Goal: Task Accomplishment & Management: Use online tool/utility

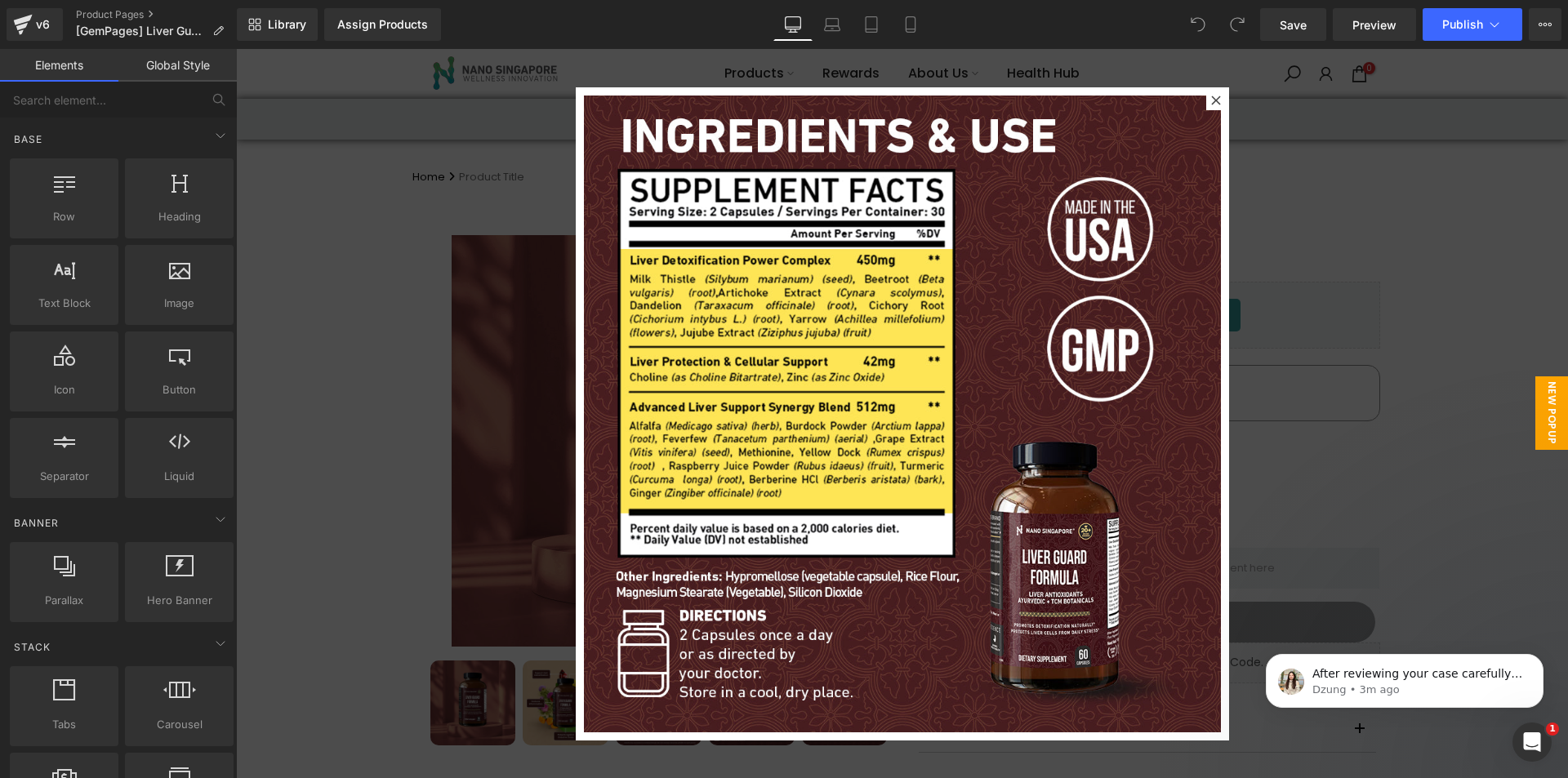
click at [1309, 128] on div at bounding box center [901, 413] width 1332 height 729
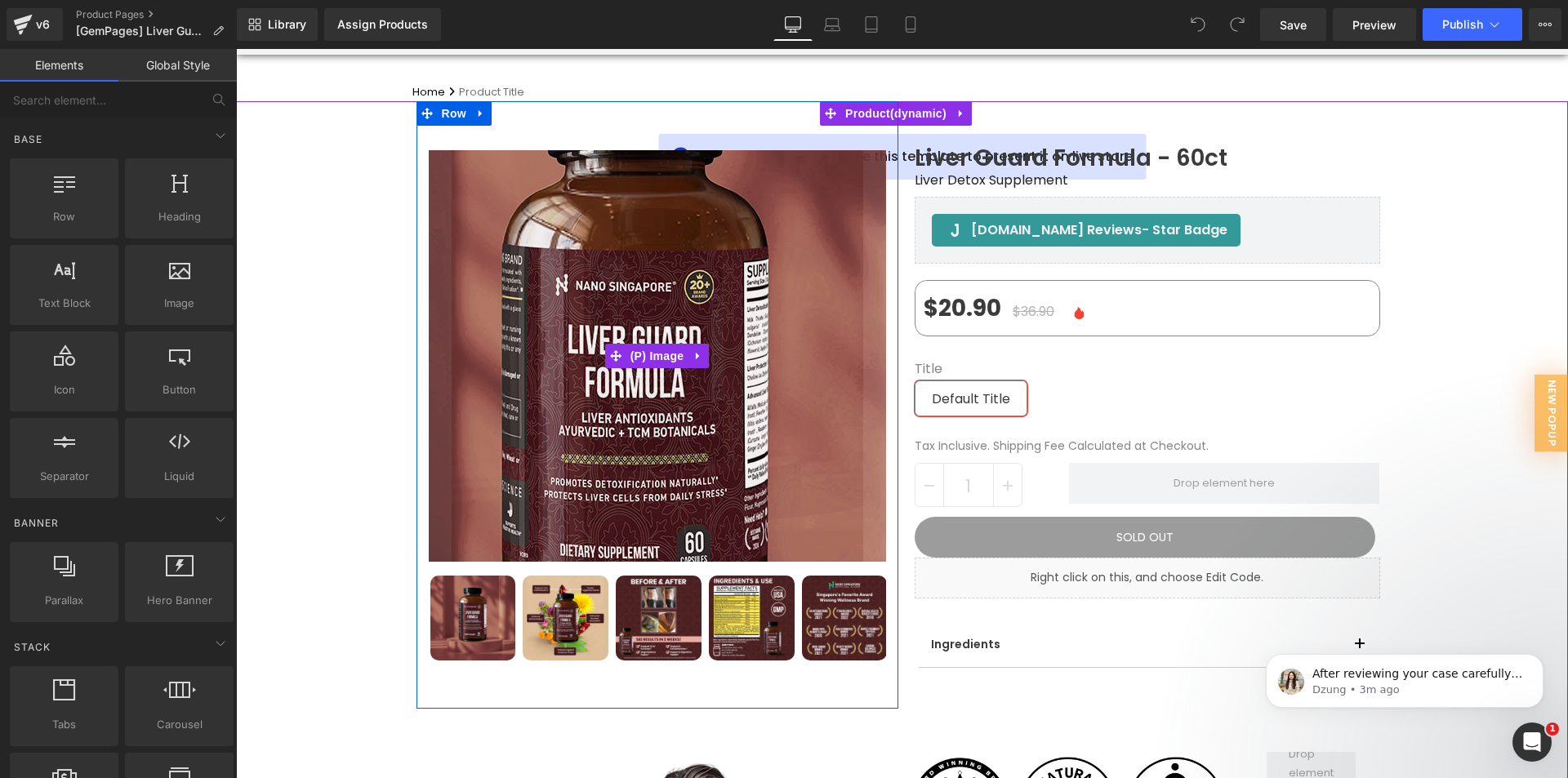
scroll to position [164, 0]
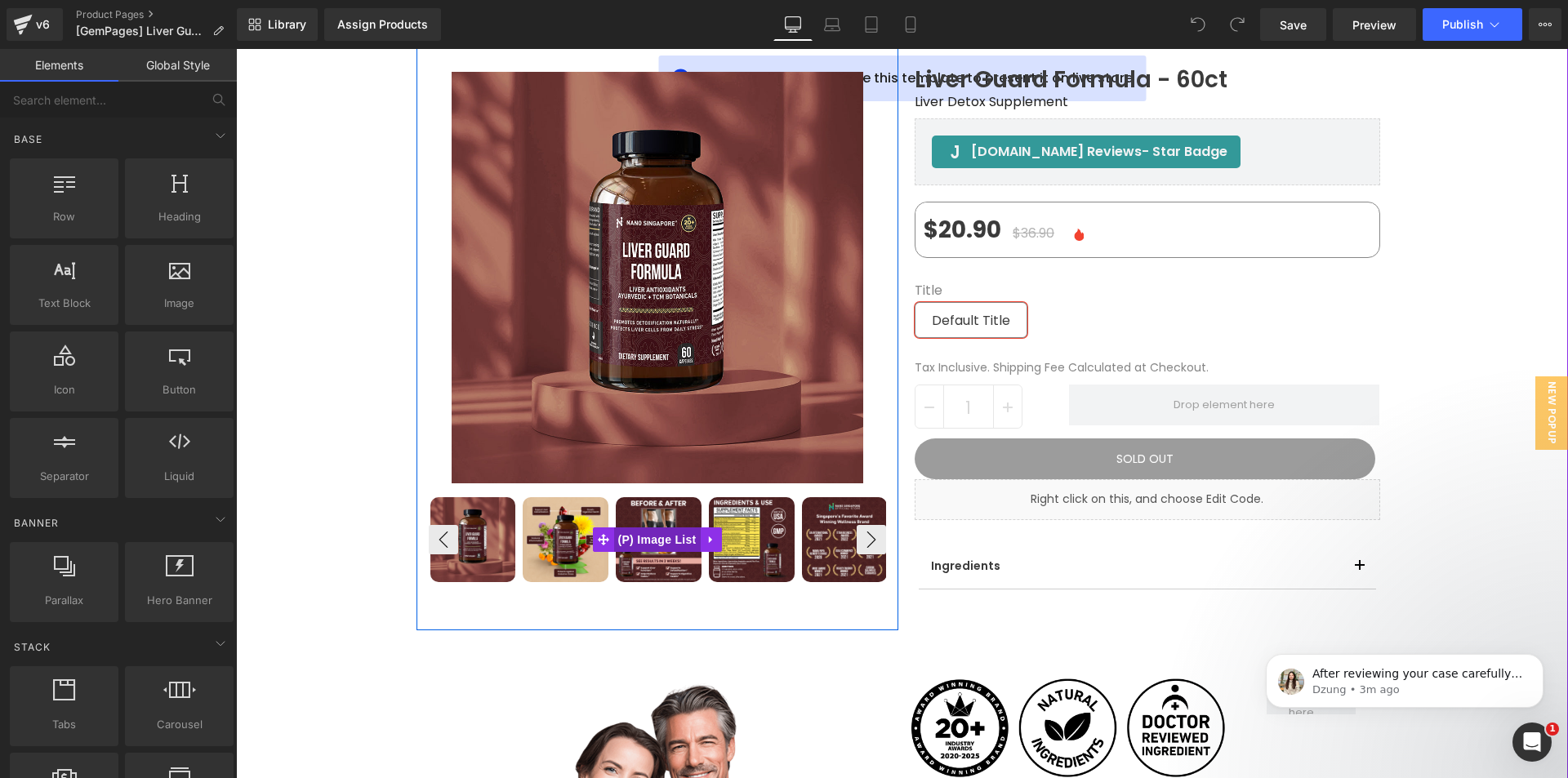
click at [646, 539] on span "(P) Image List" at bounding box center [657, 540] width 86 height 25
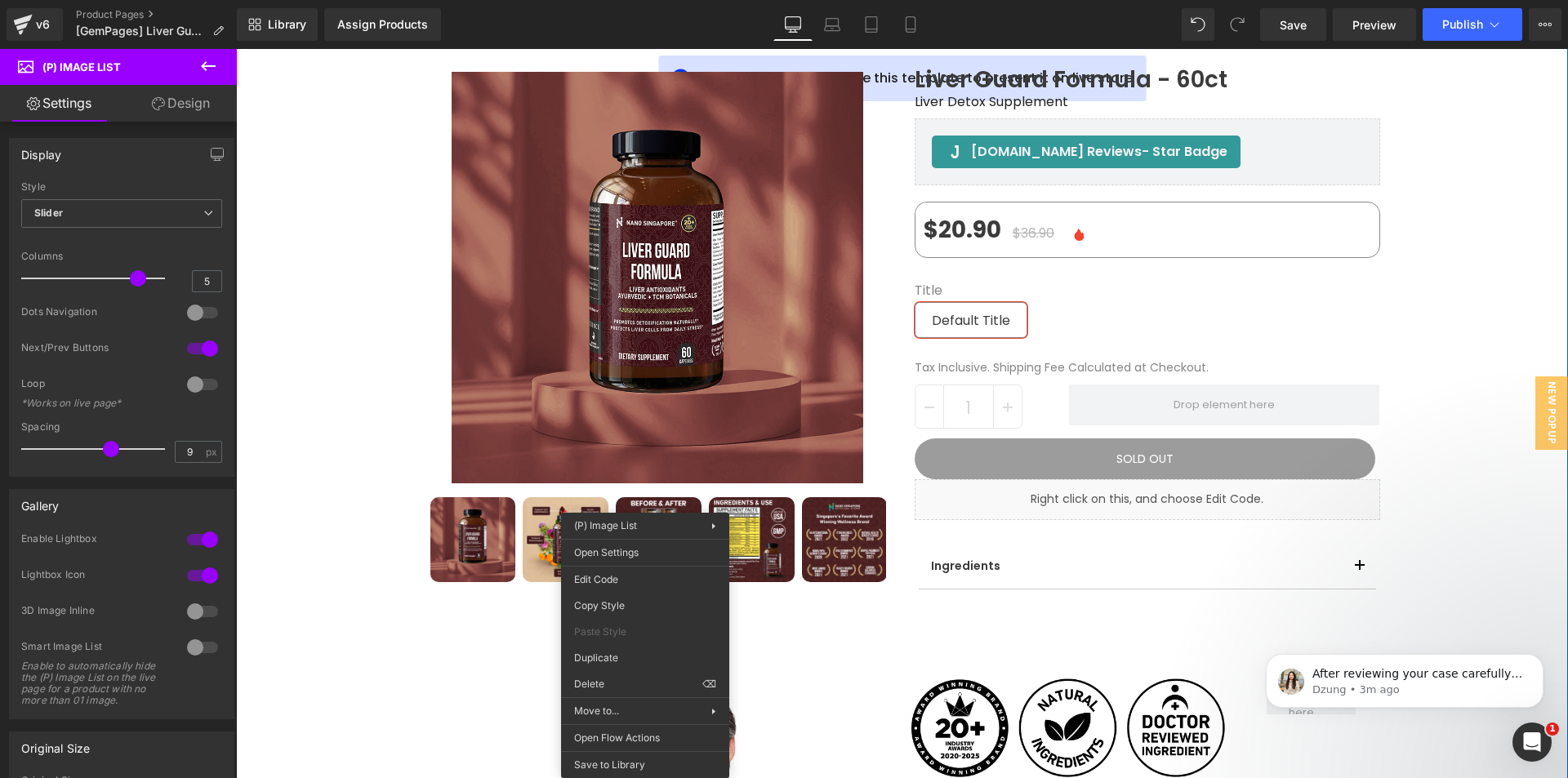
click at [300, 469] on div "Sale Off (P) Image" at bounding box center [901, 562] width 1332 height 1079
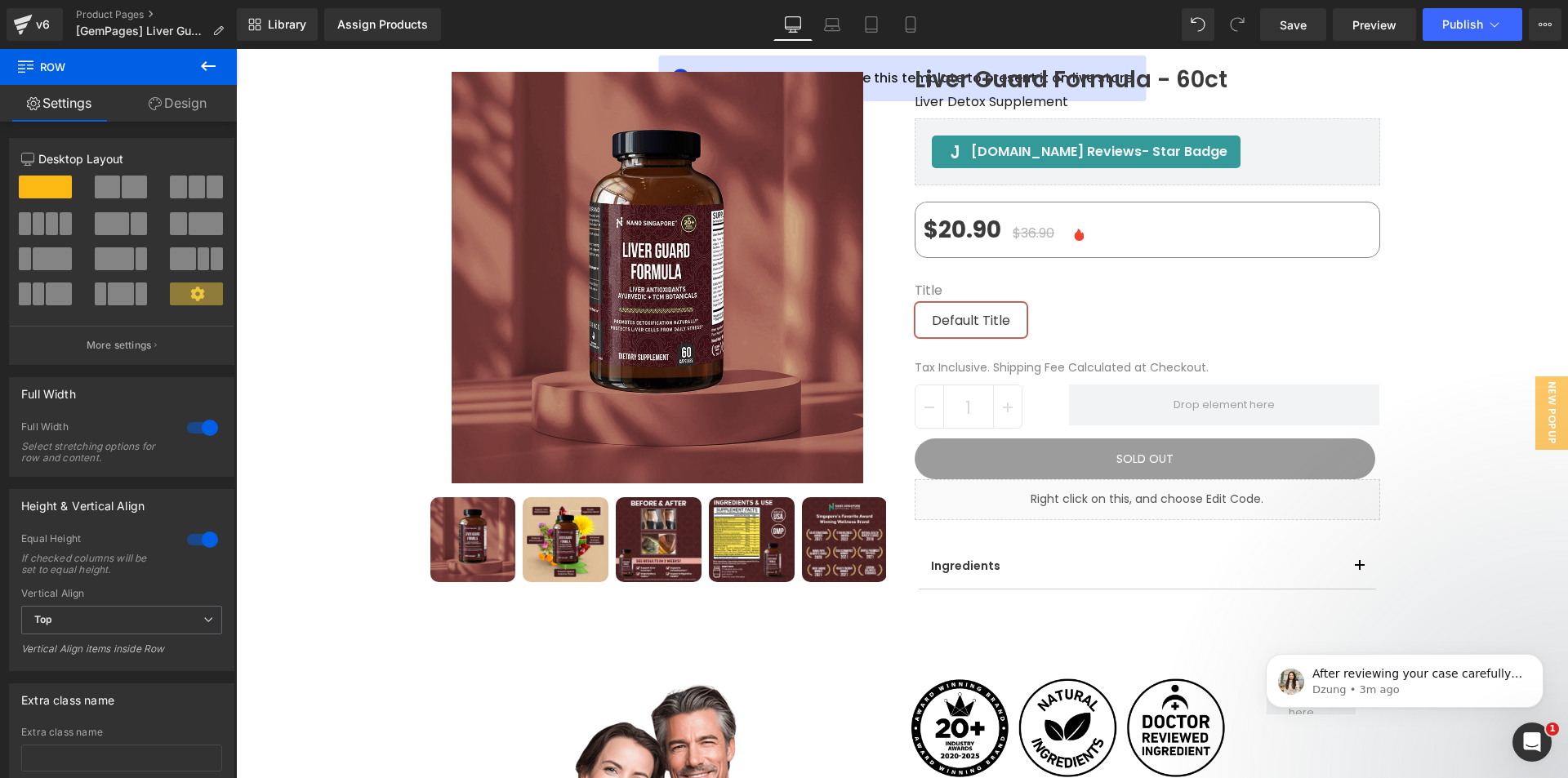
click at [202, 69] on icon at bounding box center [208, 66] width 19 height 19
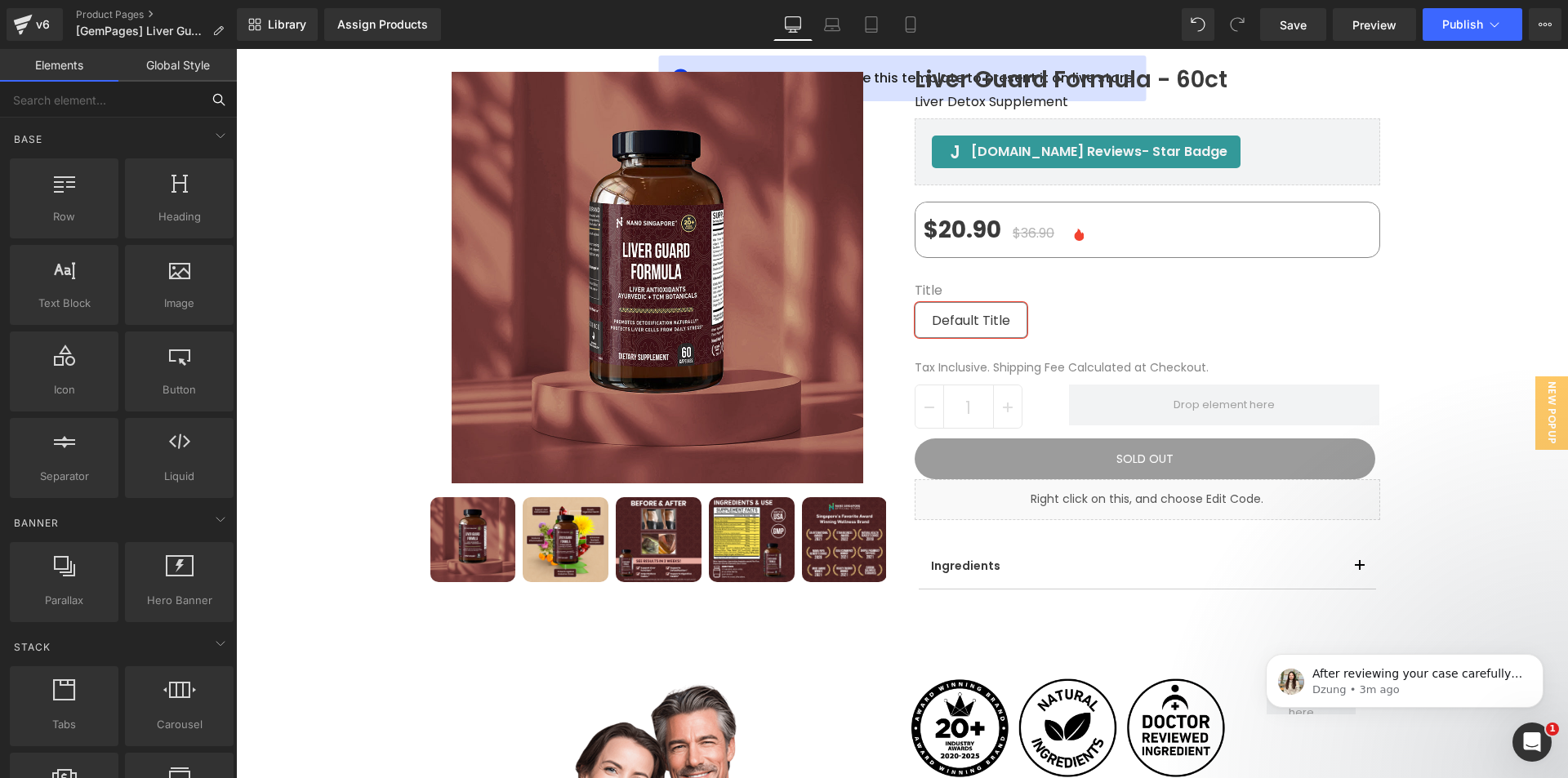
click at [110, 101] on input "text" at bounding box center [101, 100] width 201 height 36
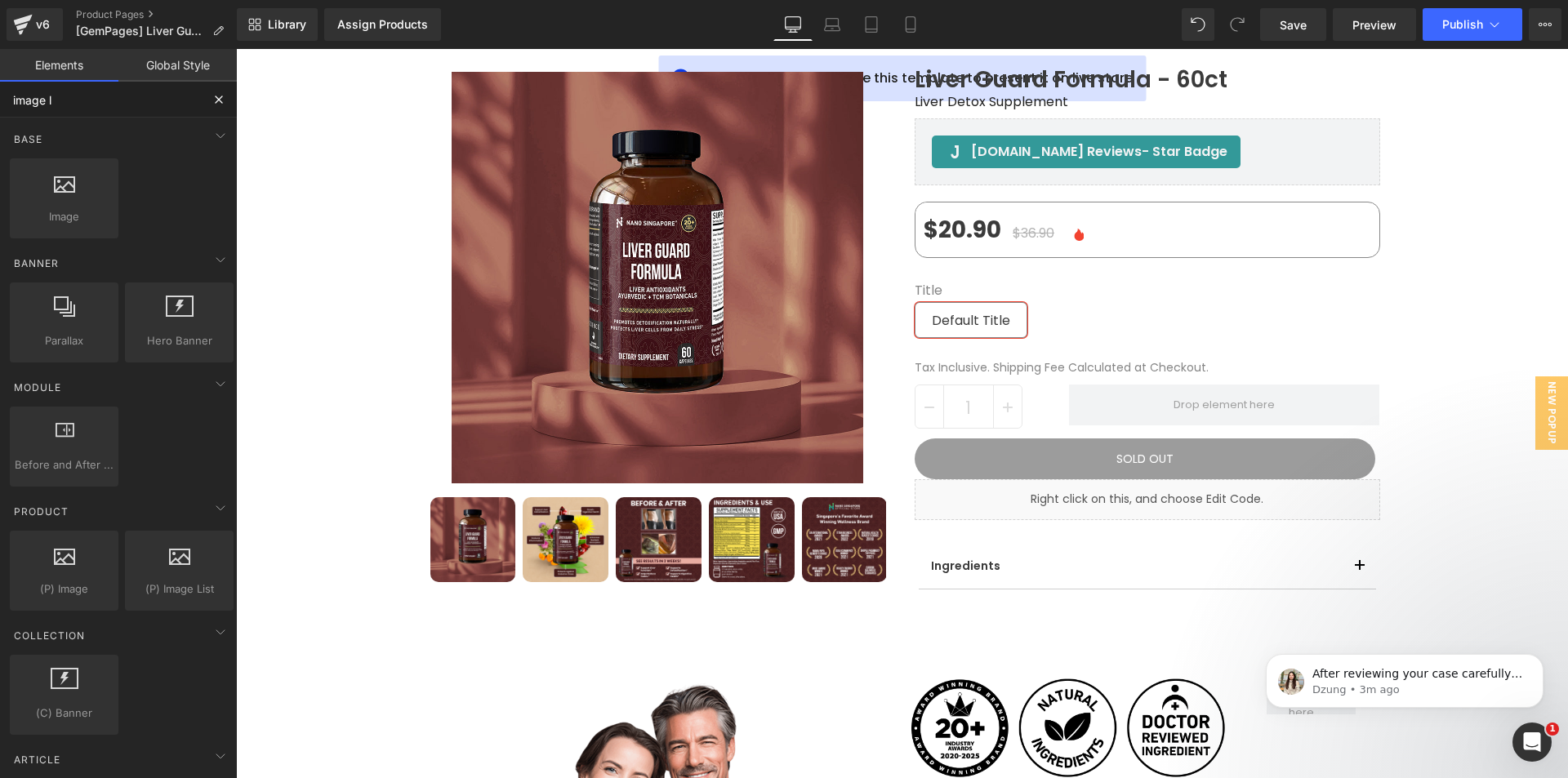
type input "image li"
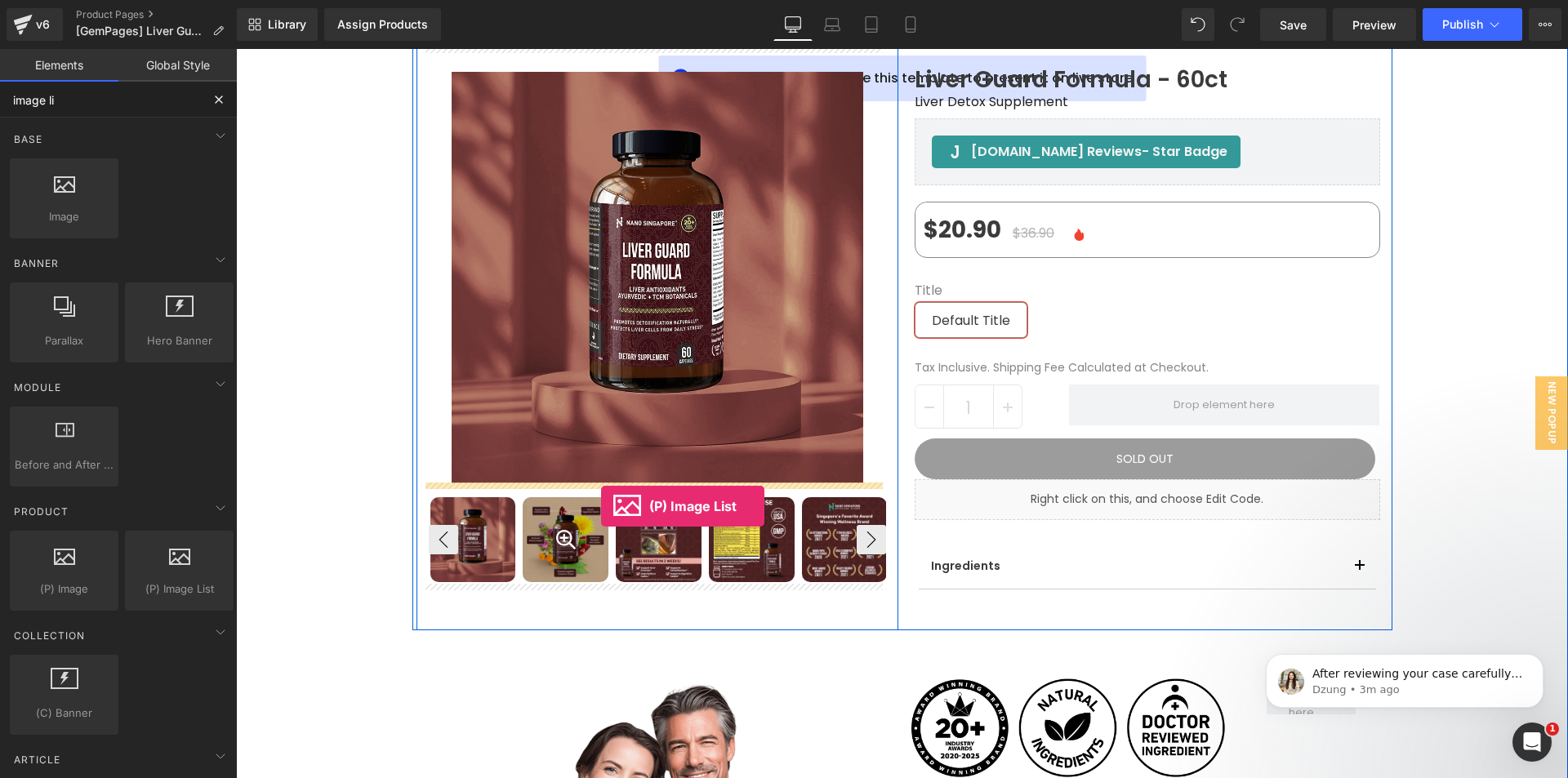
drag, startPoint x: 419, startPoint y: 636, endPoint x: 601, endPoint y: 507, distance: 223.1
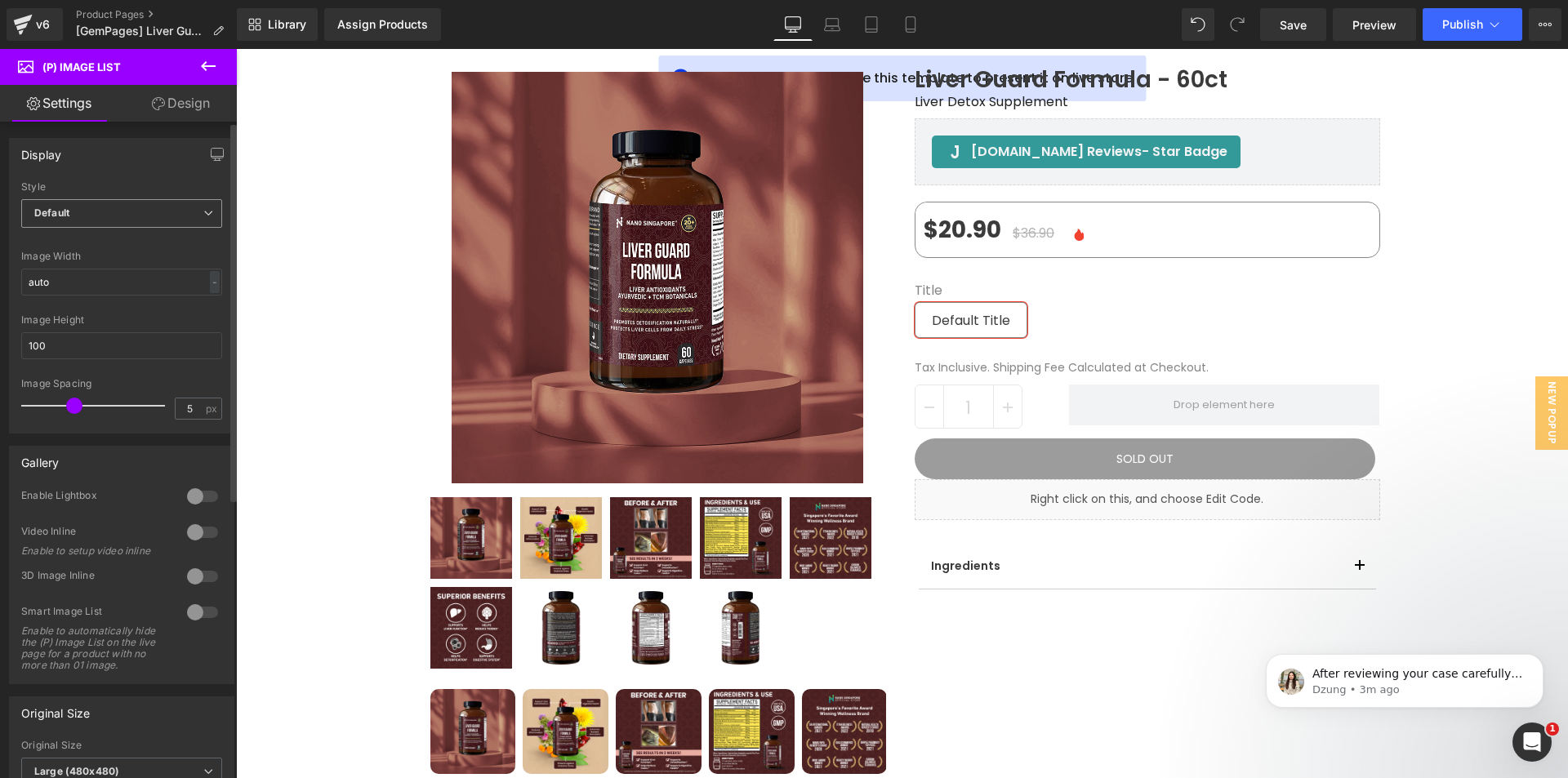
click at [100, 208] on span "Default" at bounding box center [122, 214] width 201 height 29
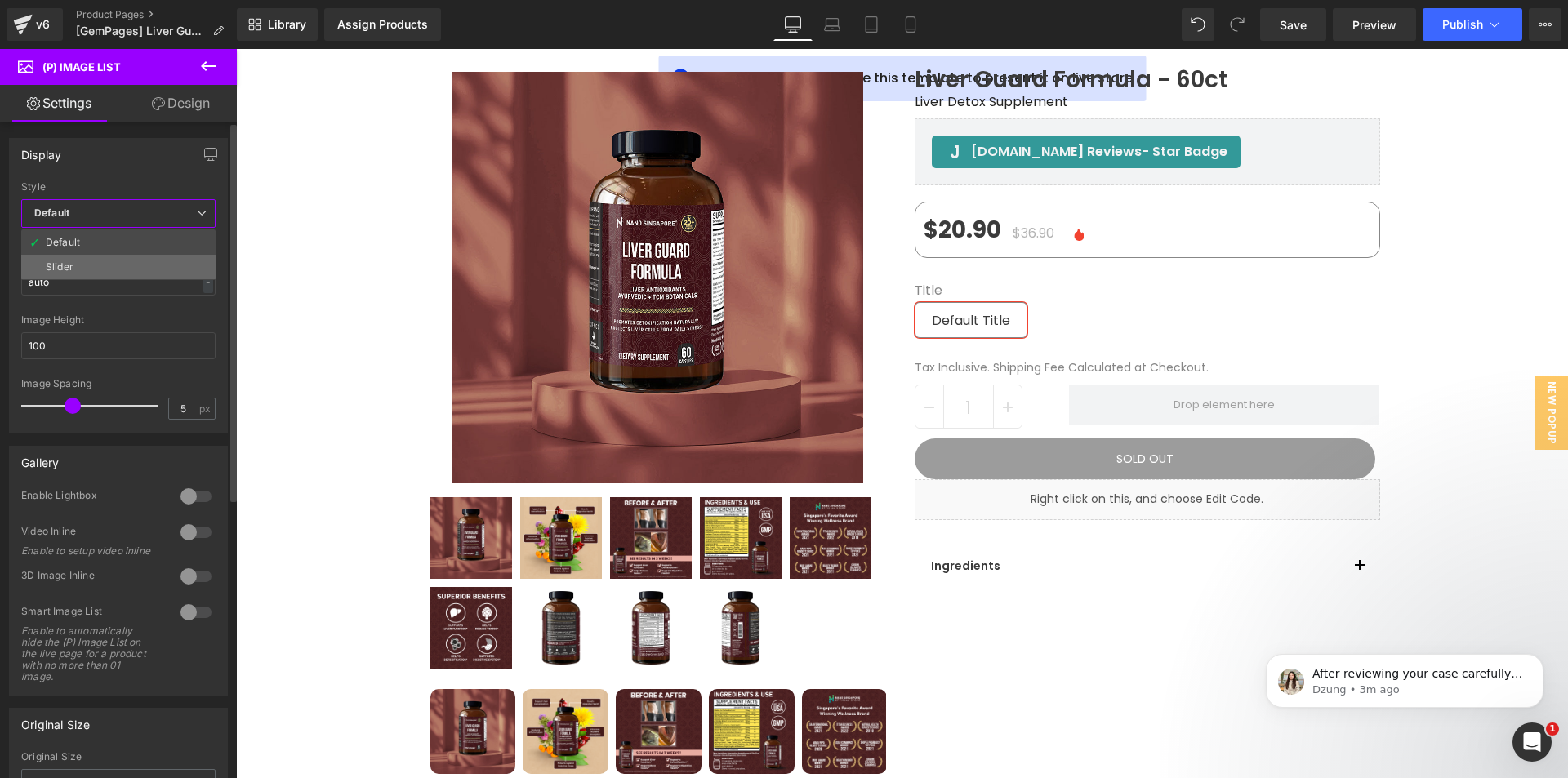
click at [95, 267] on li "Slider" at bounding box center [118, 267] width 194 height 25
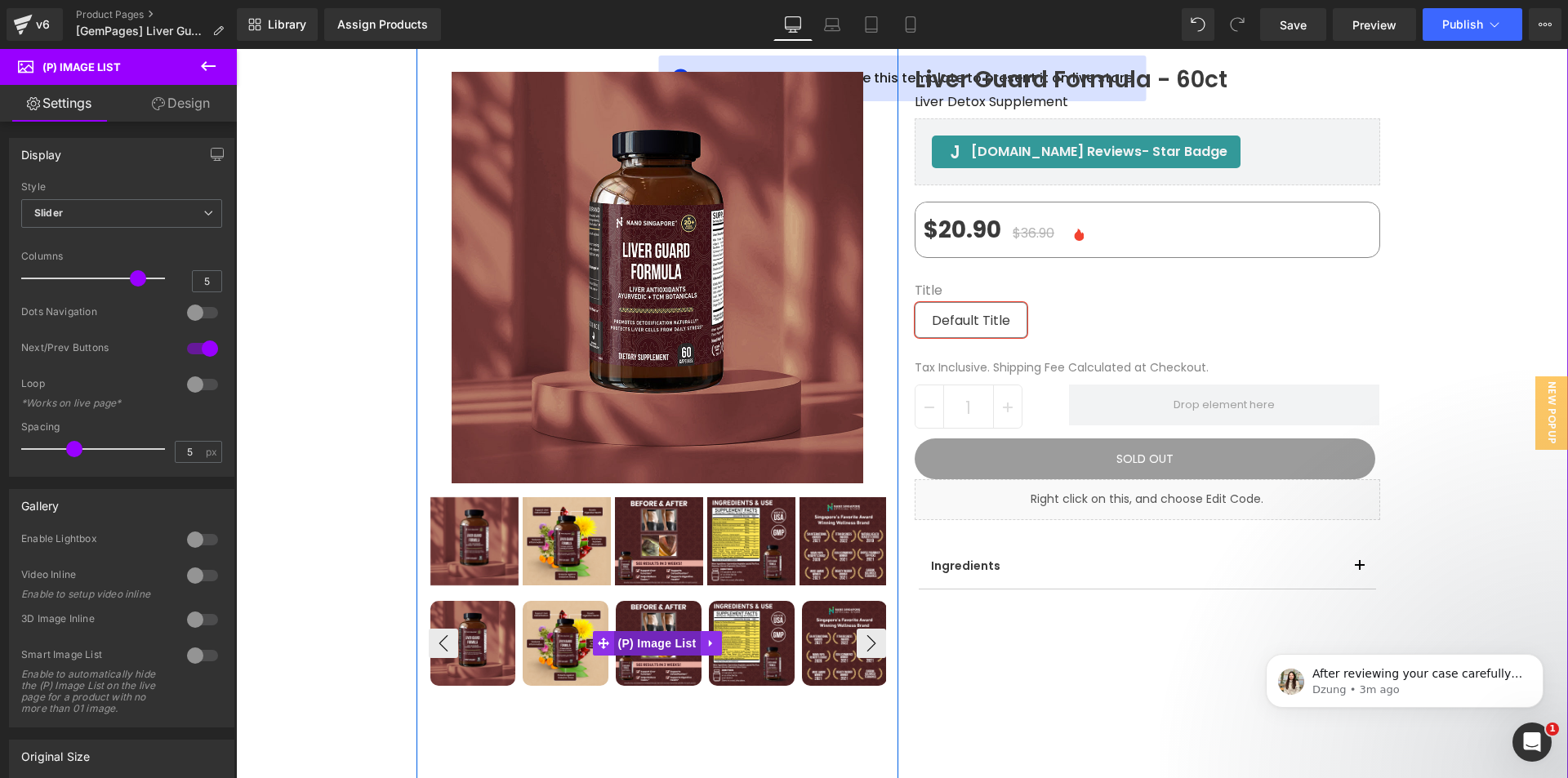
click at [627, 638] on span "(P) Image List" at bounding box center [657, 644] width 86 height 25
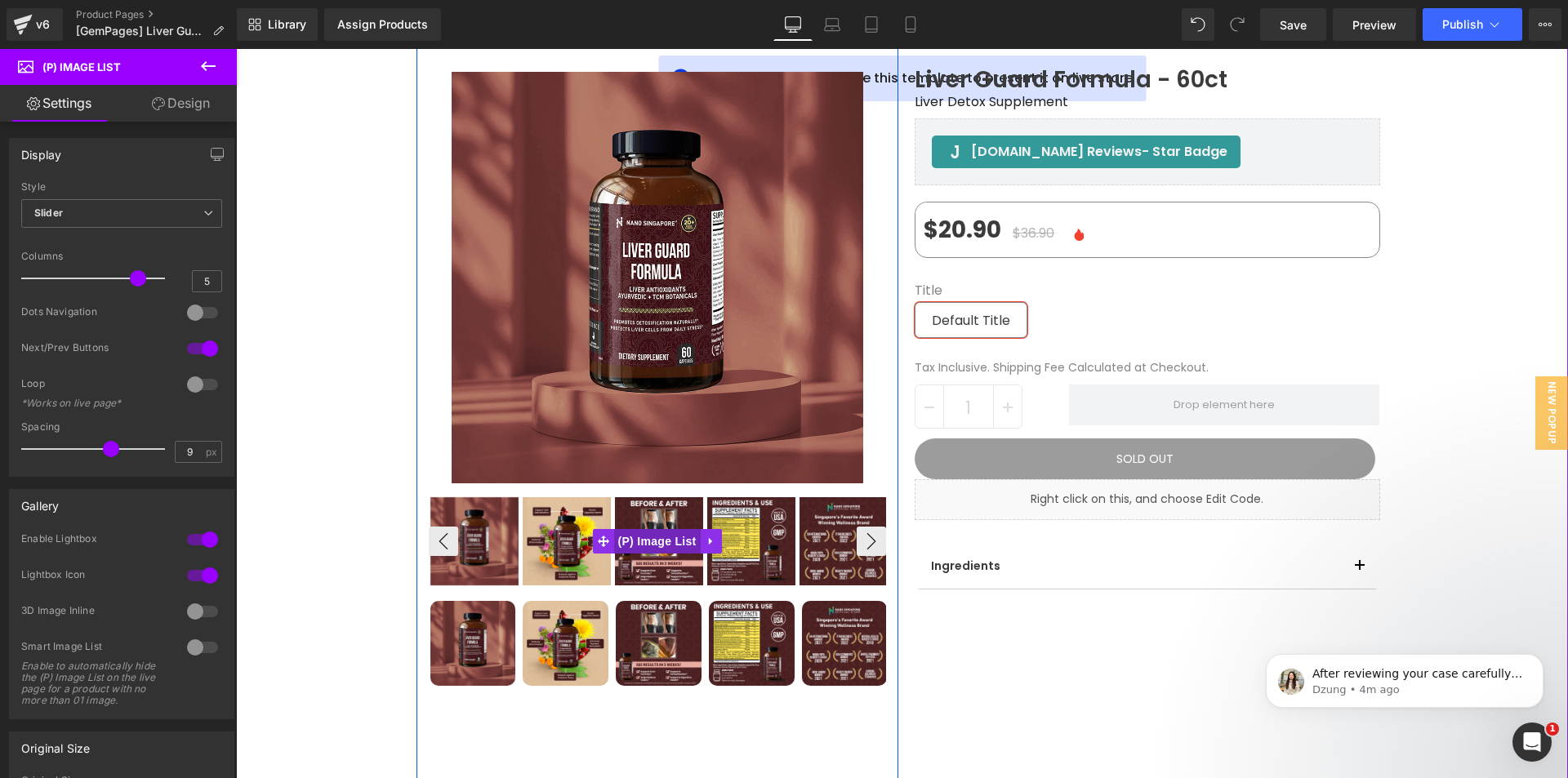
click at [634, 547] on span "(P) Image List" at bounding box center [657, 541] width 86 height 25
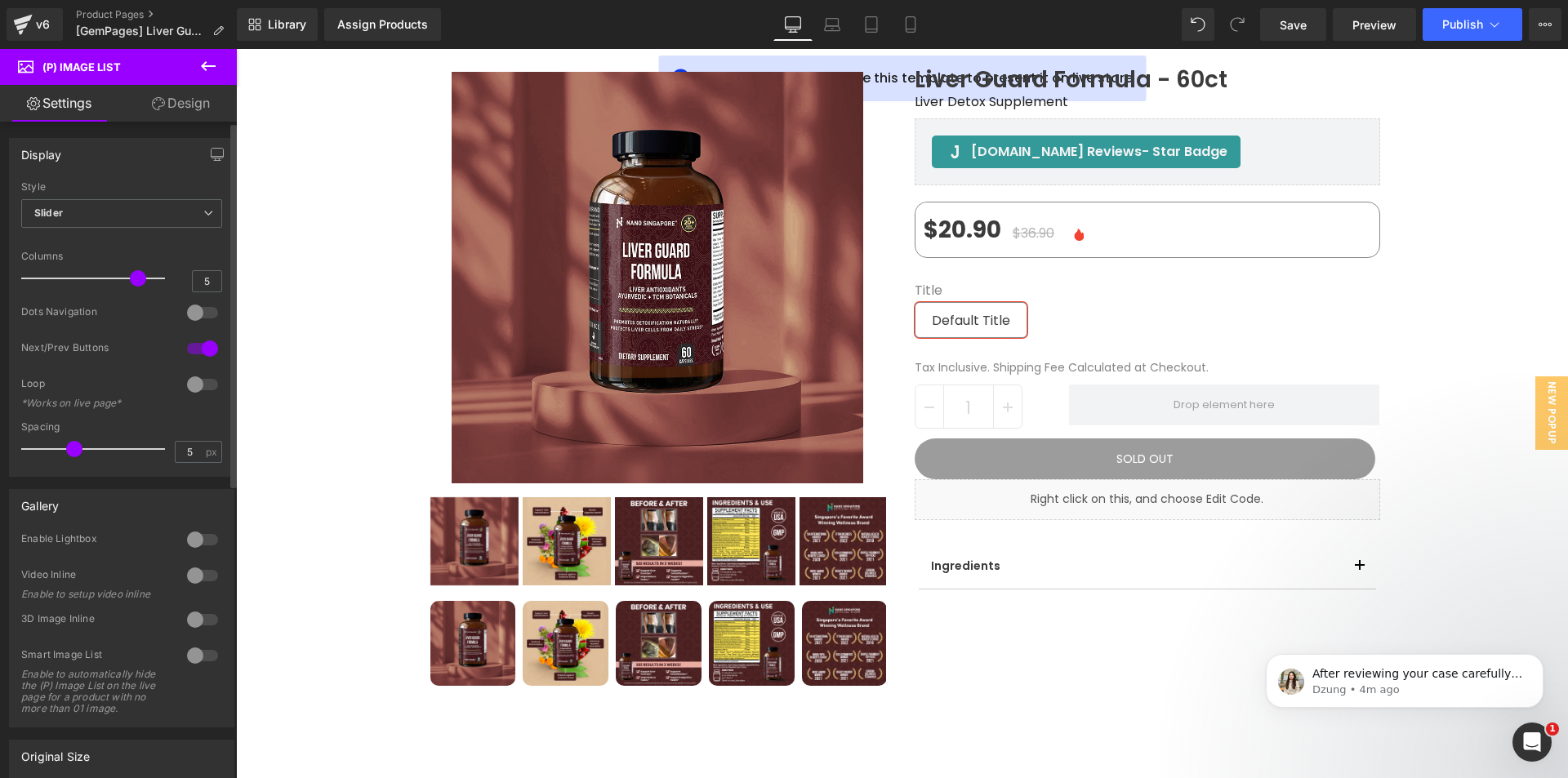
click at [198, 538] on div at bounding box center [202, 539] width 39 height 26
click at [202, 571] on div at bounding box center [202, 575] width 39 height 26
click at [200, 577] on div at bounding box center [202, 575] width 39 height 26
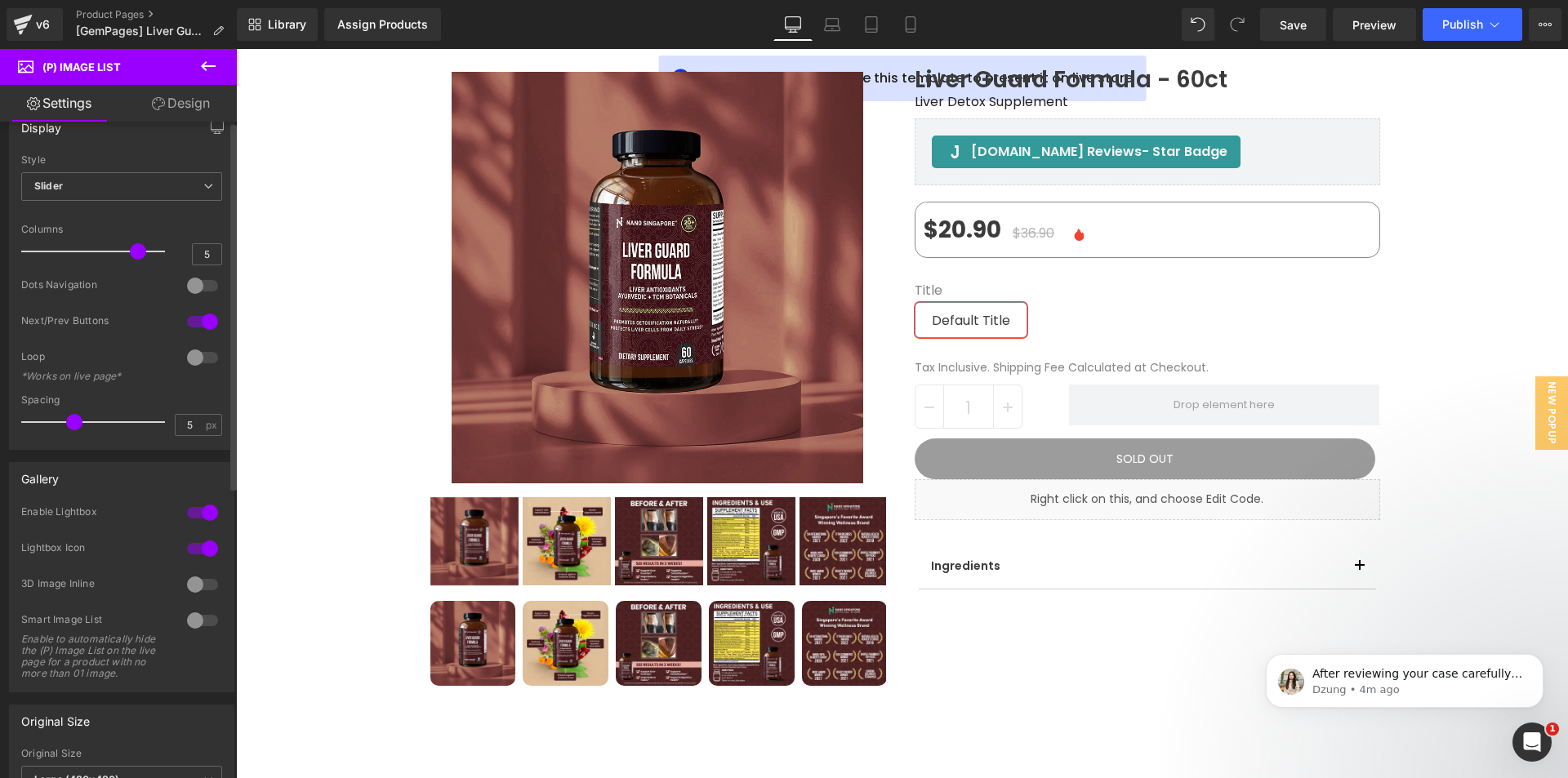
scroll to position [0, 0]
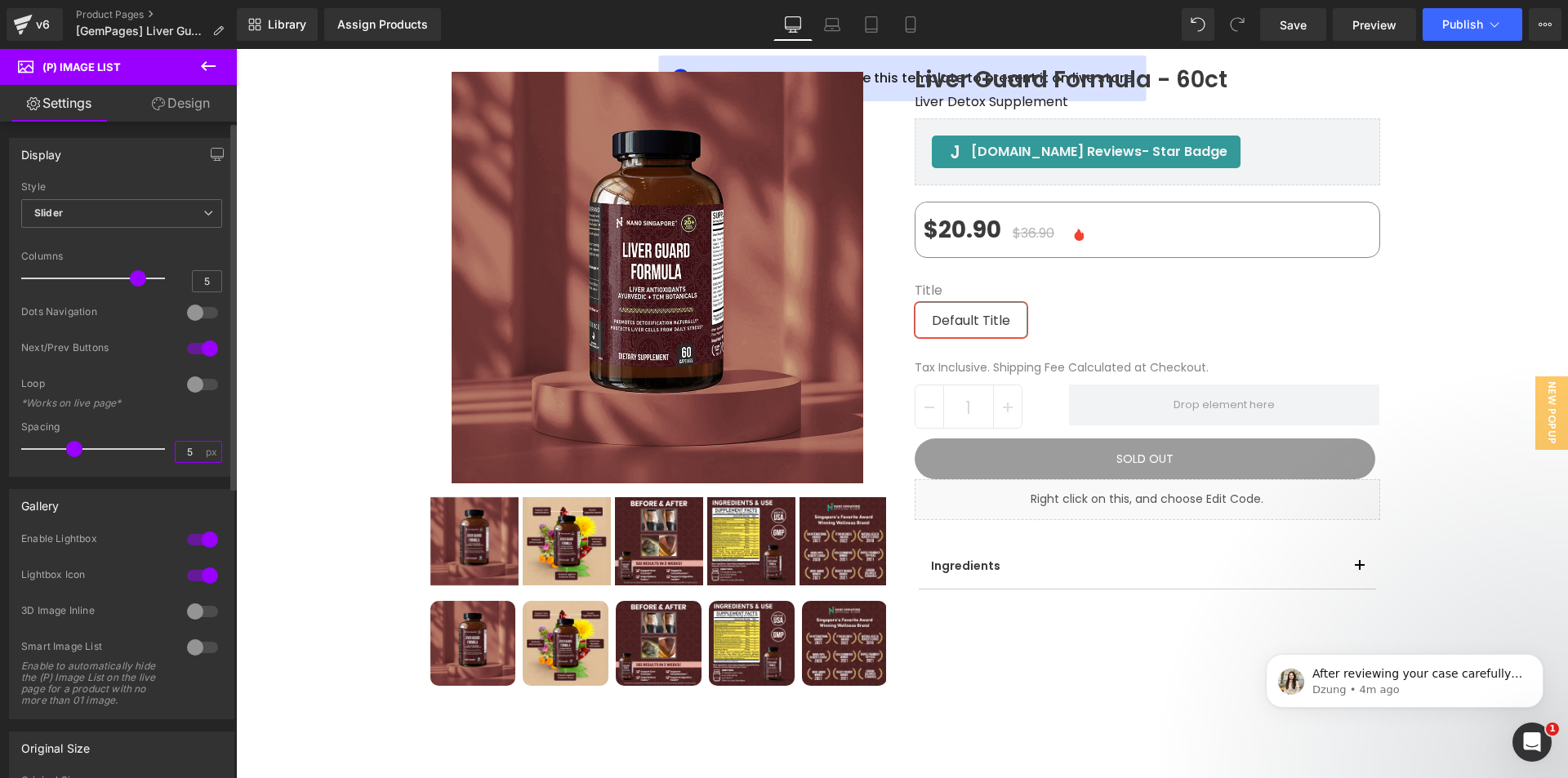
click at [192, 445] on input "5" at bounding box center [190, 451] width 29 height 20
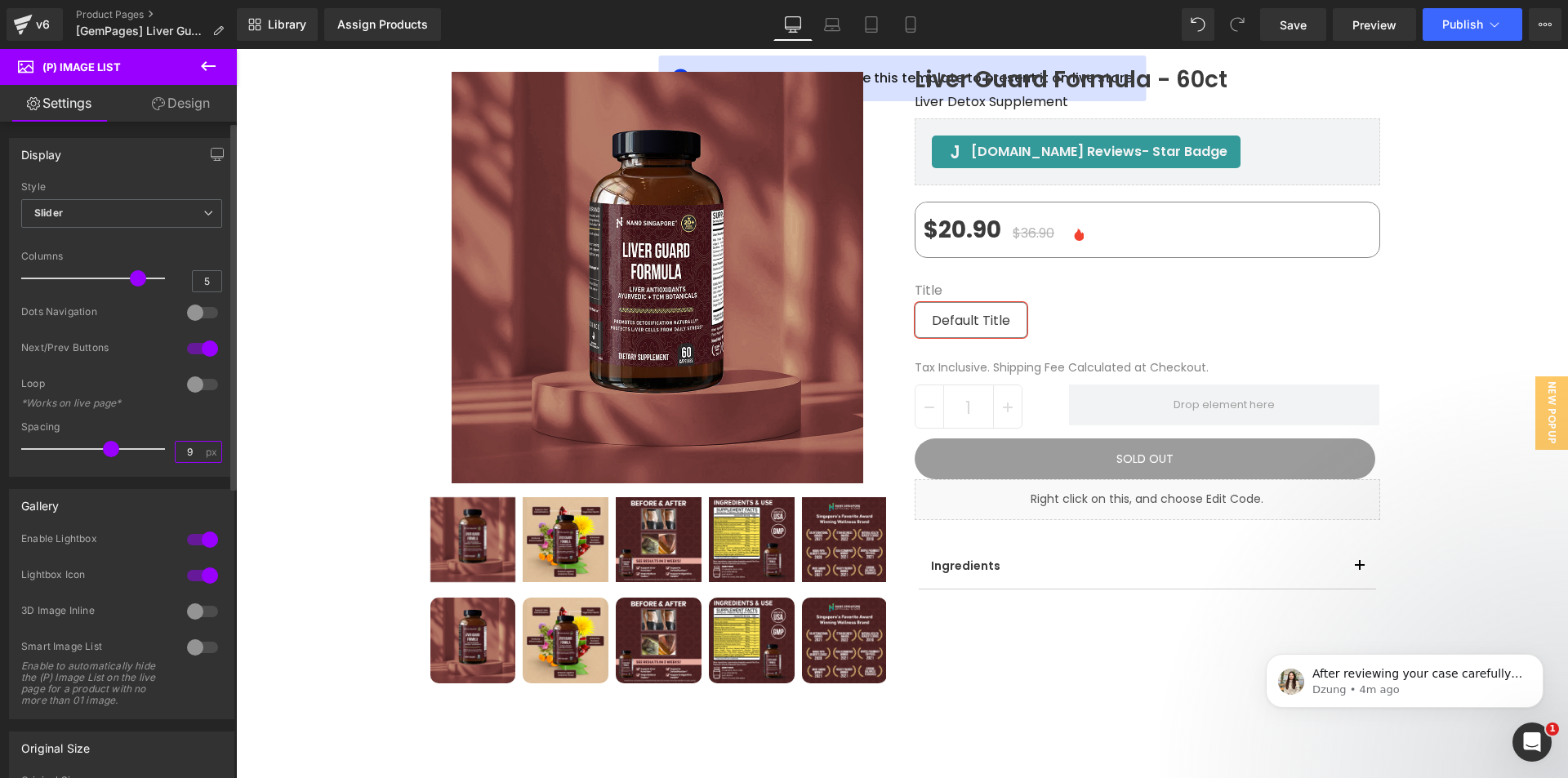
type input "9"
click at [139, 479] on div "Gallery 0 Enable Lightbox 1 Lightbox Icon 0 Video Inline Enable to setup video …" at bounding box center [122, 598] width 244 height 242
click at [191, 100] on link "Design" at bounding box center [181, 103] width 119 height 36
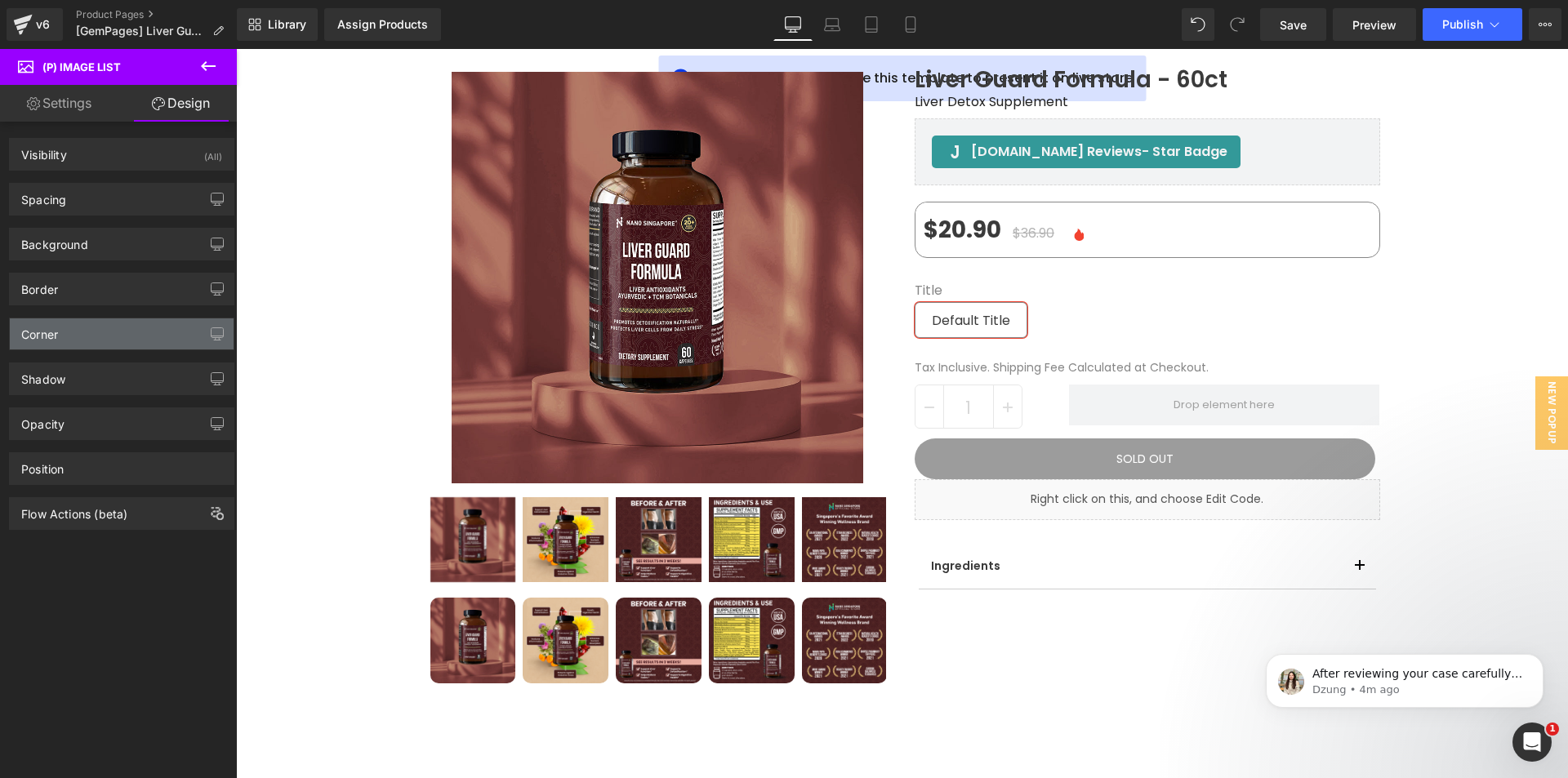
click at [63, 333] on div "Corner" at bounding box center [122, 334] width 224 height 31
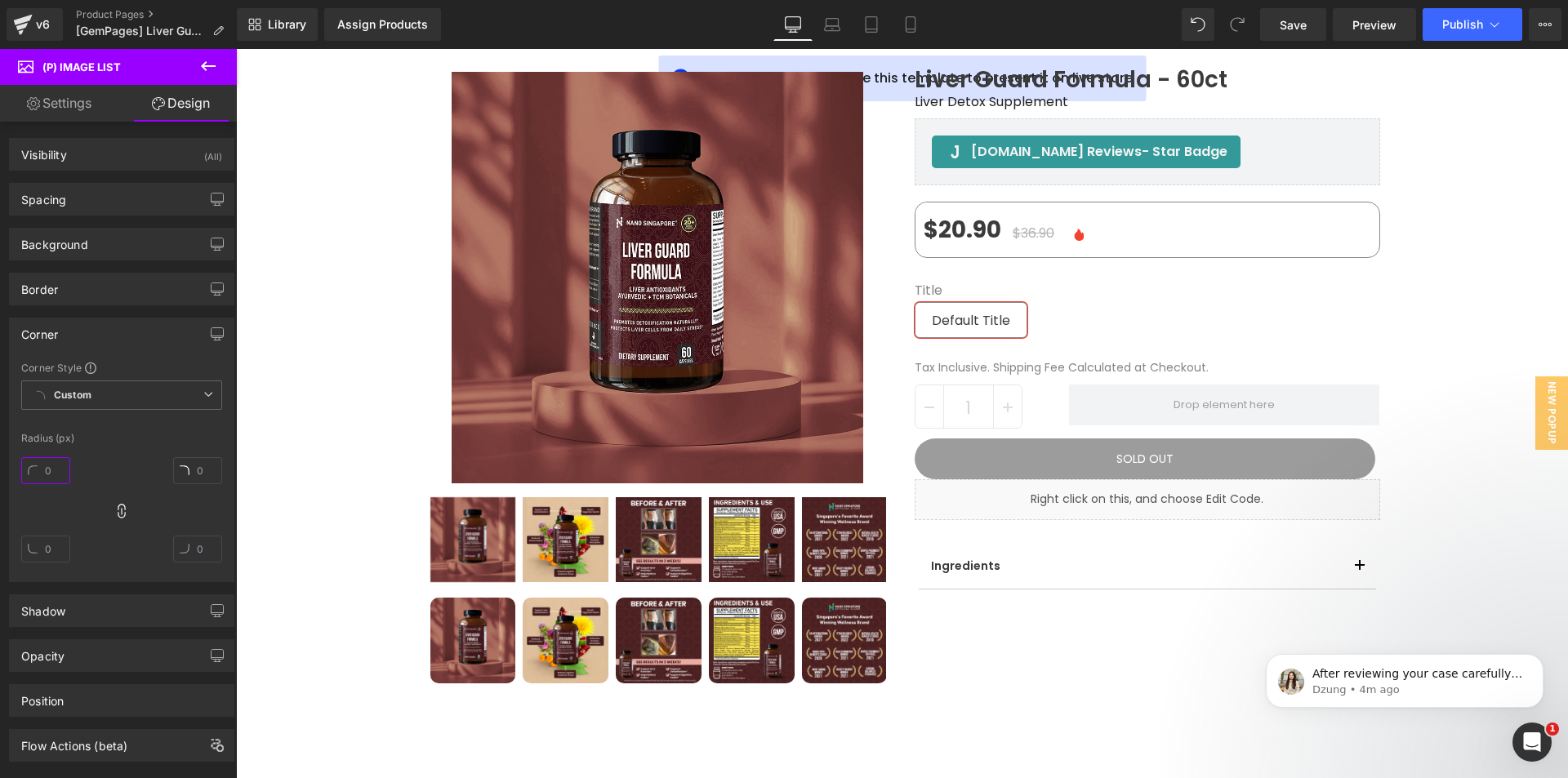
click at [60, 475] on input "text" at bounding box center [45, 470] width 49 height 27
type input "8"
click at [109, 475] on div "8" at bounding box center [122, 516] width 201 height 130
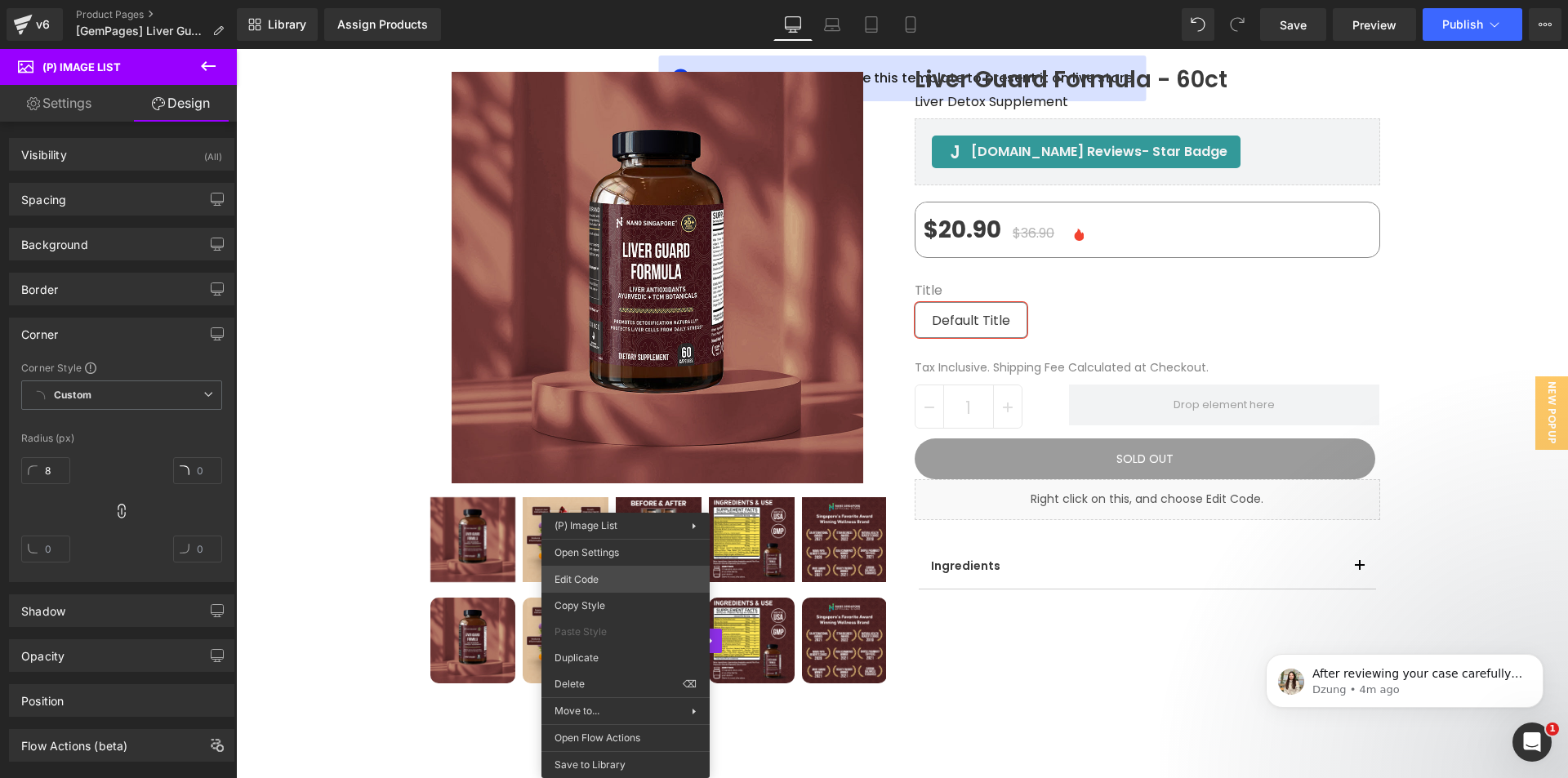
click at [601, 0] on div "(P) Image List You are previewing how the will restyle your page. You can not e…" at bounding box center [784, 0] width 1568 height 0
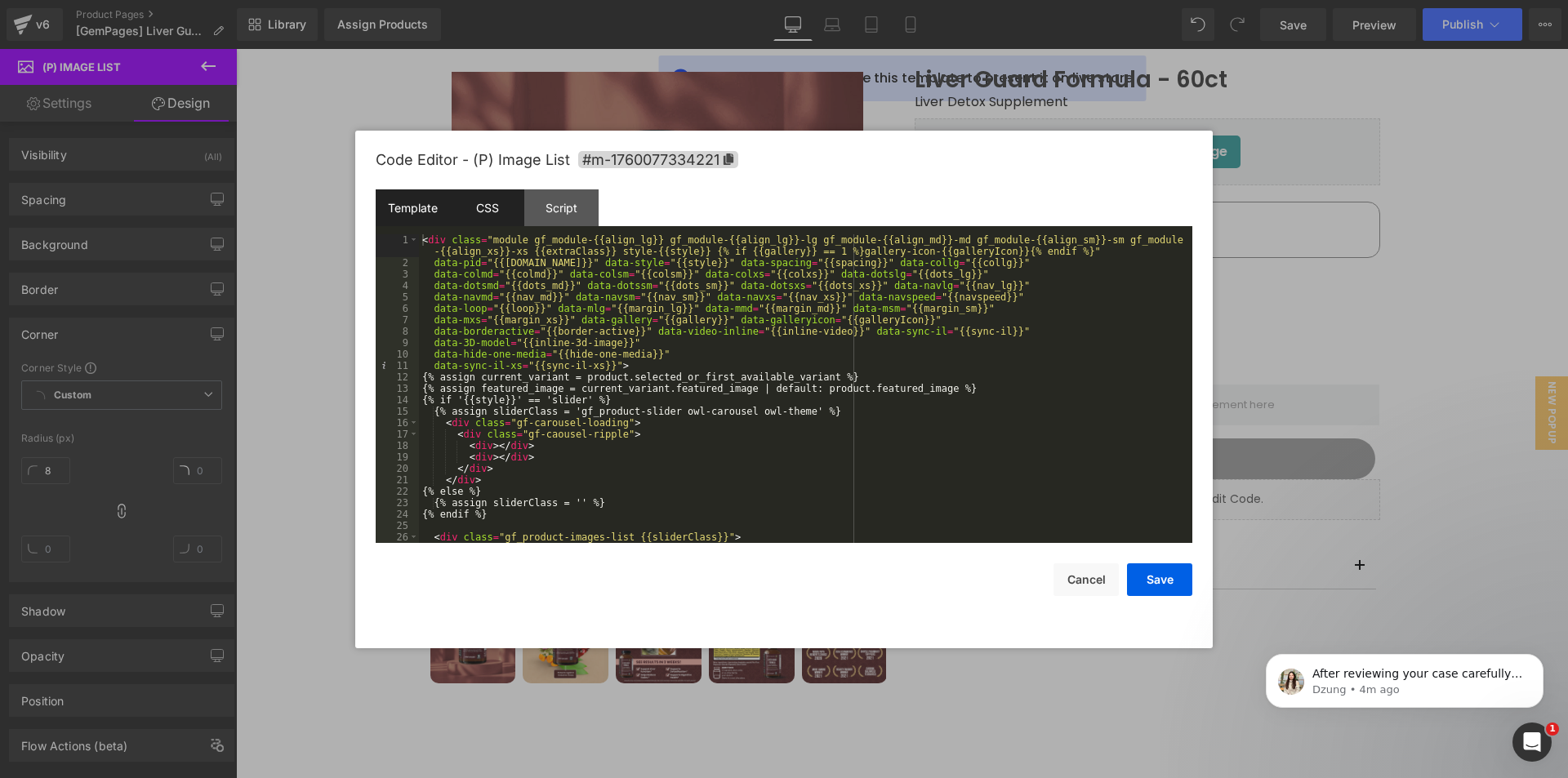
click at [486, 213] on div "CSS" at bounding box center [488, 208] width 75 height 36
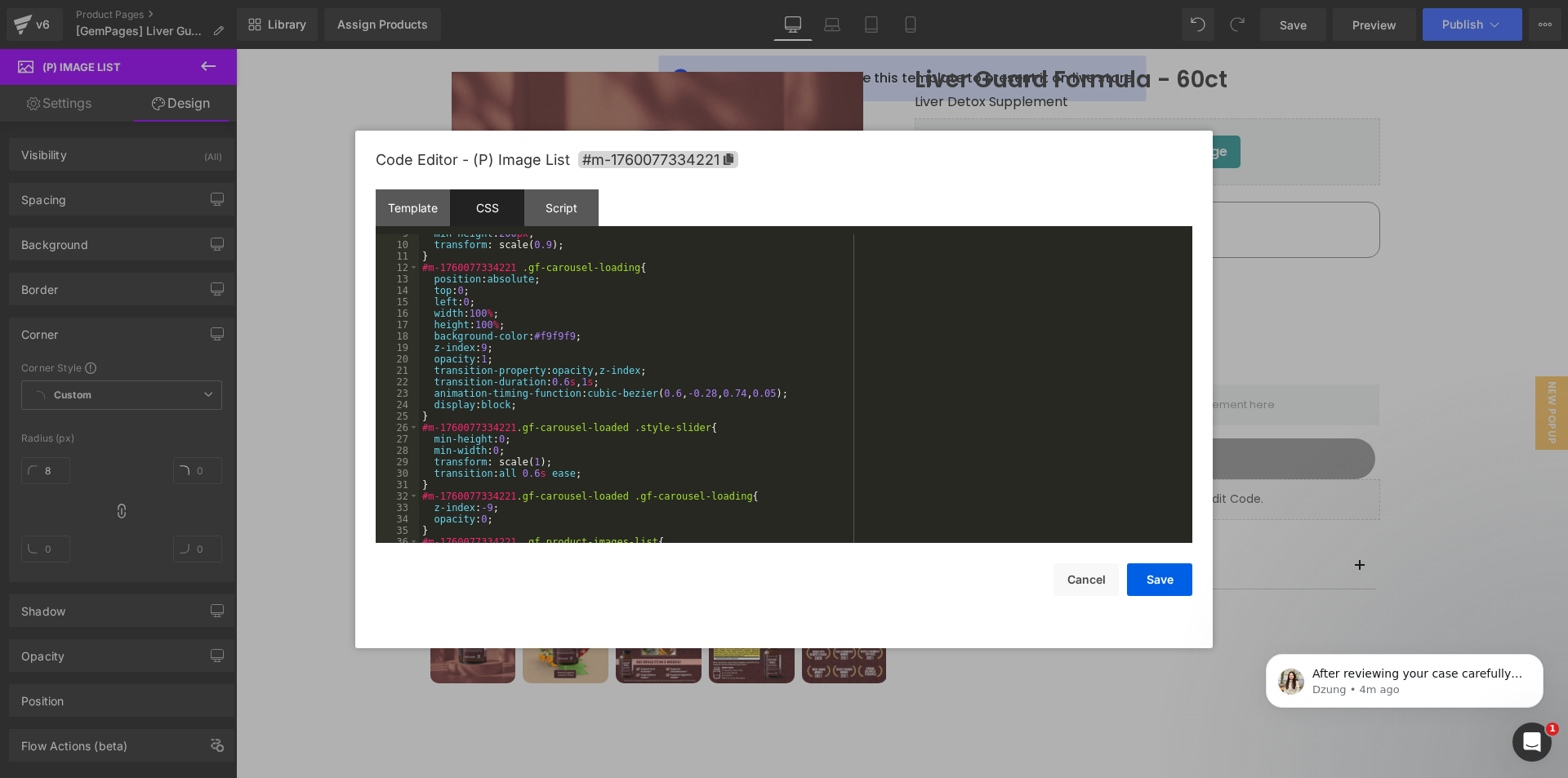
scroll to position [98, 0]
click at [180, 459] on div at bounding box center [784, 389] width 1568 height 778
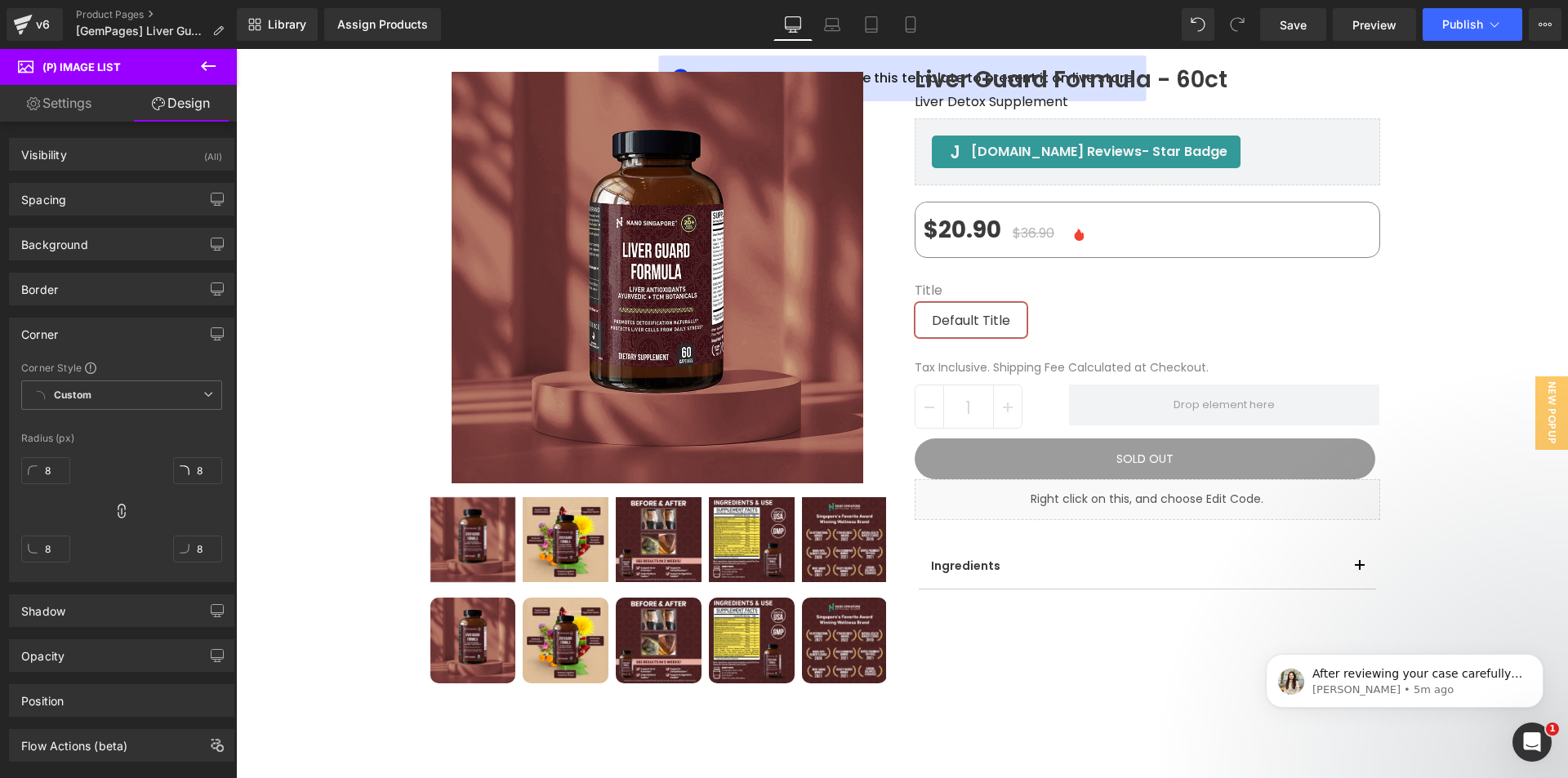
scroll to position [98, 0]
click at [79, 99] on link "Settings" at bounding box center [59, 103] width 119 height 36
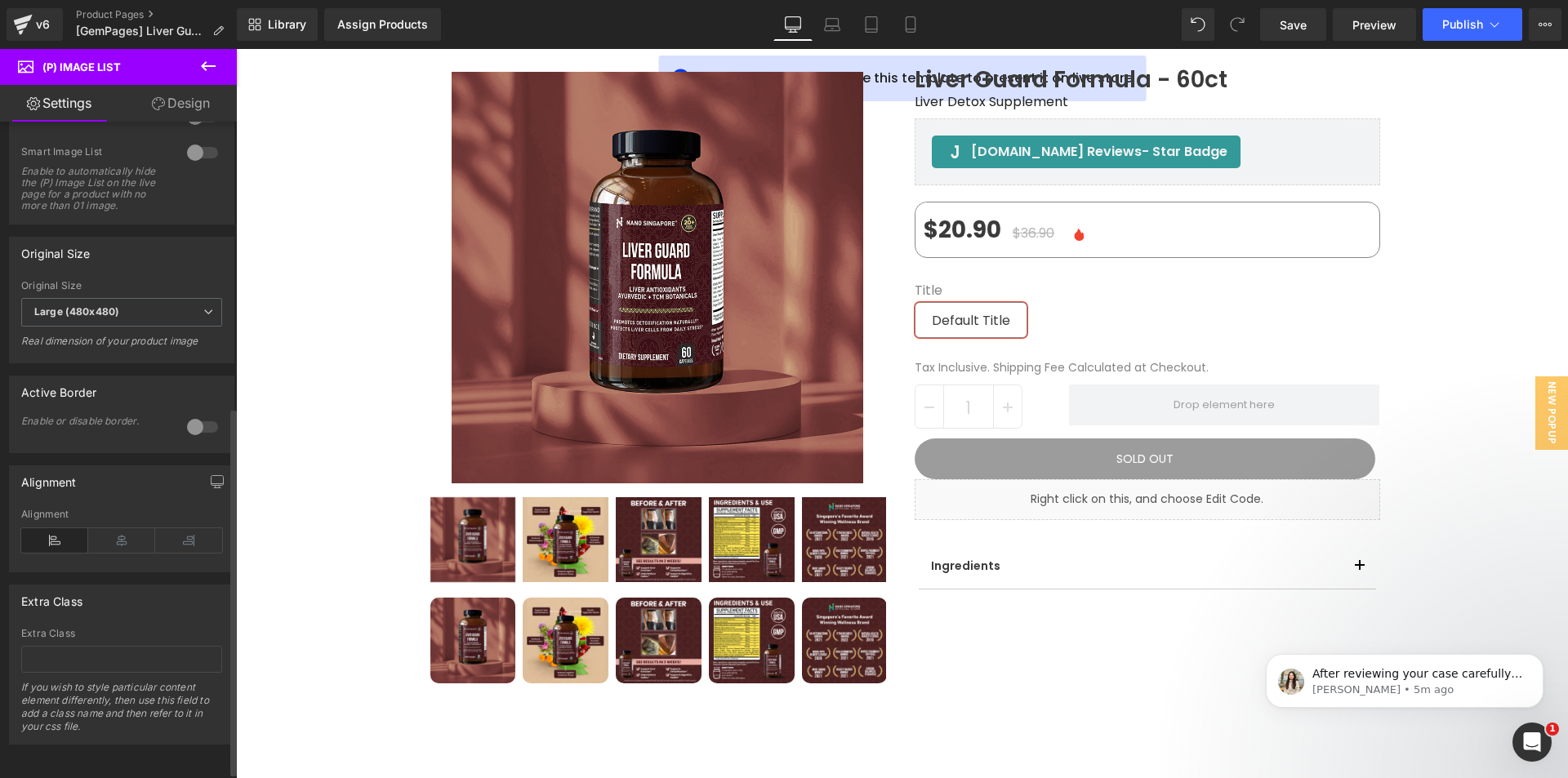
scroll to position [518, 0]
click at [203, 414] on div at bounding box center [202, 426] width 39 height 26
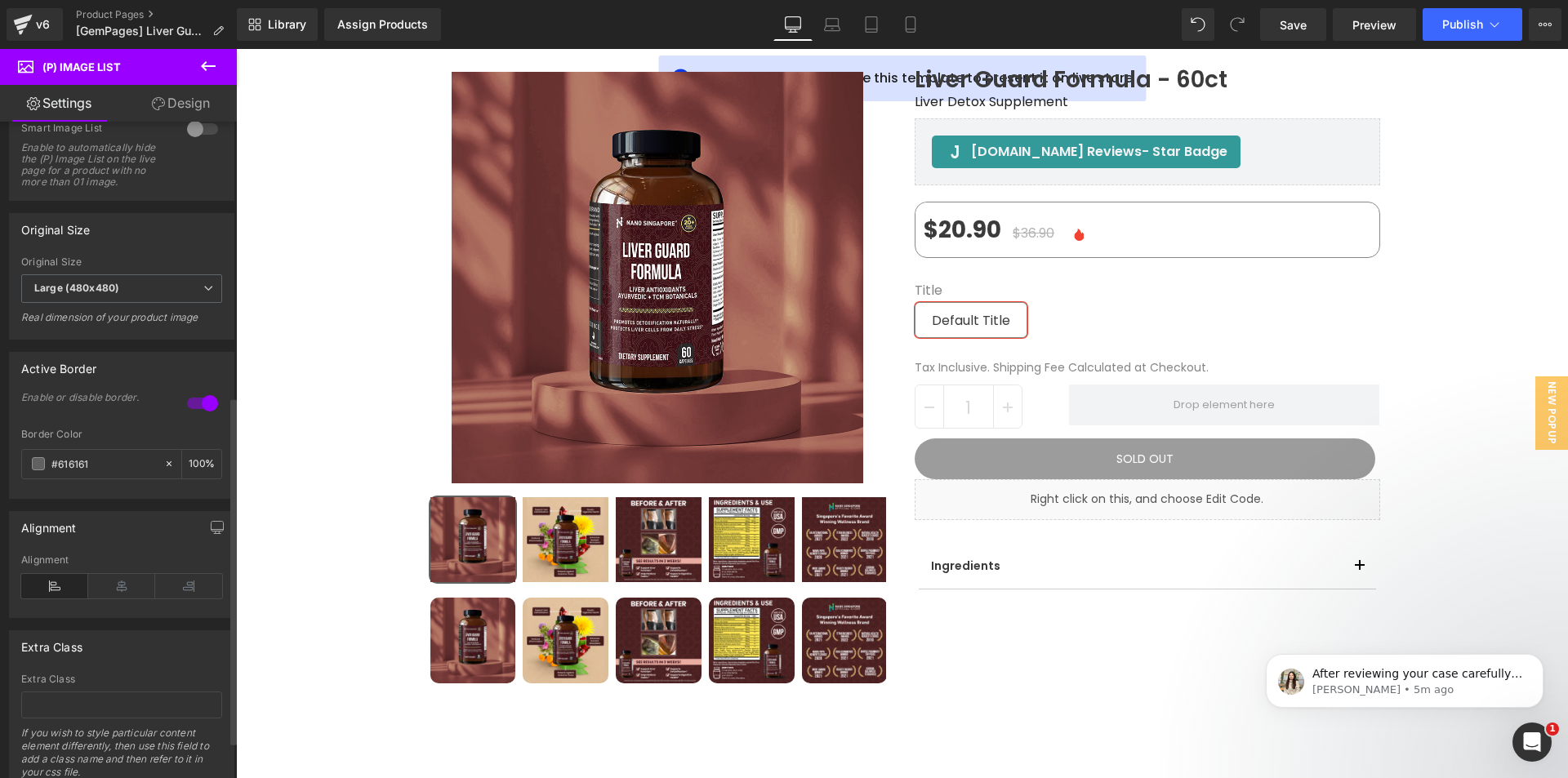
click at [203, 414] on div at bounding box center [202, 403] width 39 height 26
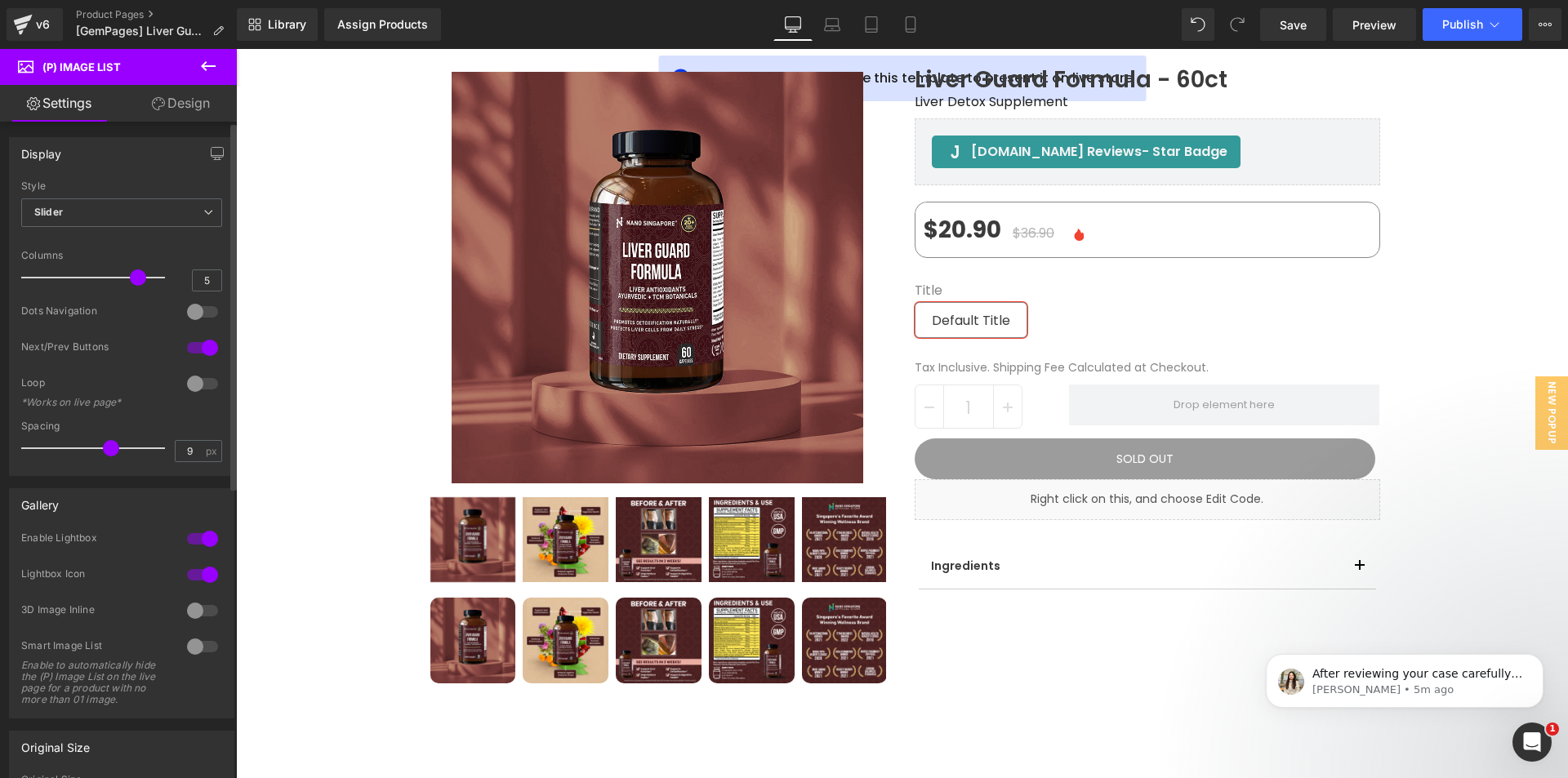
scroll to position [0, 0]
click at [125, 203] on span "Slider" at bounding box center [122, 214] width 201 height 29
click at [125, 203] on span "Slider" at bounding box center [118, 214] width 194 height 29
click at [183, 108] on link "Design" at bounding box center [181, 103] width 119 height 36
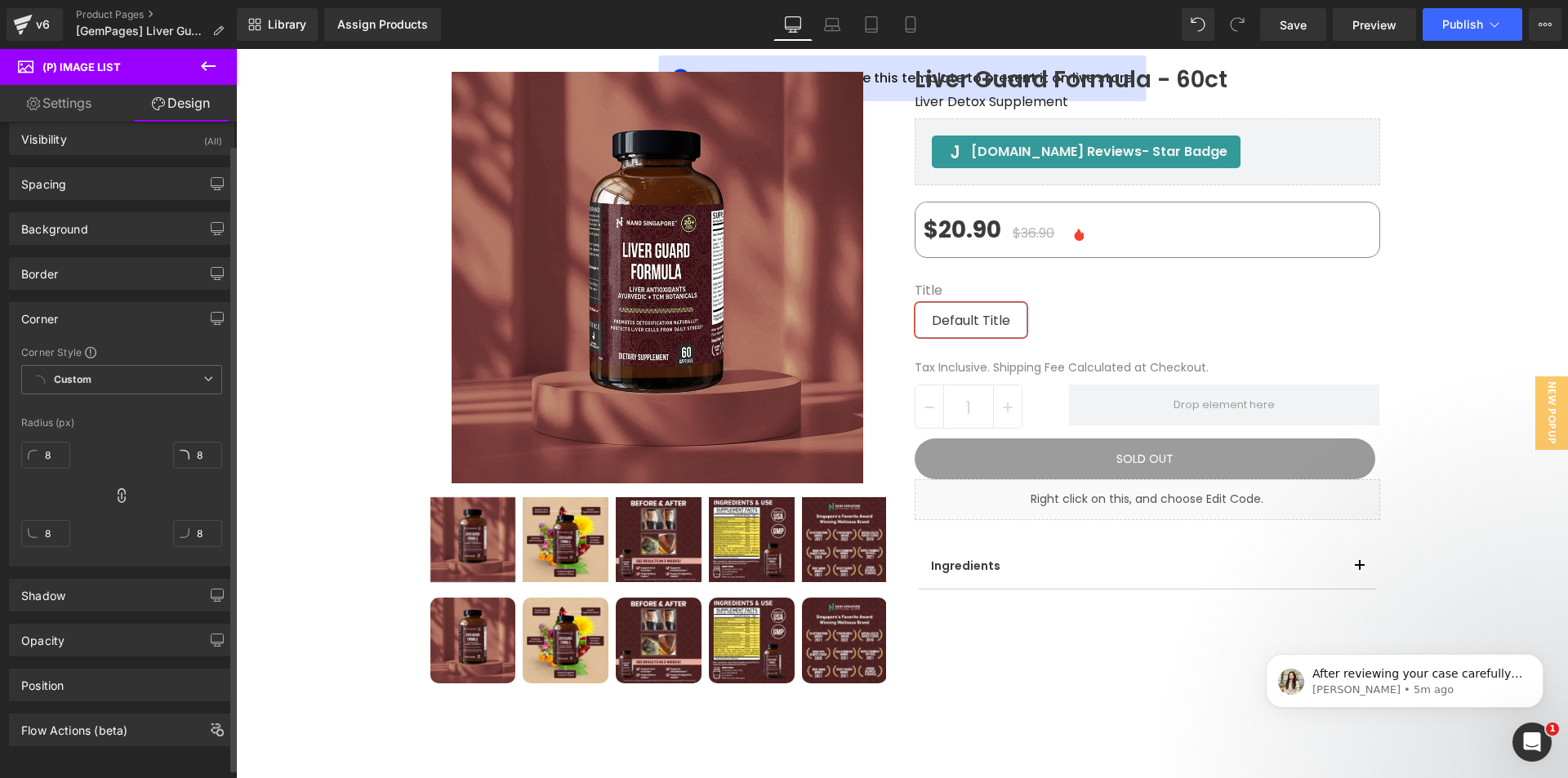
scroll to position [30, 0]
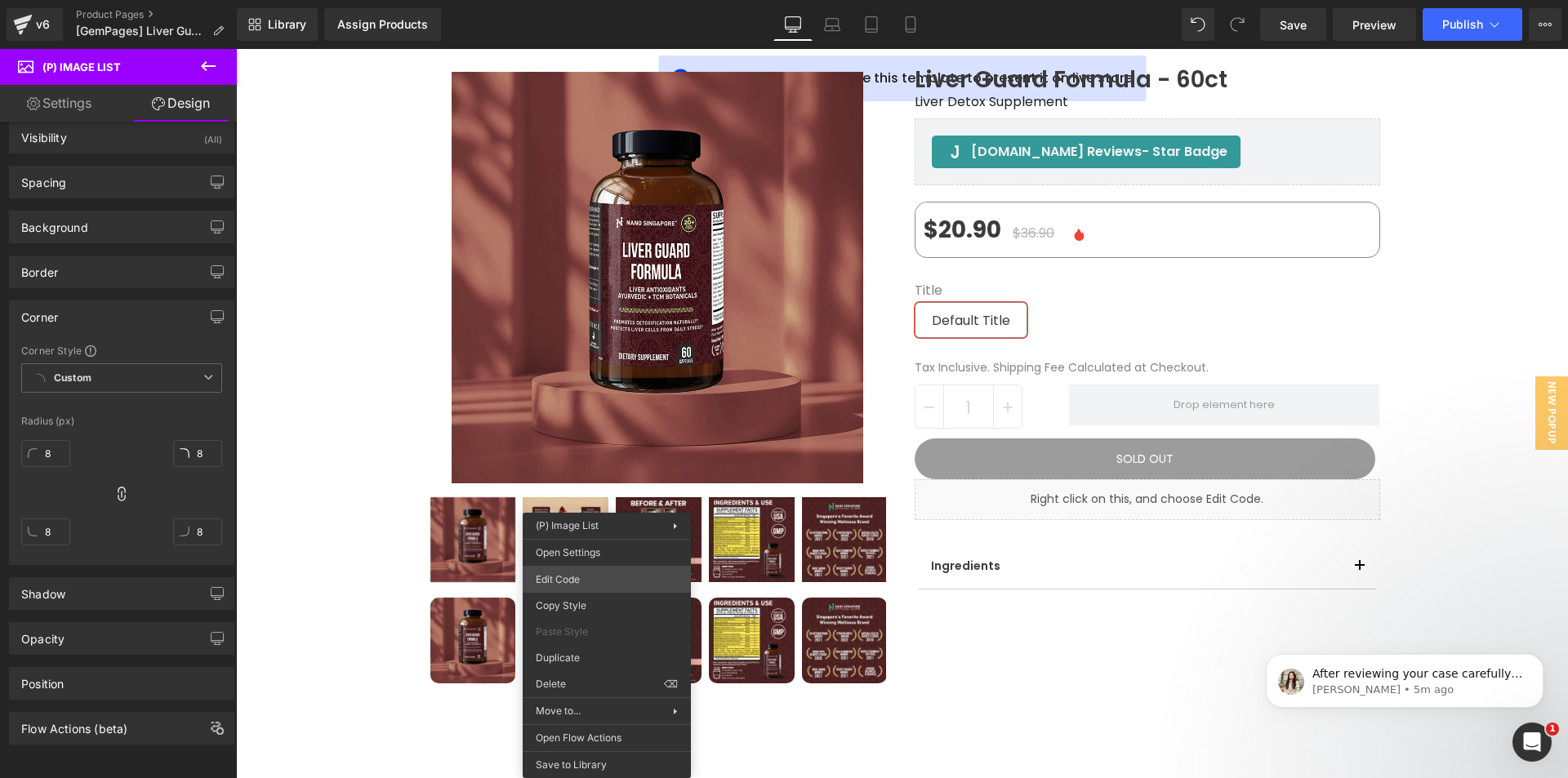
click at [583, 0] on div "(P) Image List You are previewing how the will restyle your page. You can not e…" at bounding box center [784, 0] width 1568 height 0
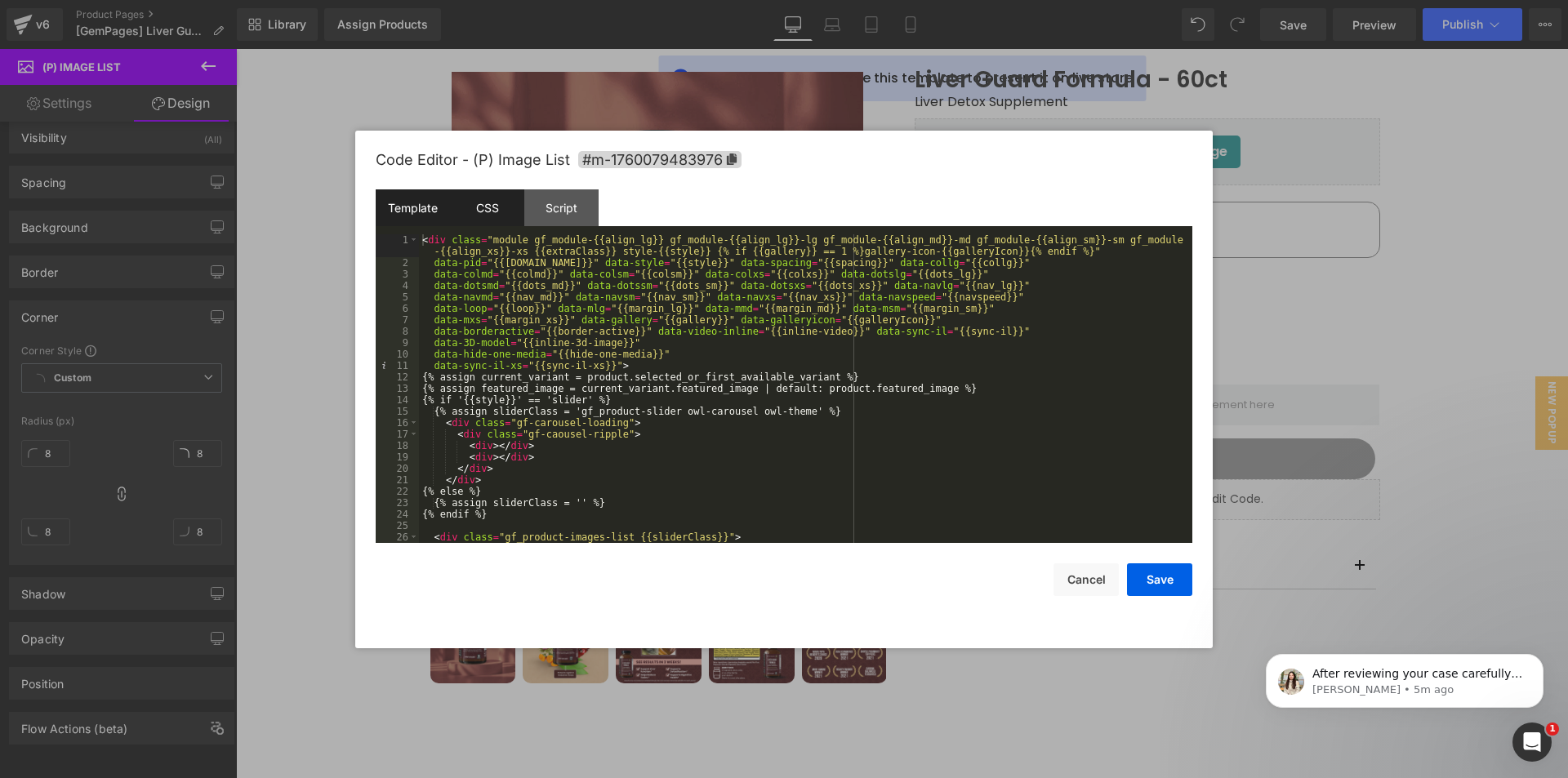
click at [519, 210] on div "CSS" at bounding box center [488, 208] width 75 height 36
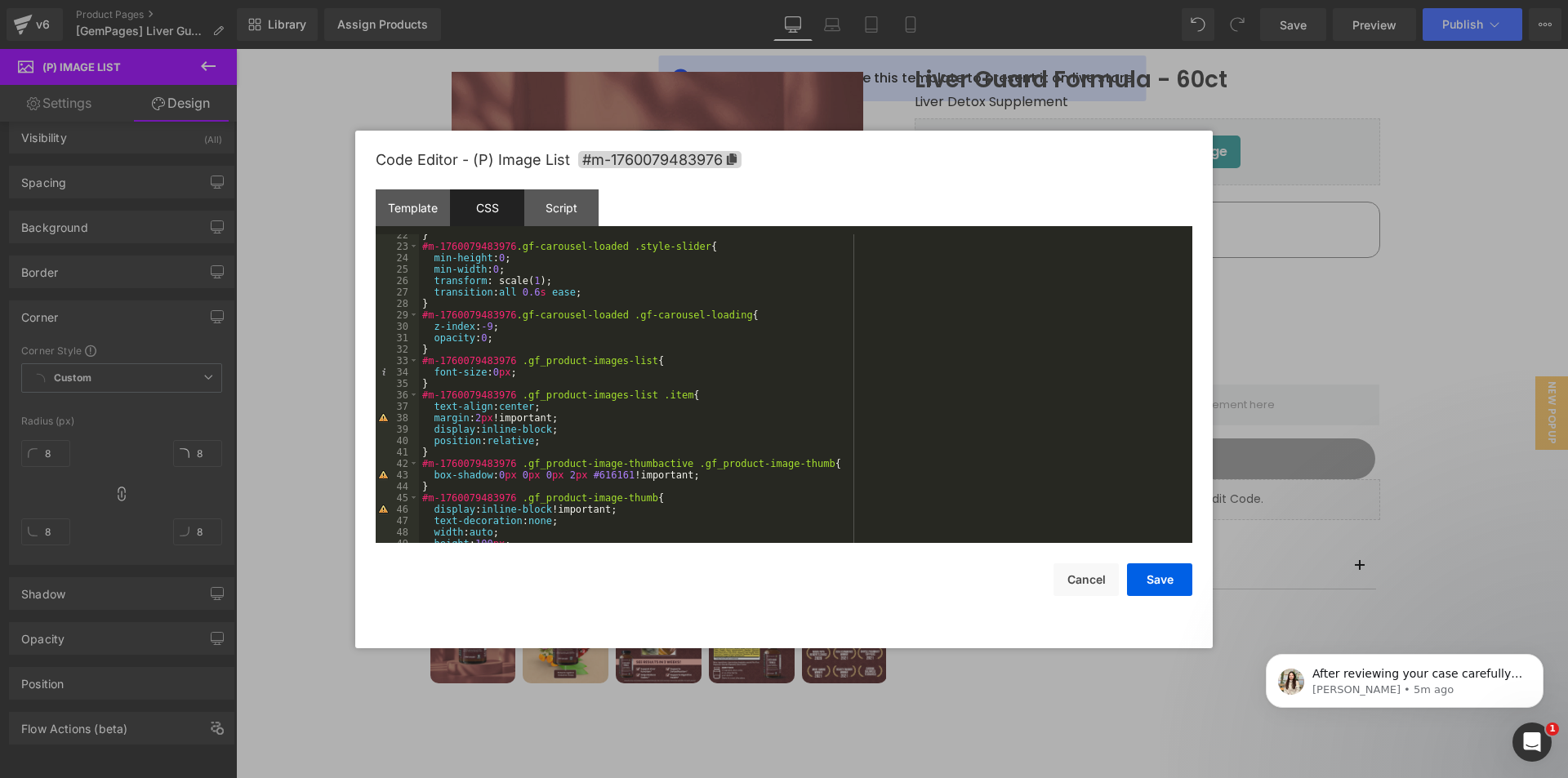
scroll to position [245, 0]
click at [710, 479] on div "} #m-1760079483976 .gf-carousel-loaded .style-slider { min-height : 0 ; min-wid…" at bounding box center [802, 396] width 767 height 332
click at [1148, 584] on button "Save" at bounding box center [1160, 580] width 65 height 33
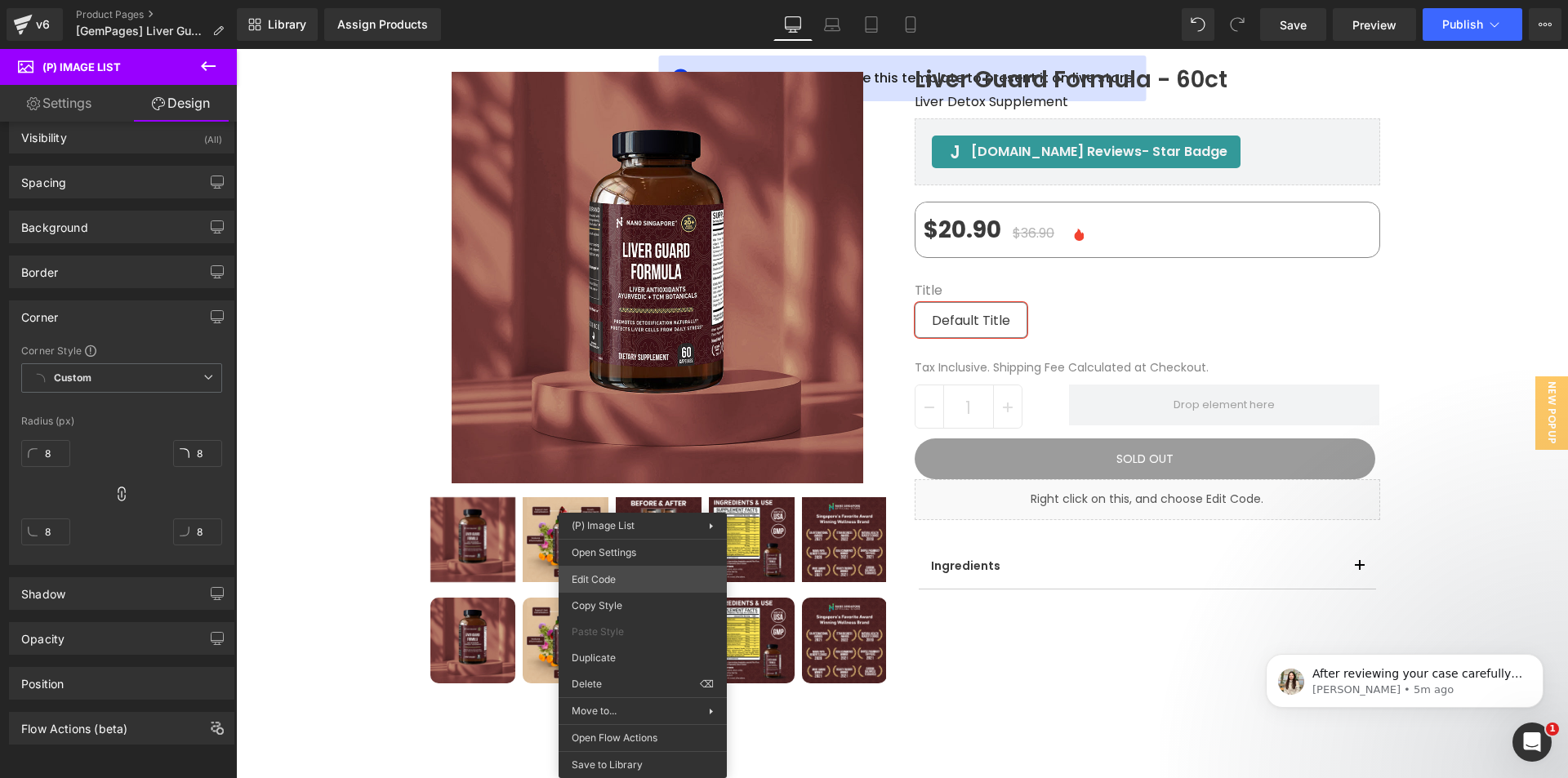
click at [621, 0] on div "(P) Image List You are previewing how the will restyle your page. You can not e…" at bounding box center [784, 0] width 1568 height 0
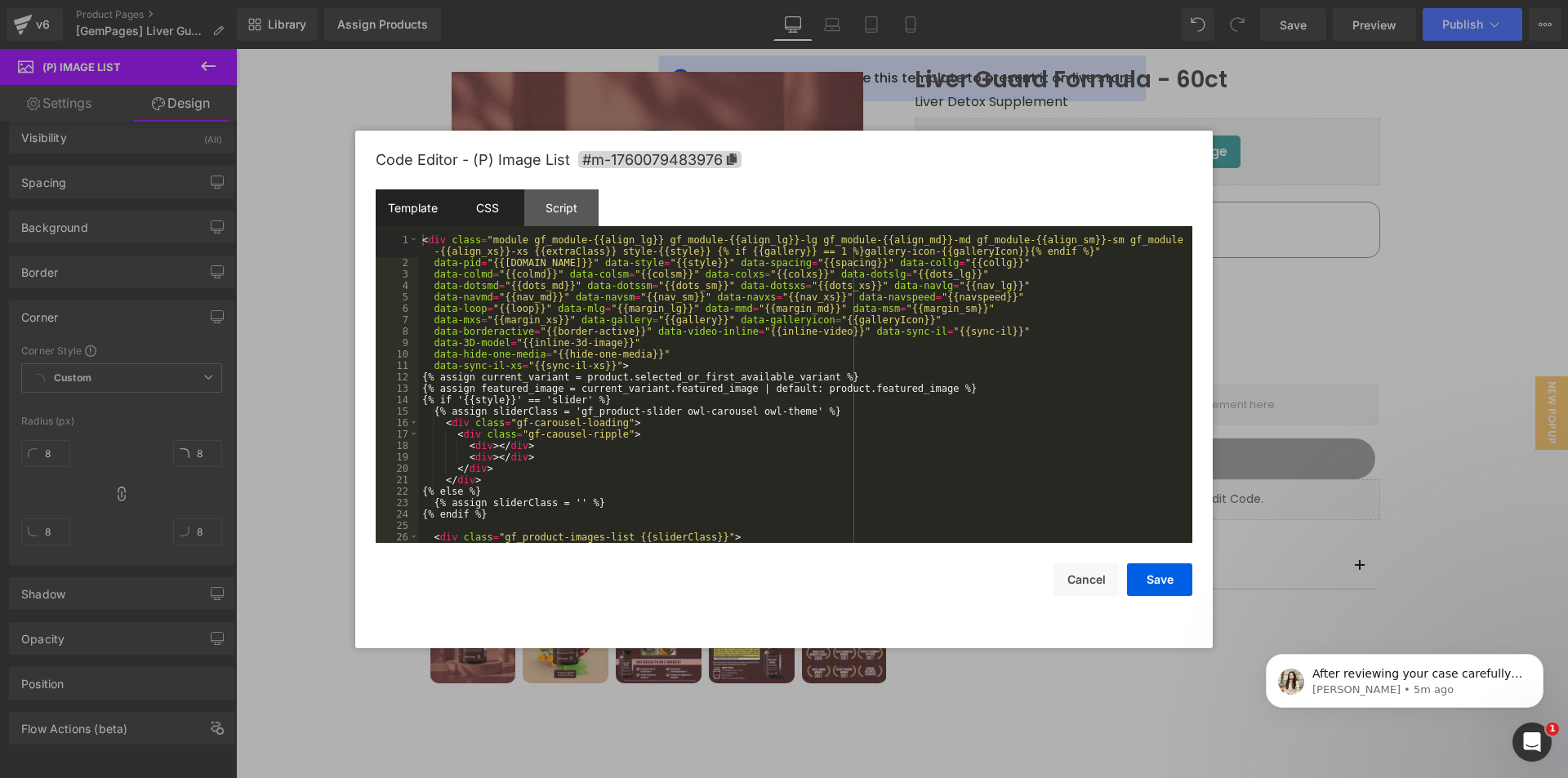
click at [501, 203] on div "CSS" at bounding box center [488, 208] width 75 height 36
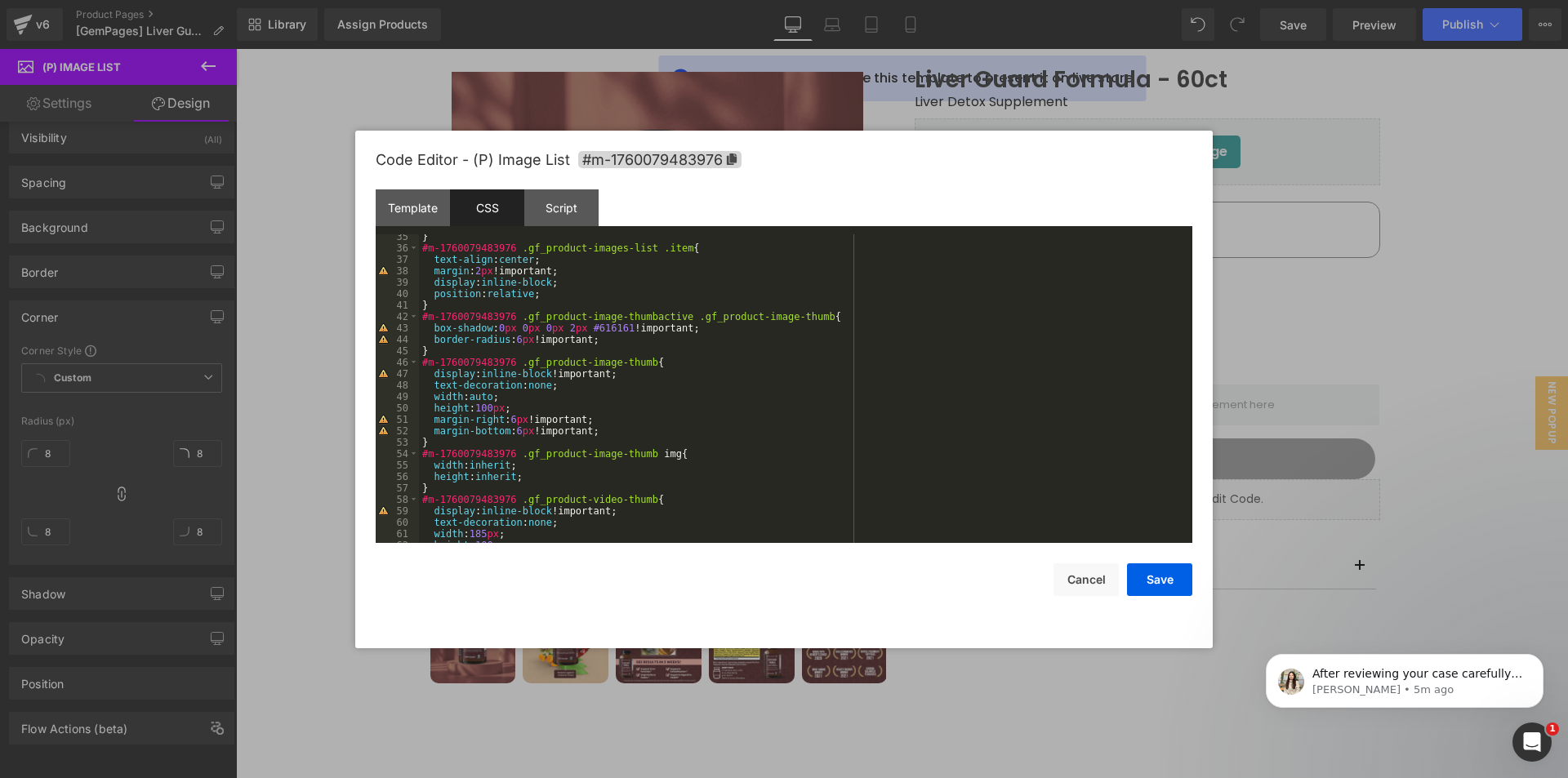
scroll to position [392, 0]
drag, startPoint x: 432, startPoint y: 339, endPoint x: 594, endPoint y: 341, distance: 162.0
click at [594, 341] on div "} #m-1760079483976 .gf_product-images-list .item { text-align : center ; margin…" at bounding box center [802, 397] width 767 height 332
click at [613, 429] on div "} #m-1760079483976 .gf_product-images-list .item { text-align : center ; margin…" at bounding box center [802, 397] width 767 height 332
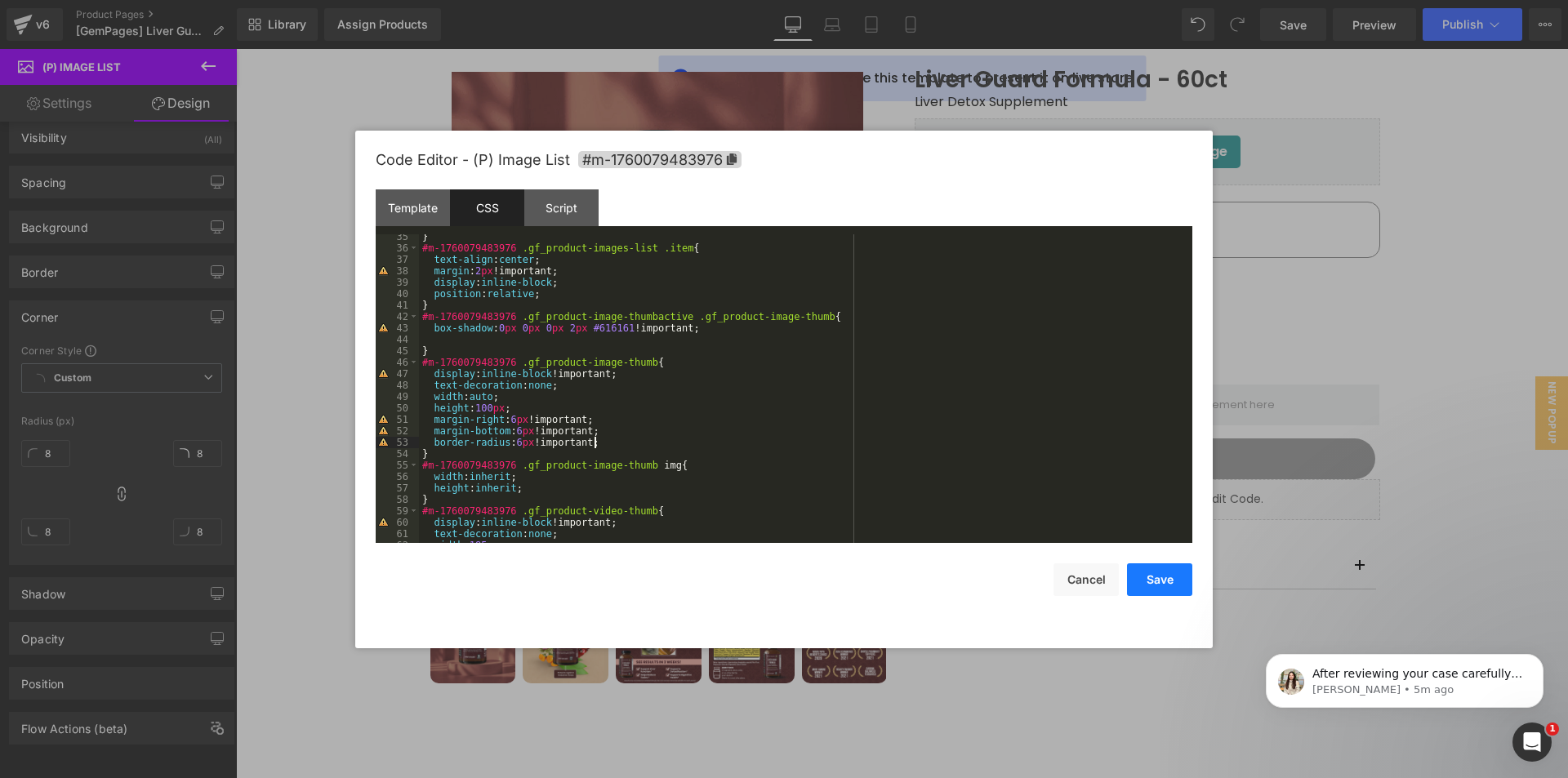
click at [1152, 574] on button "Save" at bounding box center [1160, 580] width 65 height 33
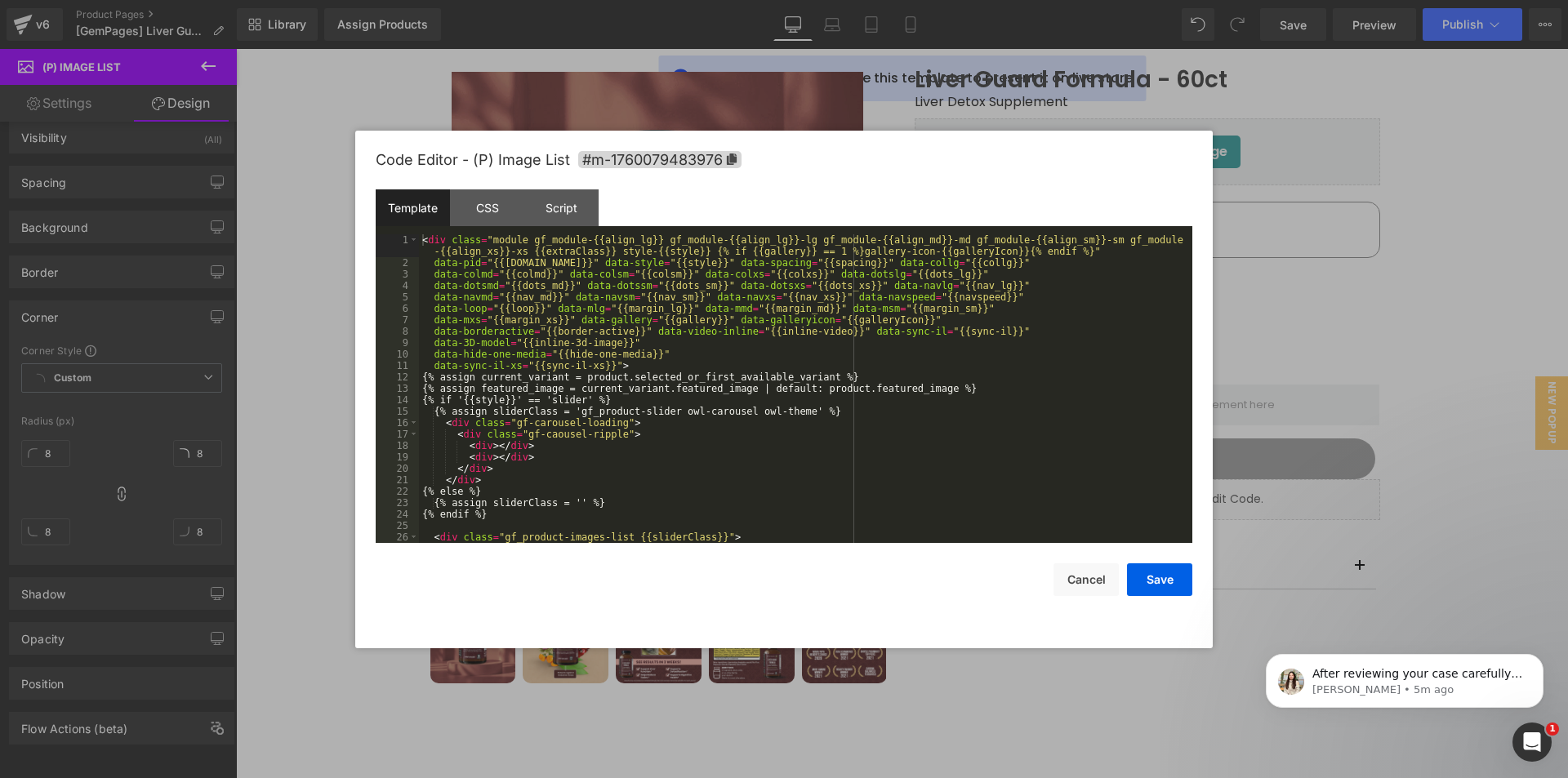
click at [612, 0] on div "(P) Image List You are previewing how the will restyle your page. You can not e…" at bounding box center [784, 0] width 1568 height 0
click at [494, 207] on div "CSS" at bounding box center [488, 208] width 75 height 36
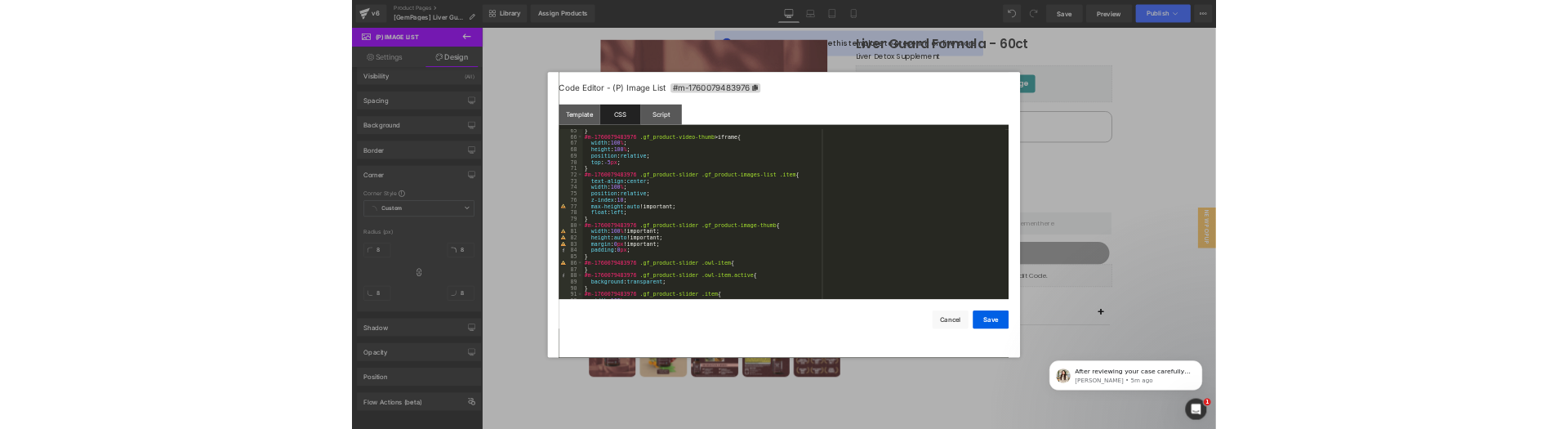
scroll to position [734, 0]
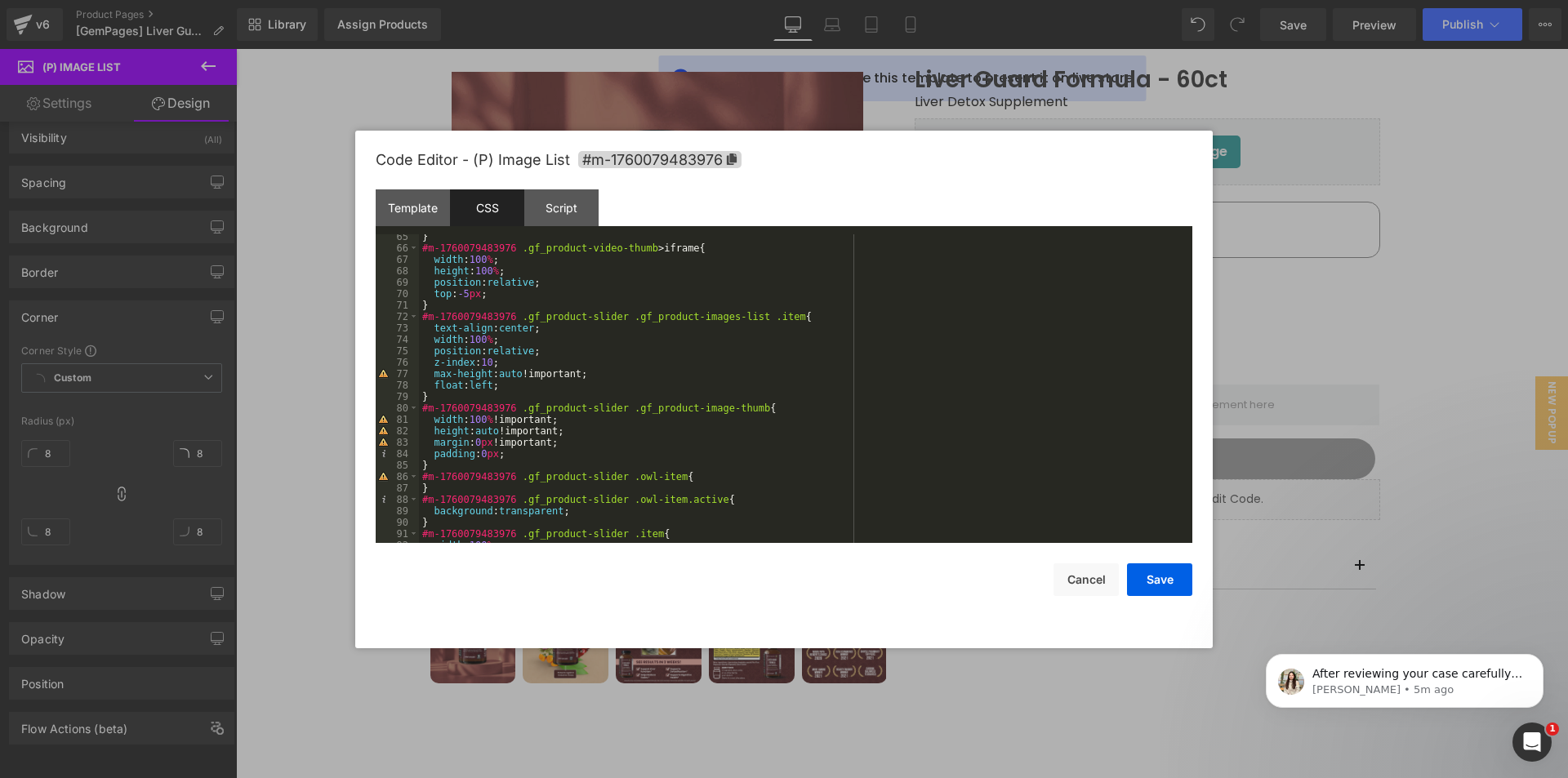
click at [534, 458] on div "} #m-1760079483976 .gf_product-video-thumb > iframe { width : 100 % ; height : …" at bounding box center [802, 397] width 767 height 332
click at [1151, 574] on button "Save" at bounding box center [1160, 580] width 65 height 33
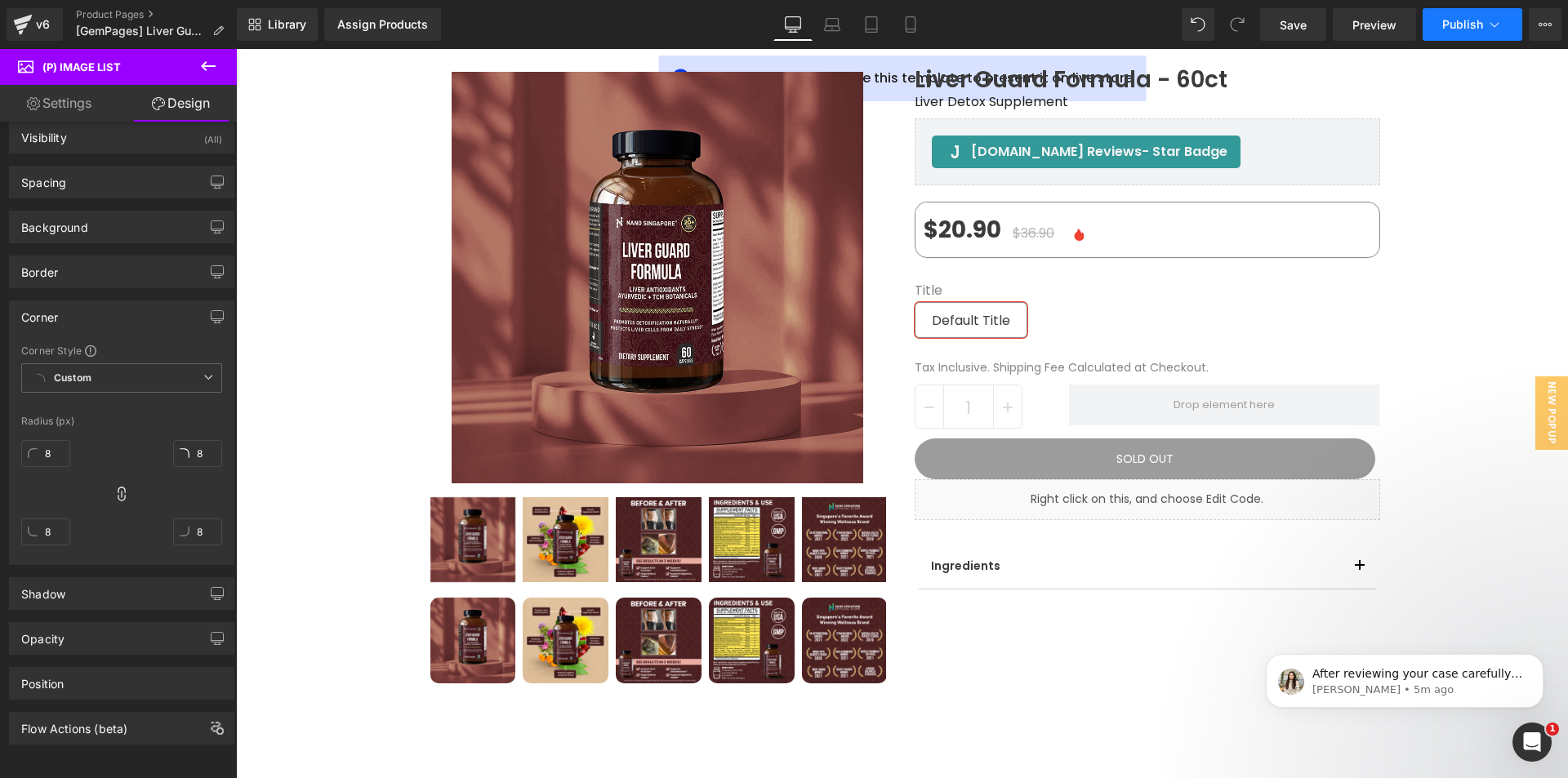
click at [1470, 24] on span "Publish" at bounding box center [1463, 25] width 41 height 13
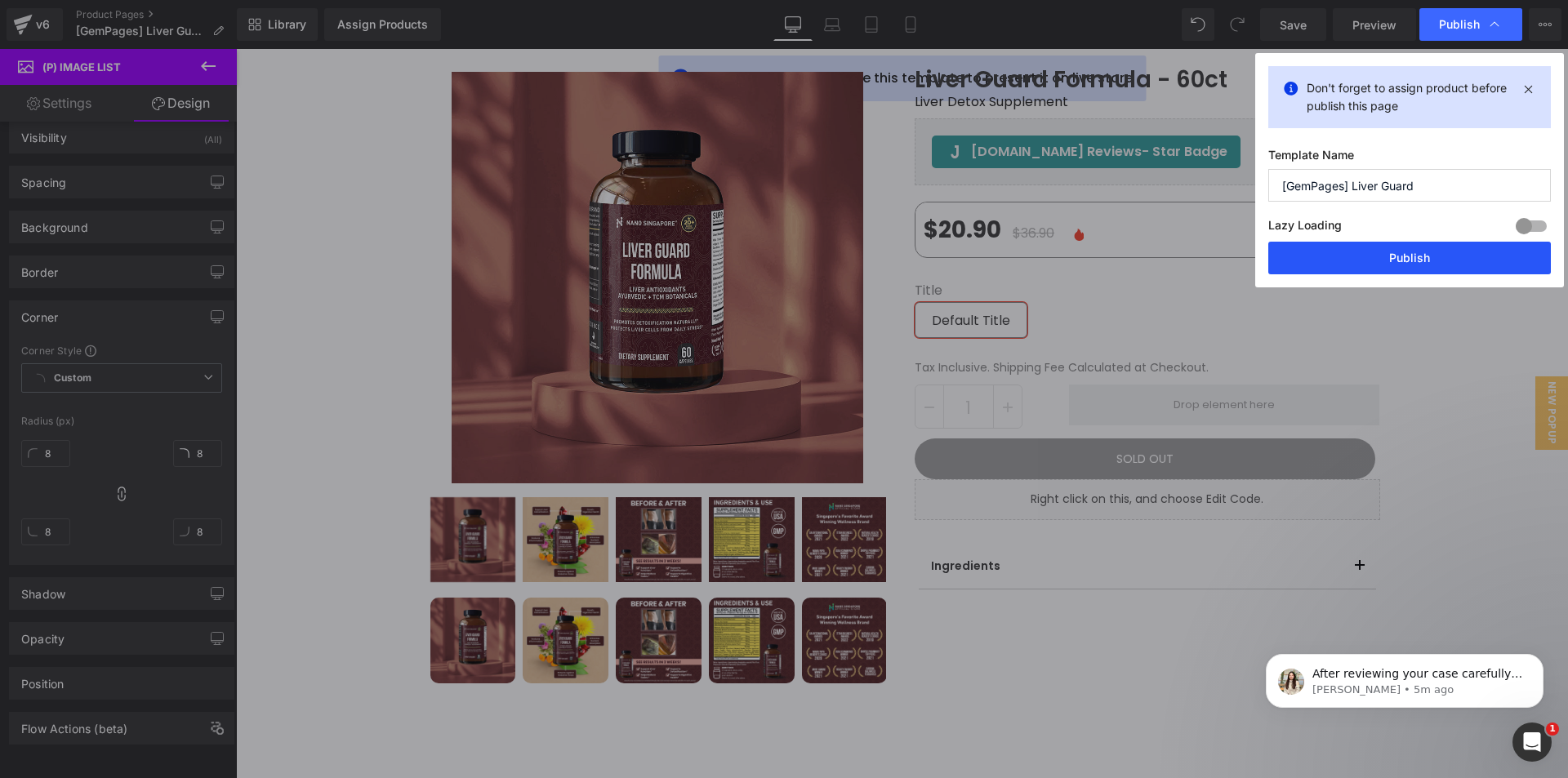
click at [1392, 253] on button "Publish" at bounding box center [1409, 258] width 283 height 33
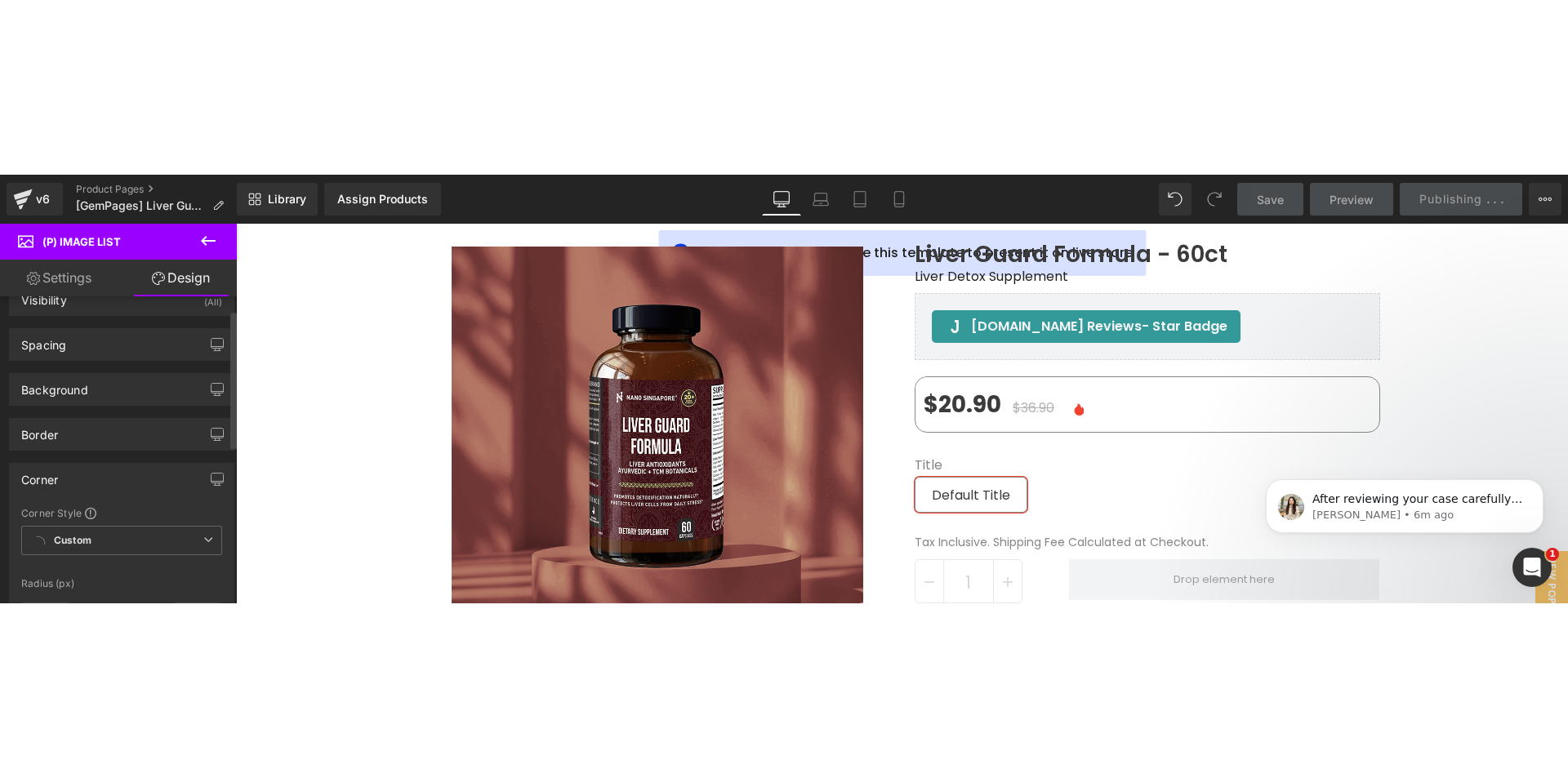
scroll to position [572, 0]
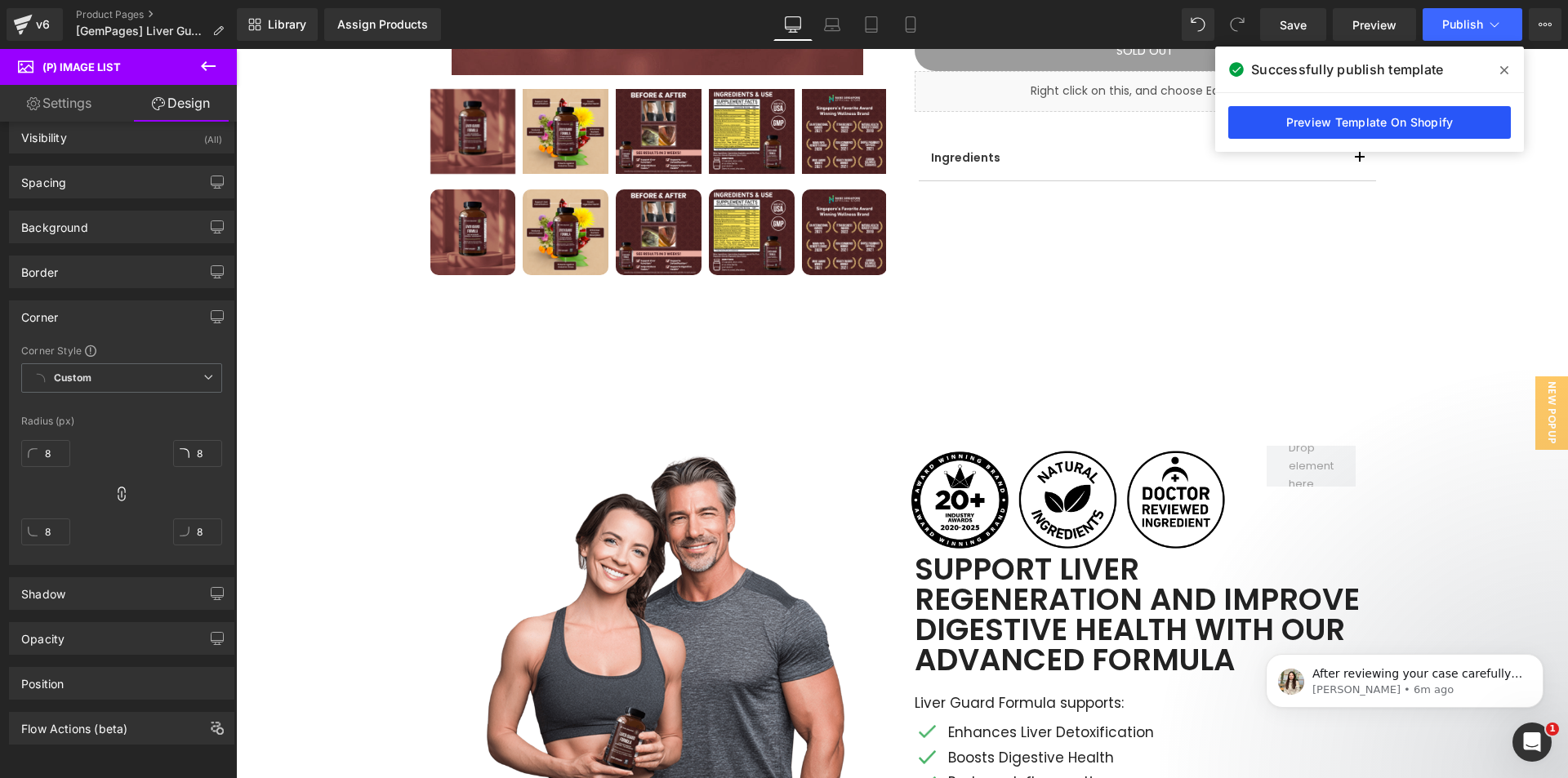
click at [1369, 123] on link "Preview Template On Shopify" at bounding box center [1369, 123] width 283 height 33
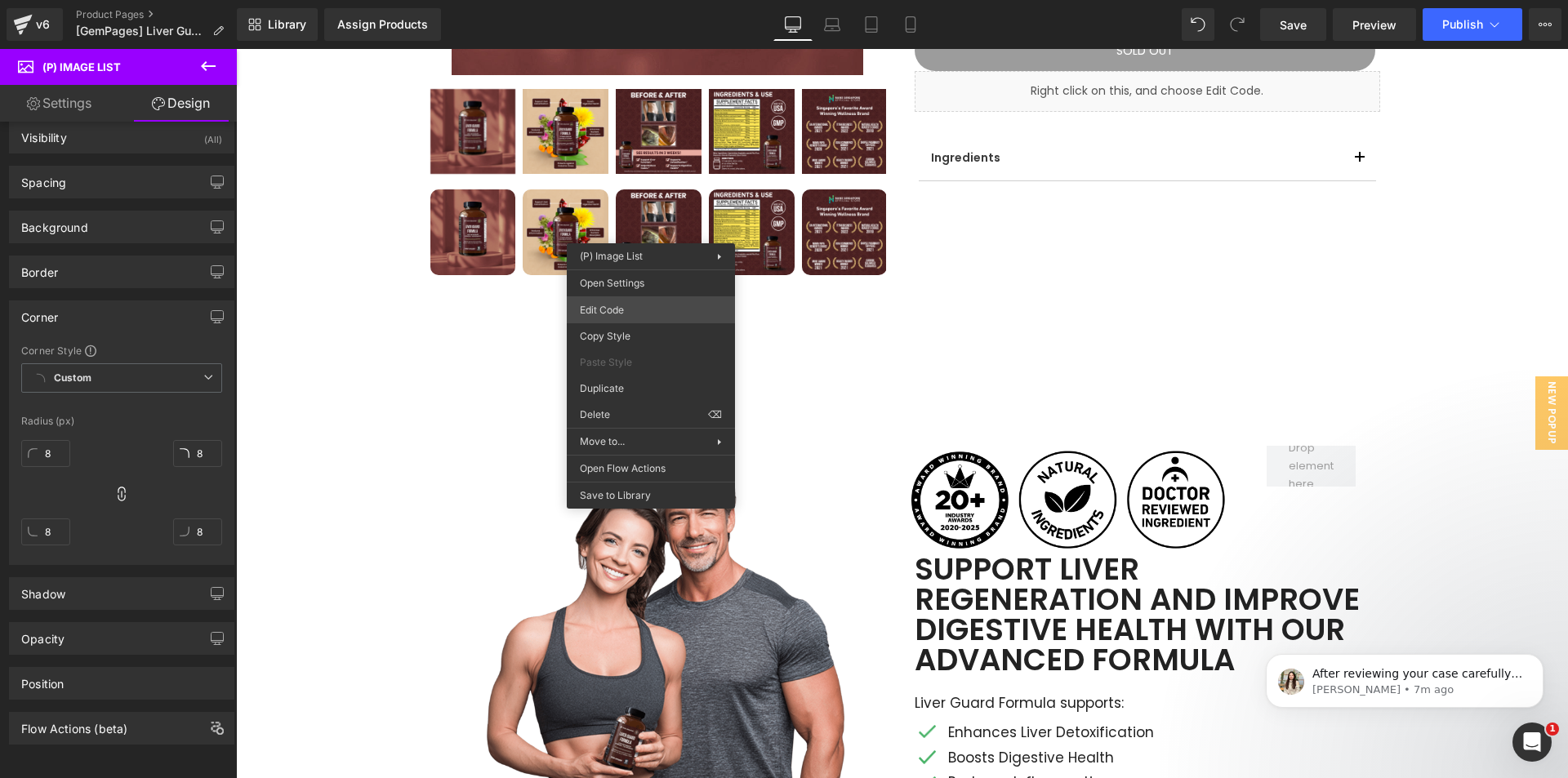
click at [646, 0] on div "(P) Image List You are previewing how the will restyle your page. You can not e…" at bounding box center [784, 0] width 1568 height 0
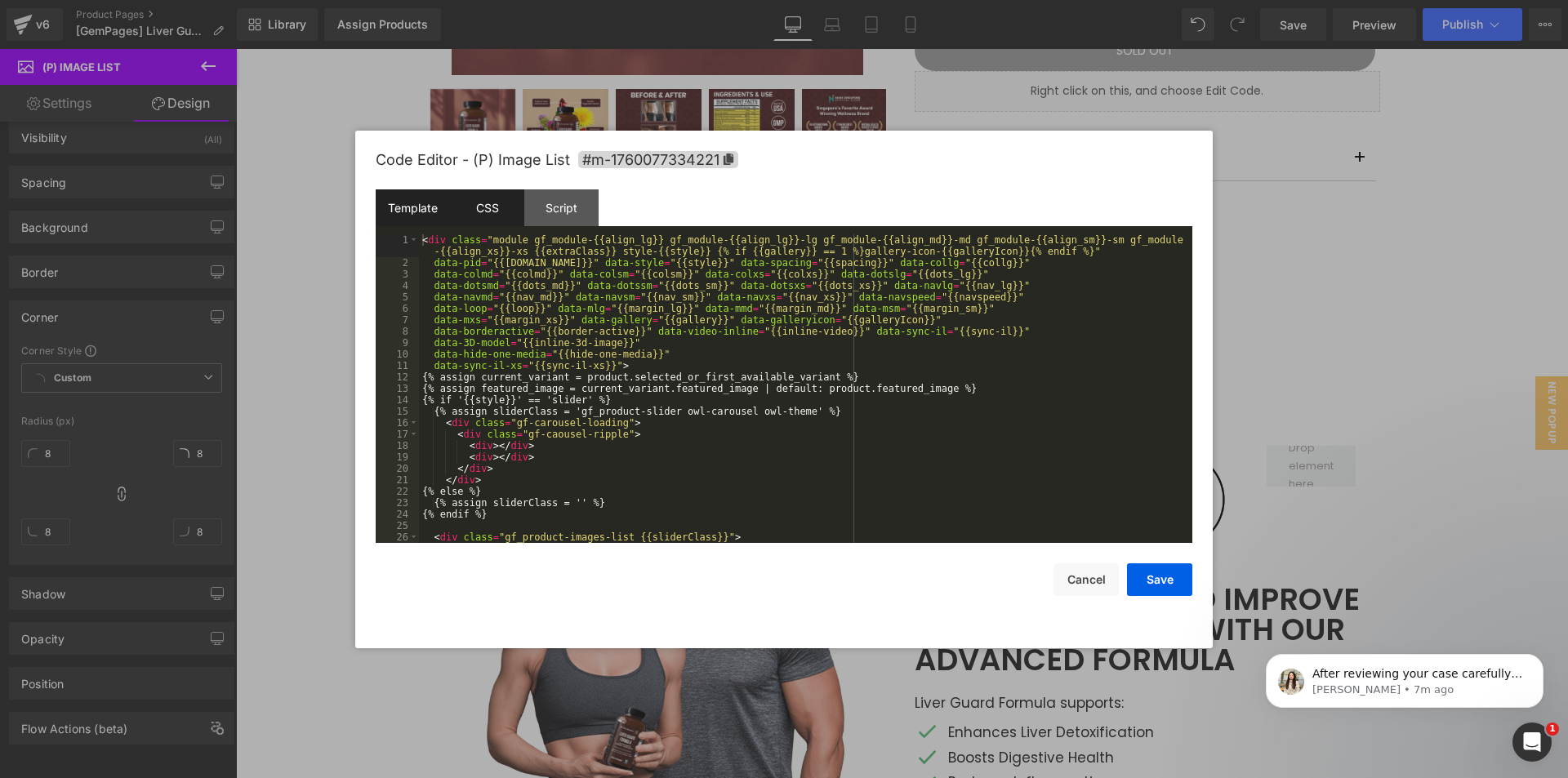
click at [500, 213] on div "CSS" at bounding box center [488, 208] width 75 height 36
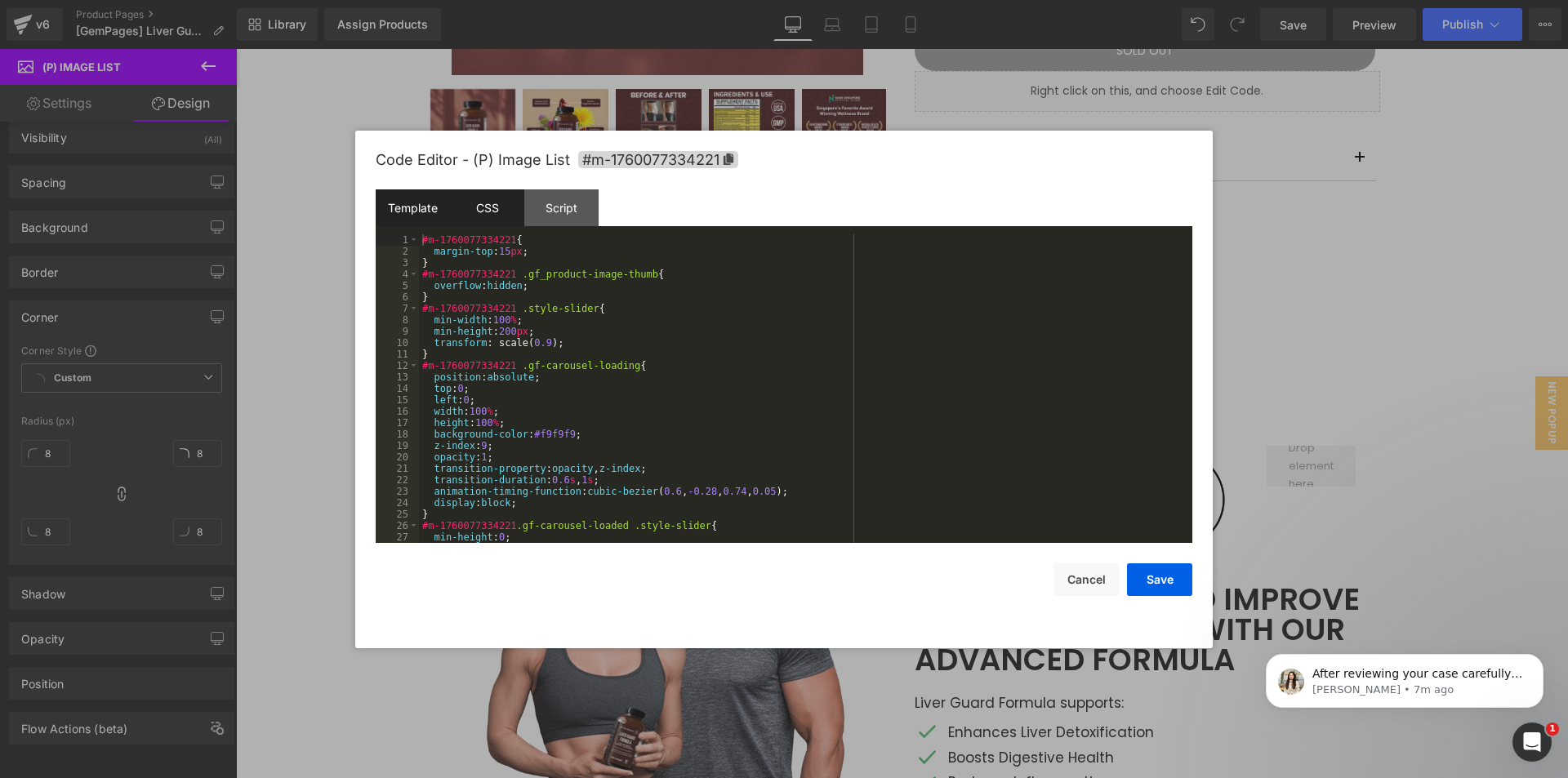
click at [439, 213] on div "Template" at bounding box center [413, 208] width 75 height 36
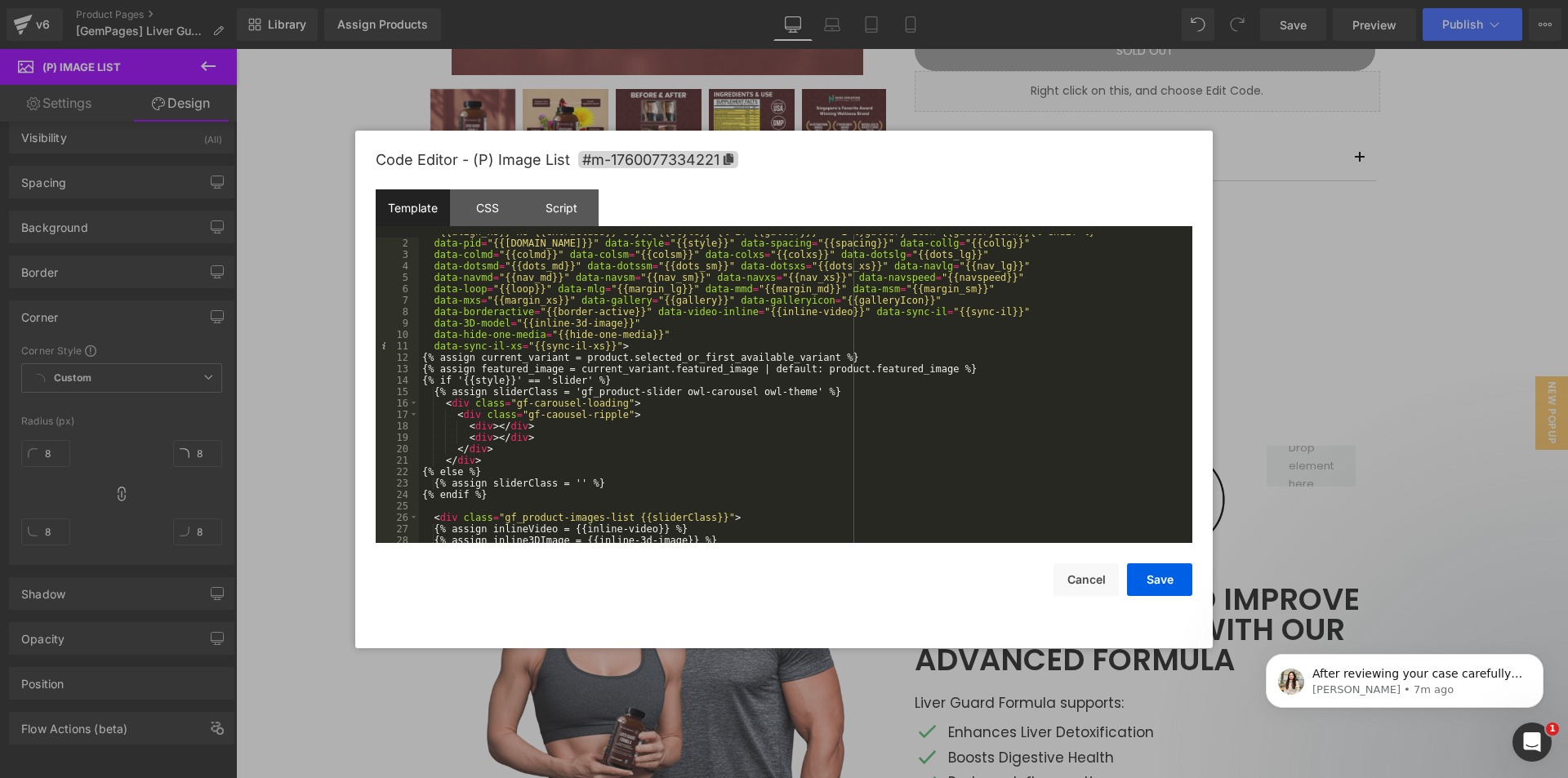
scroll to position [0, 0]
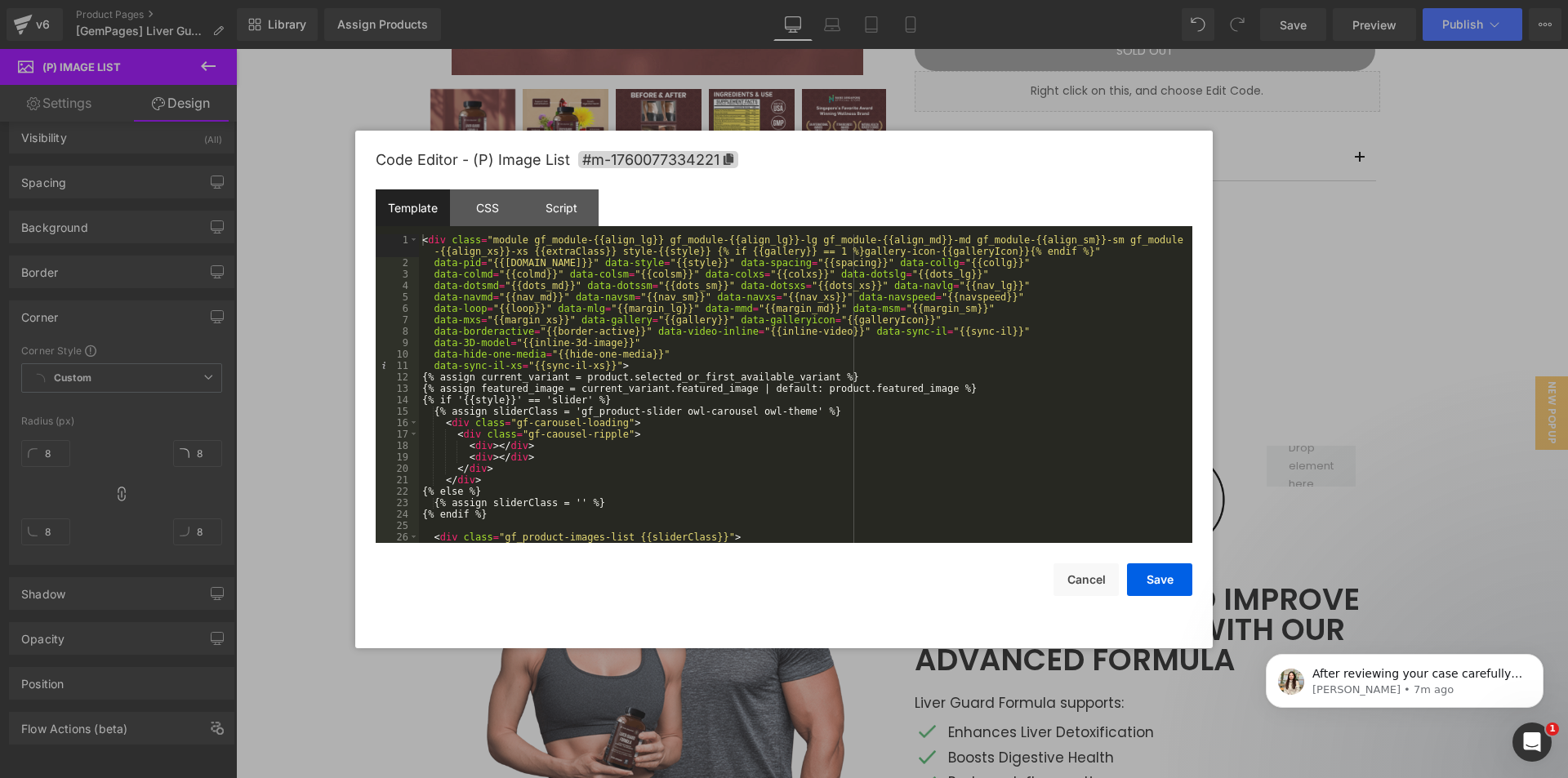
drag, startPoint x: 1405, startPoint y: 415, endPoint x: 708, endPoint y: 326, distance: 702.7
click at [1405, 415] on div at bounding box center [784, 389] width 1568 height 778
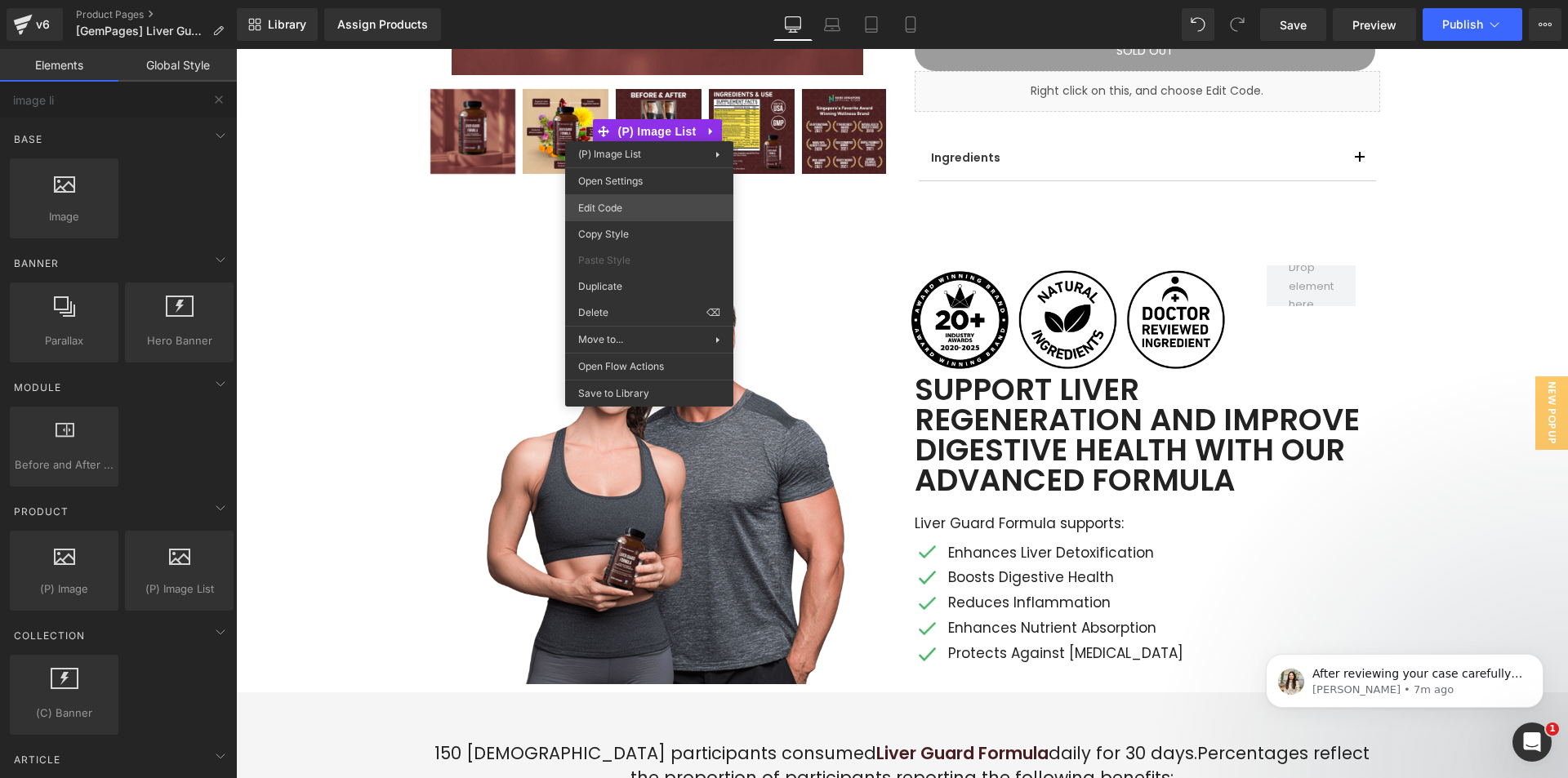
click at [640, 0] on div "(P) Image List You are previewing how the will restyle your page. You can not e…" at bounding box center [784, 0] width 1568 height 0
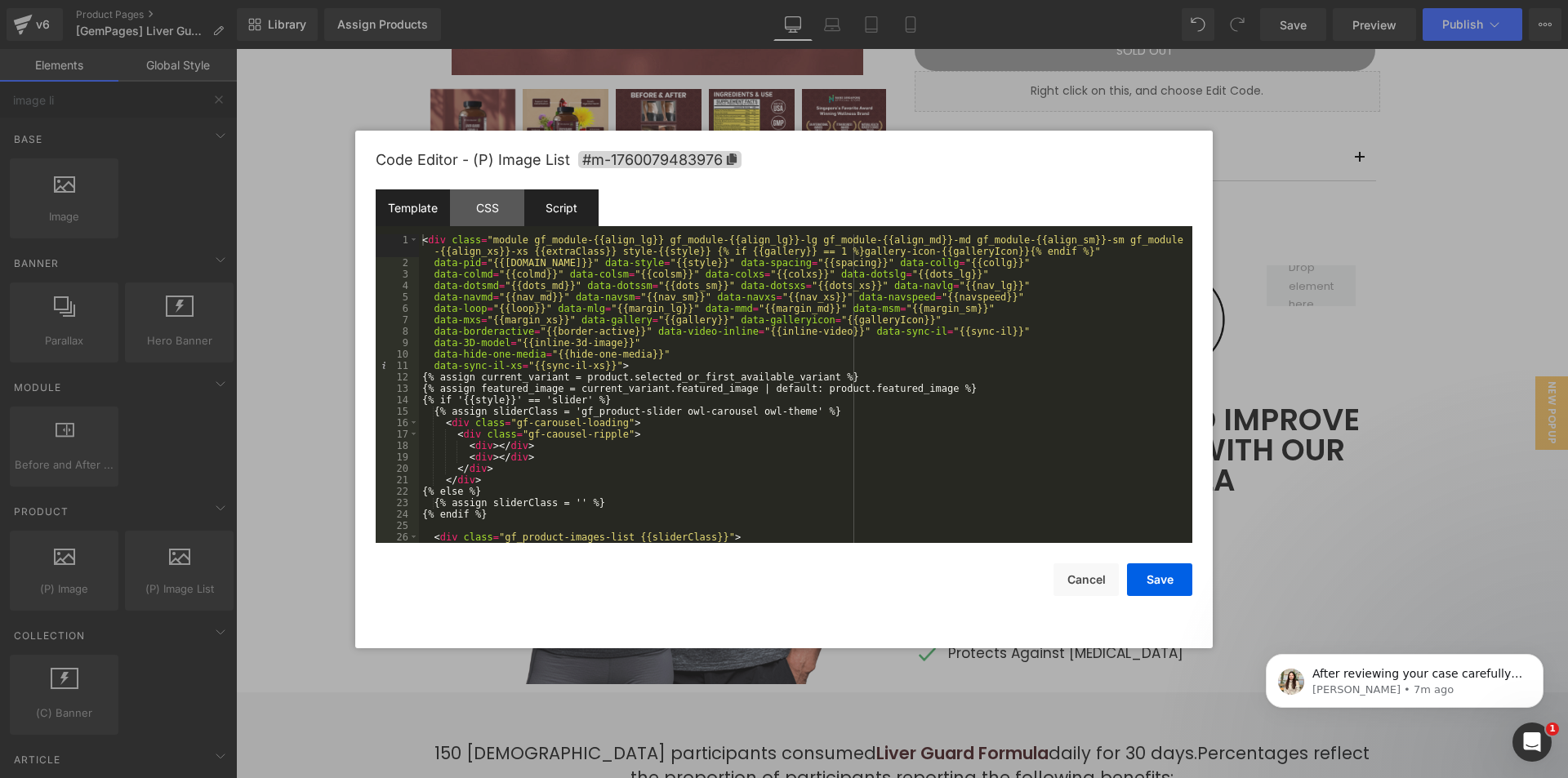
click at [567, 214] on div "Script" at bounding box center [561, 208] width 75 height 36
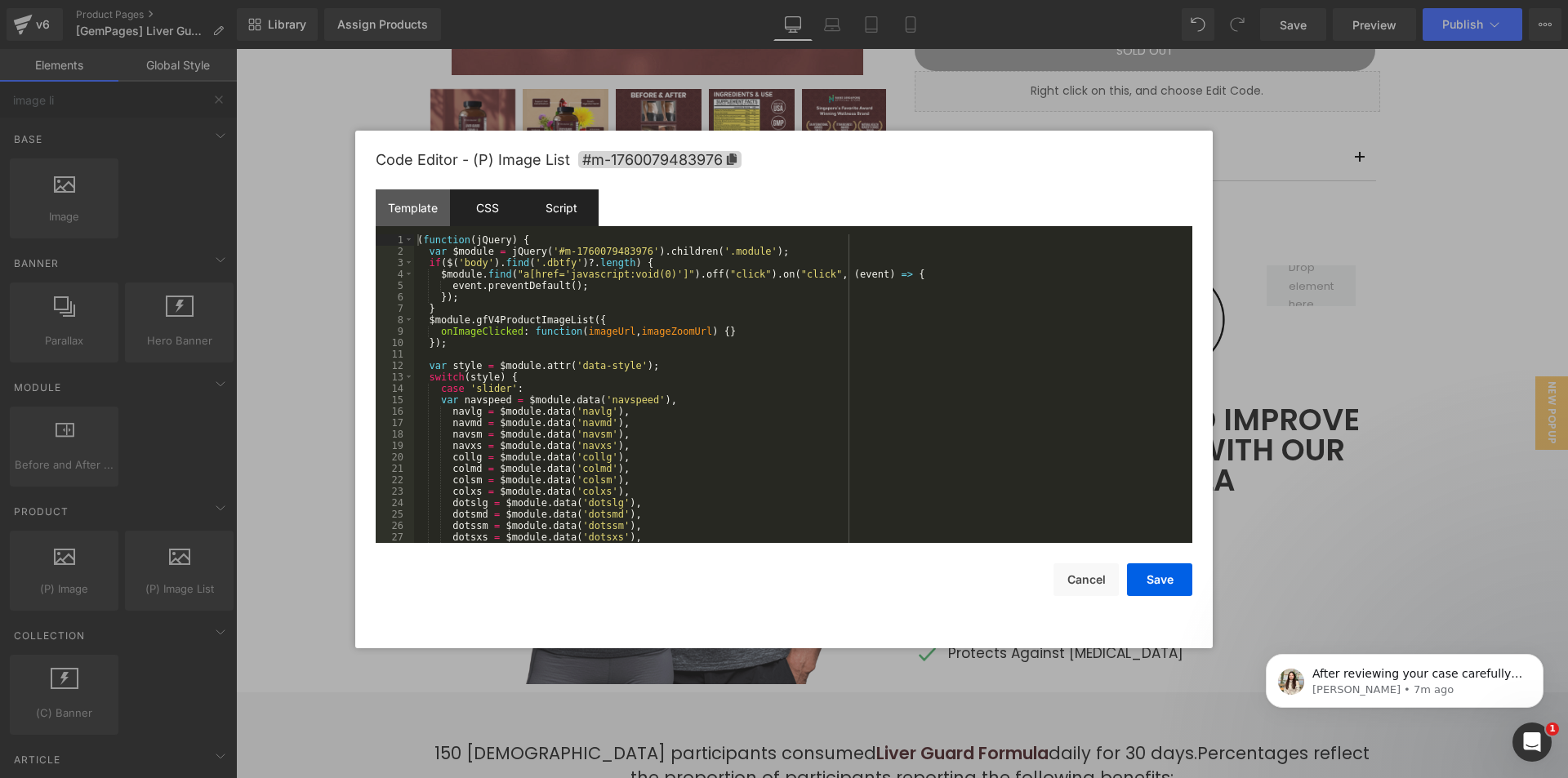
click at [482, 215] on div "CSS" at bounding box center [488, 208] width 75 height 36
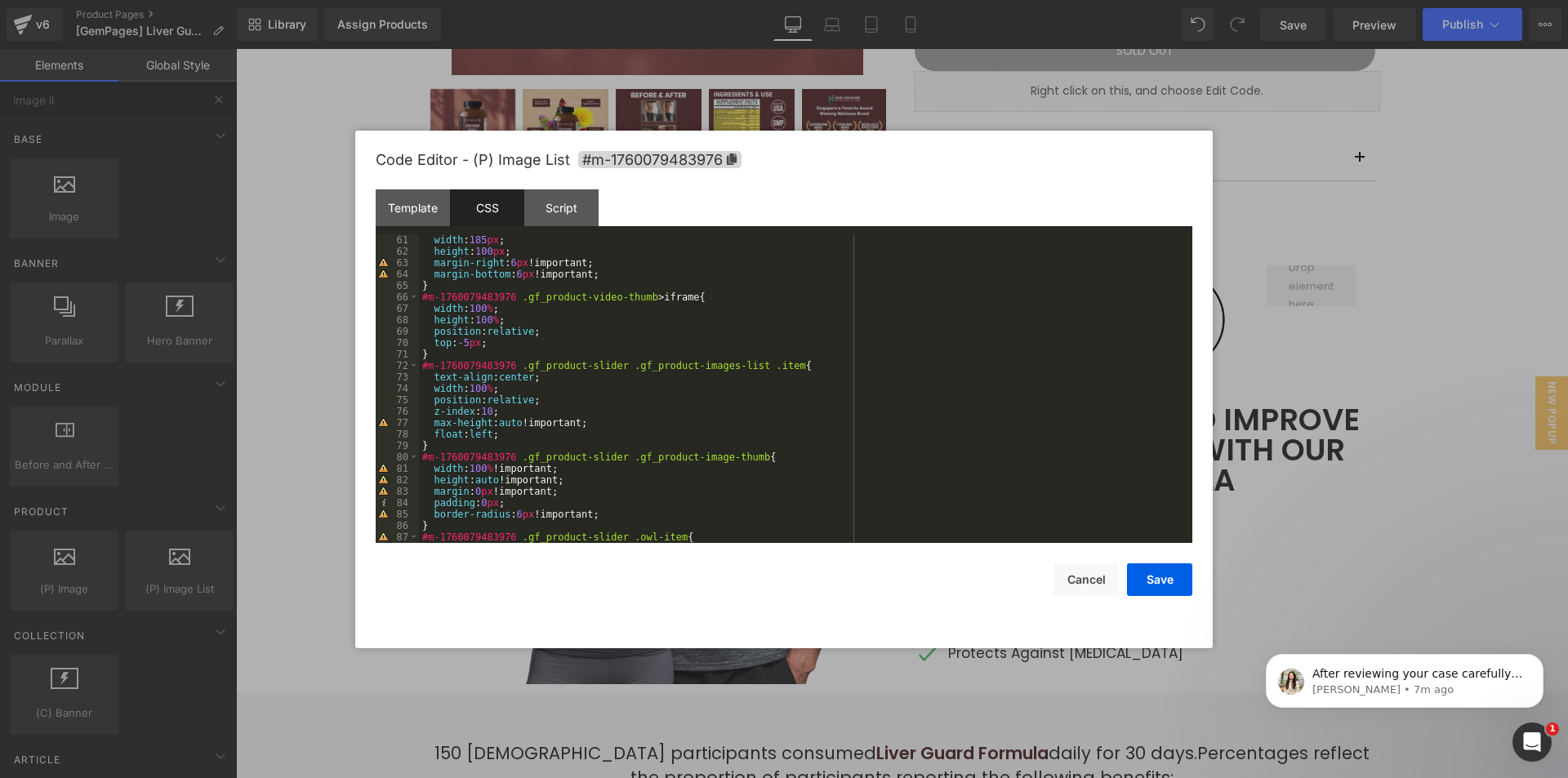
scroll to position [735, 0]
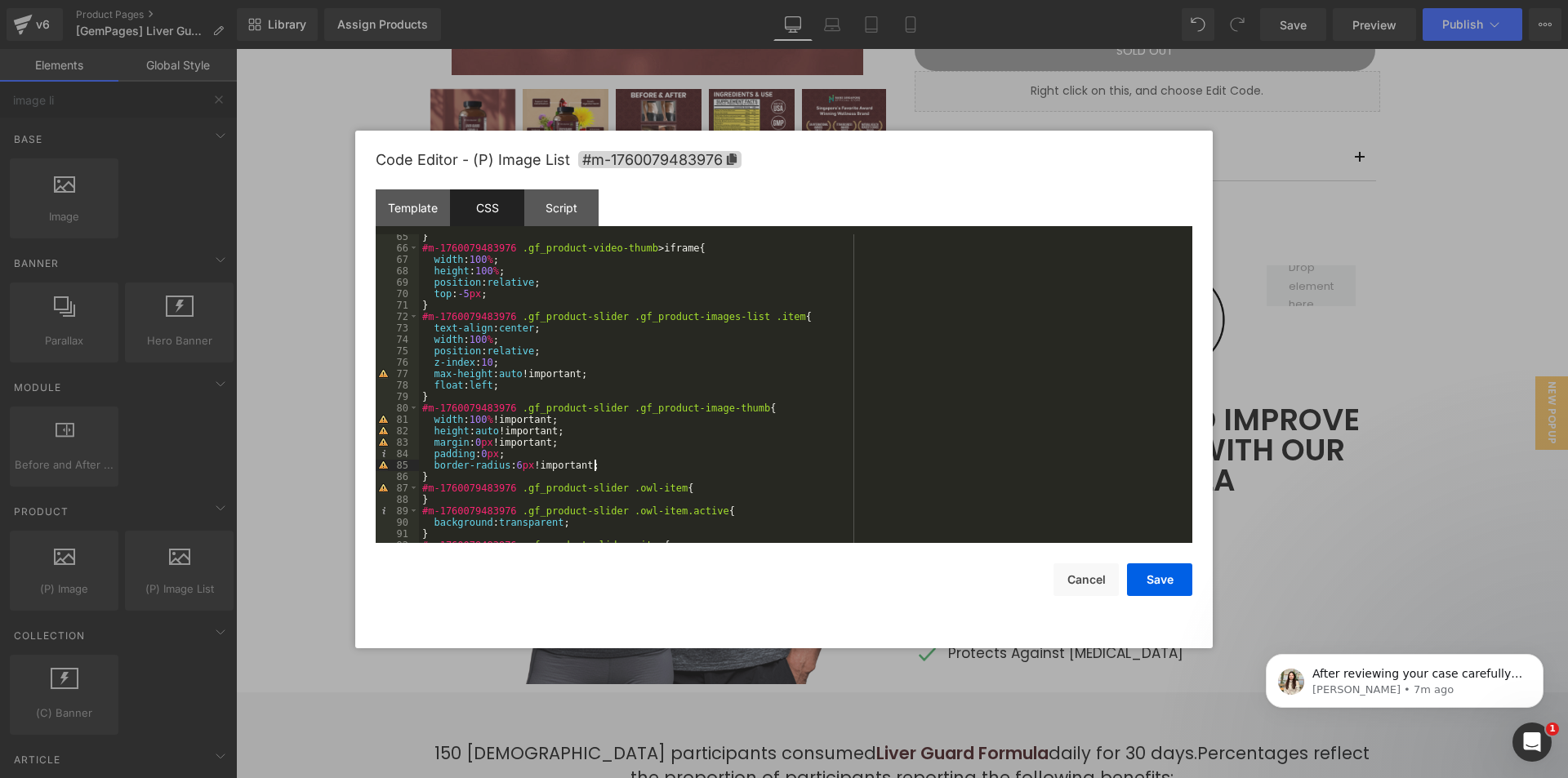
click at [613, 465] on div "} #m-1760079483976 .gf_product-video-thumb > iframe { width : 100 % ; height : …" at bounding box center [802, 397] width 767 height 332
click at [1163, 588] on button "Save" at bounding box center [1160, 580] width 65 height 33
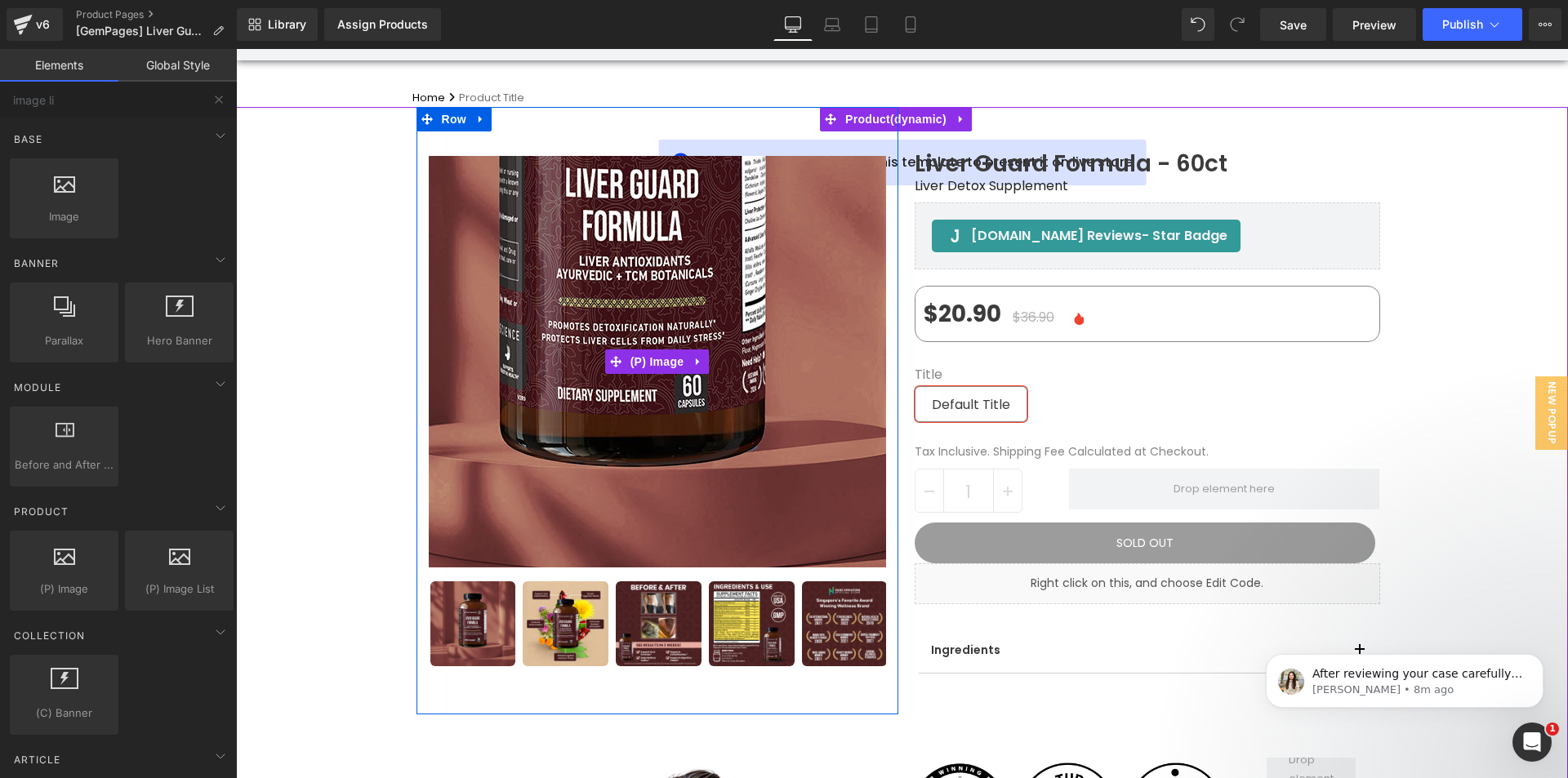
scroll to position [0, 0]
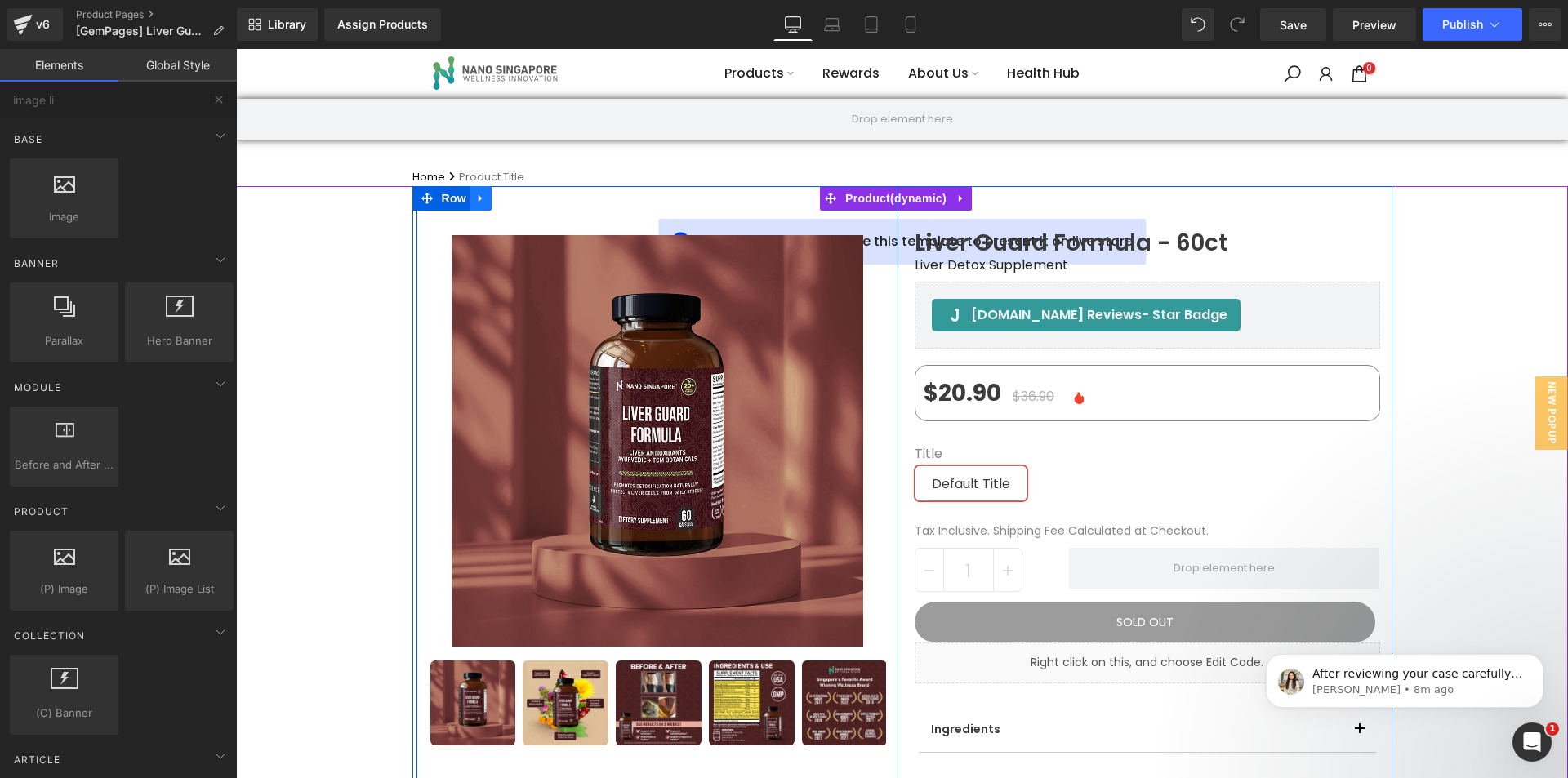
click at [470, 208] on link at bounding box center [481, 198] width 21 height 25
click at [448, 218] on div "Sale Off (P) Image ‹" at bounding box center [657, 479] width 482 height 538
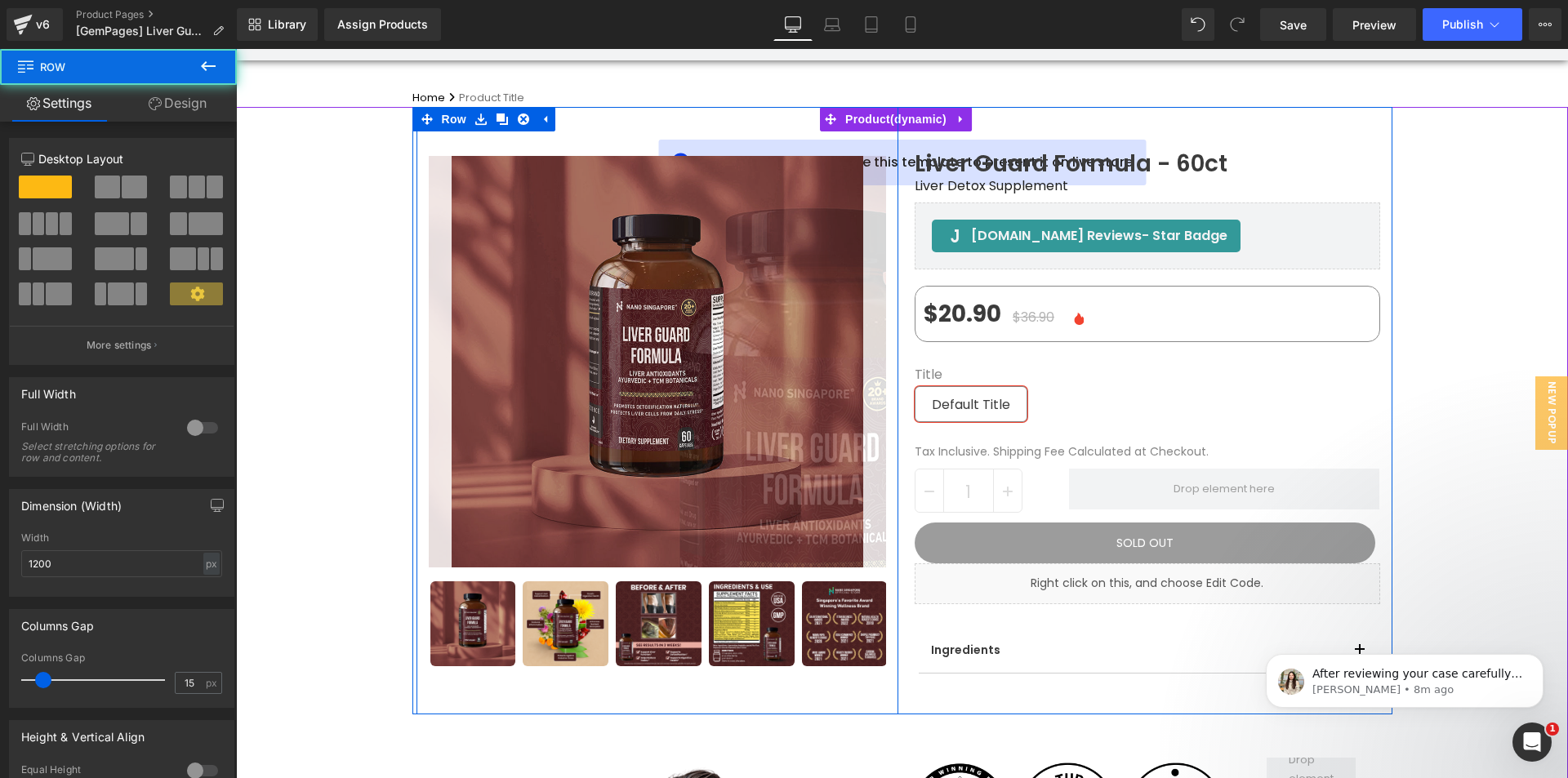
scroll to position [164, 0]
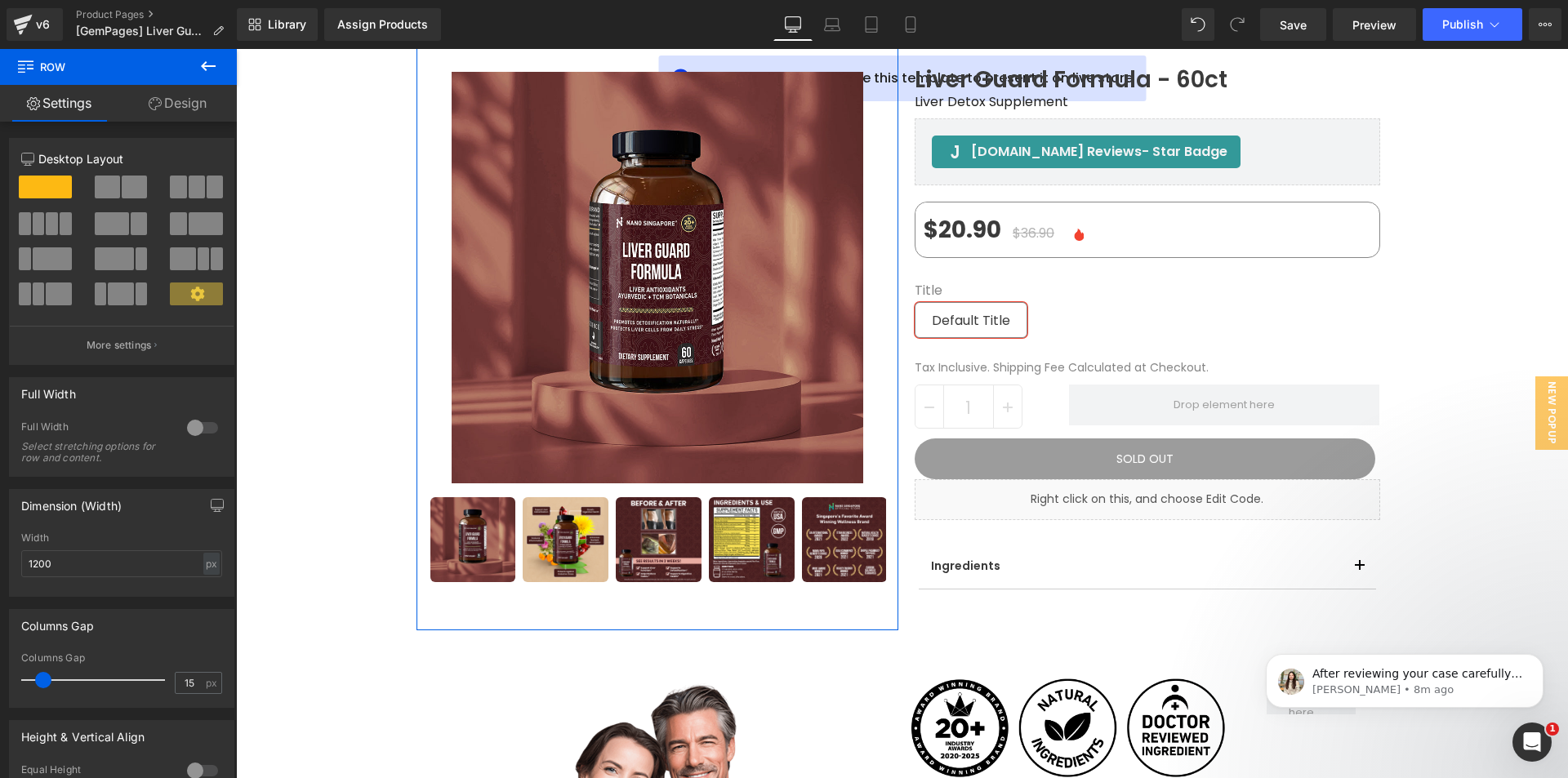
click at [170, 100] on link "Design" at bounding box center [178, 103] width 119 height 36
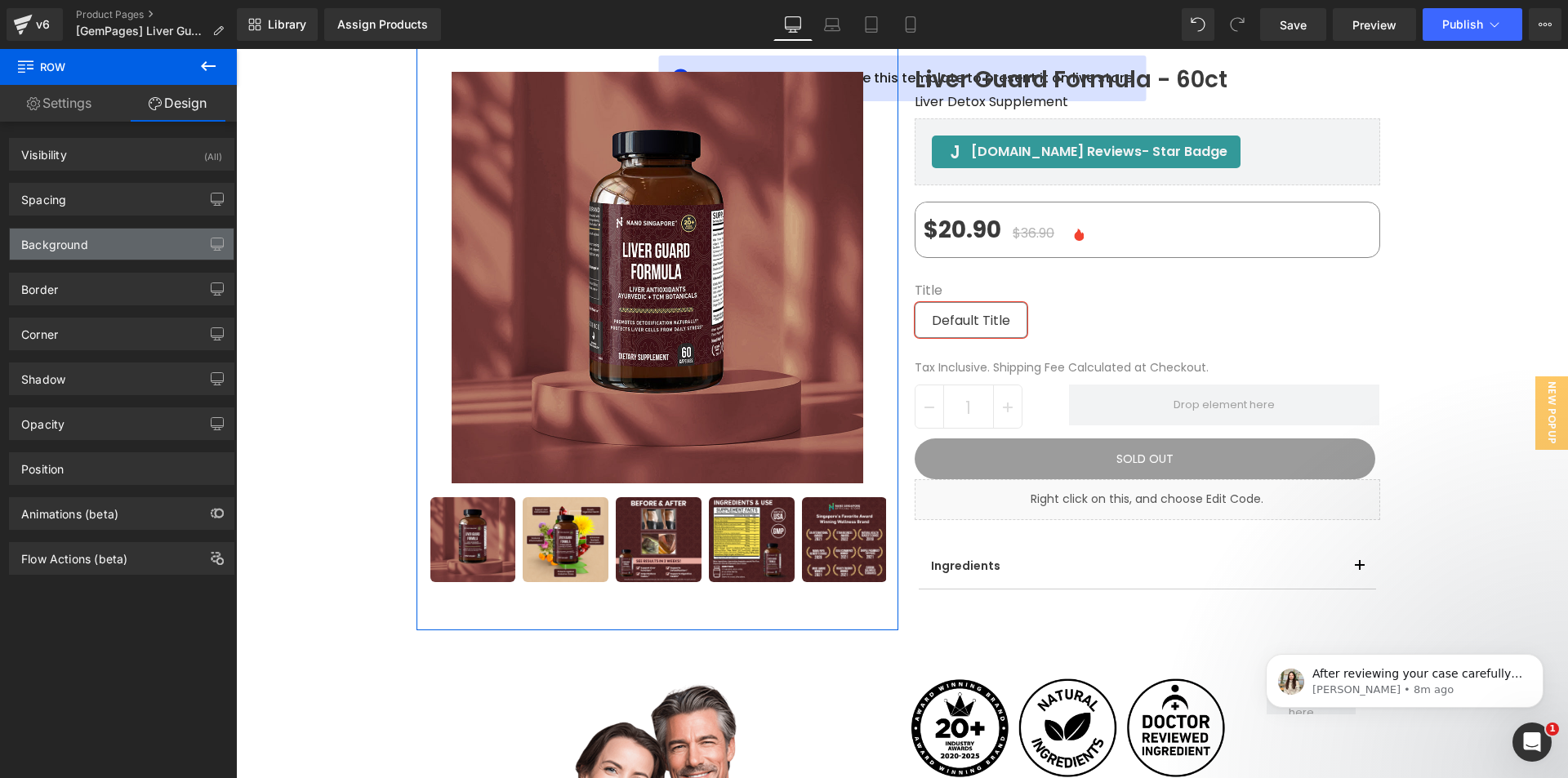
type input "0"
type input "30"
type input "0"
type input "42"
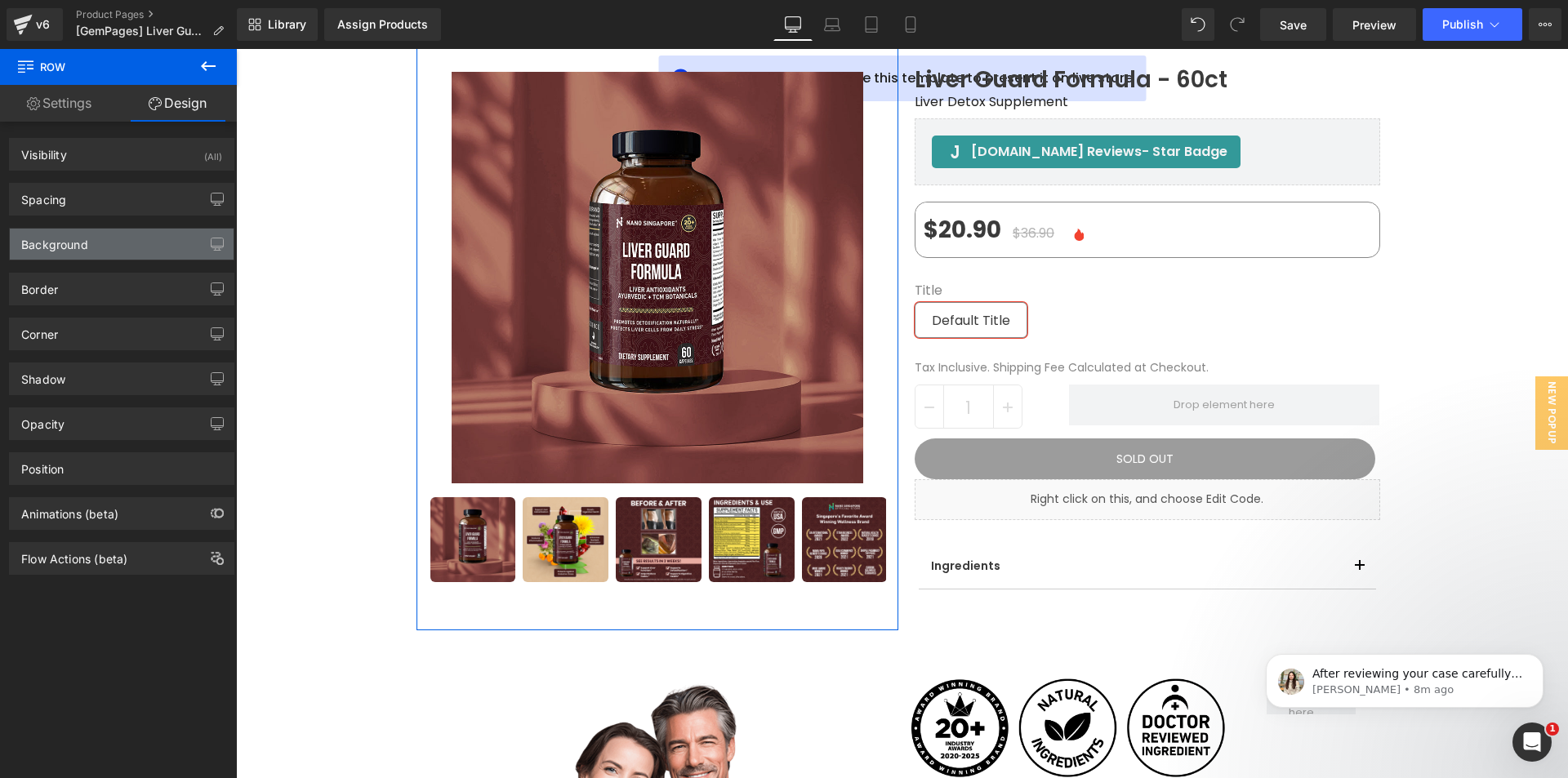
type input "0"
type input "transparent"
type input "0"
click at [75, 241] on div "Background" at bounding box center [55, 240] width 67 height 23
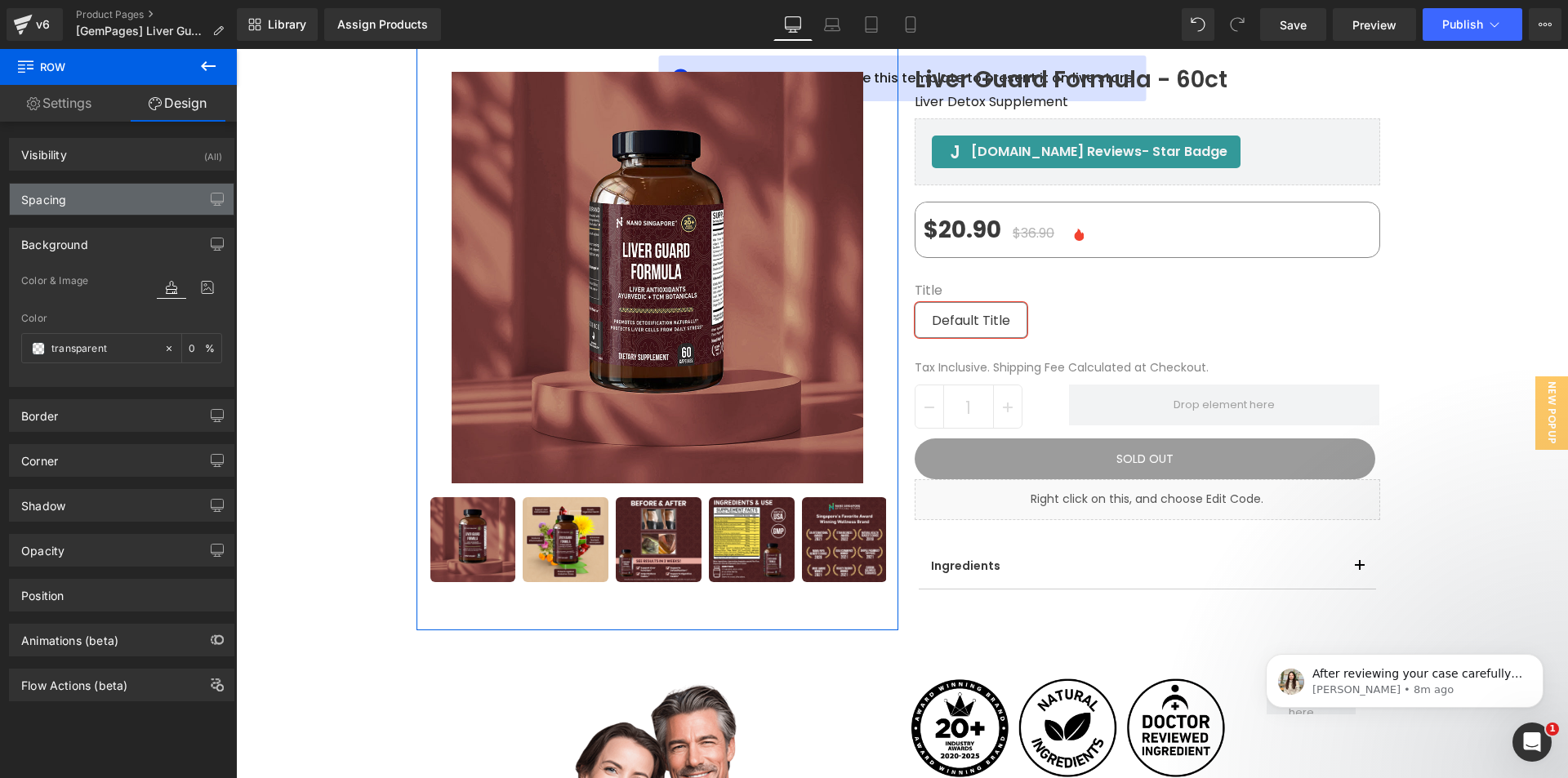
click at [71, 200] on div "Spacing" at bounding box center [122, 199] width 224 height 31
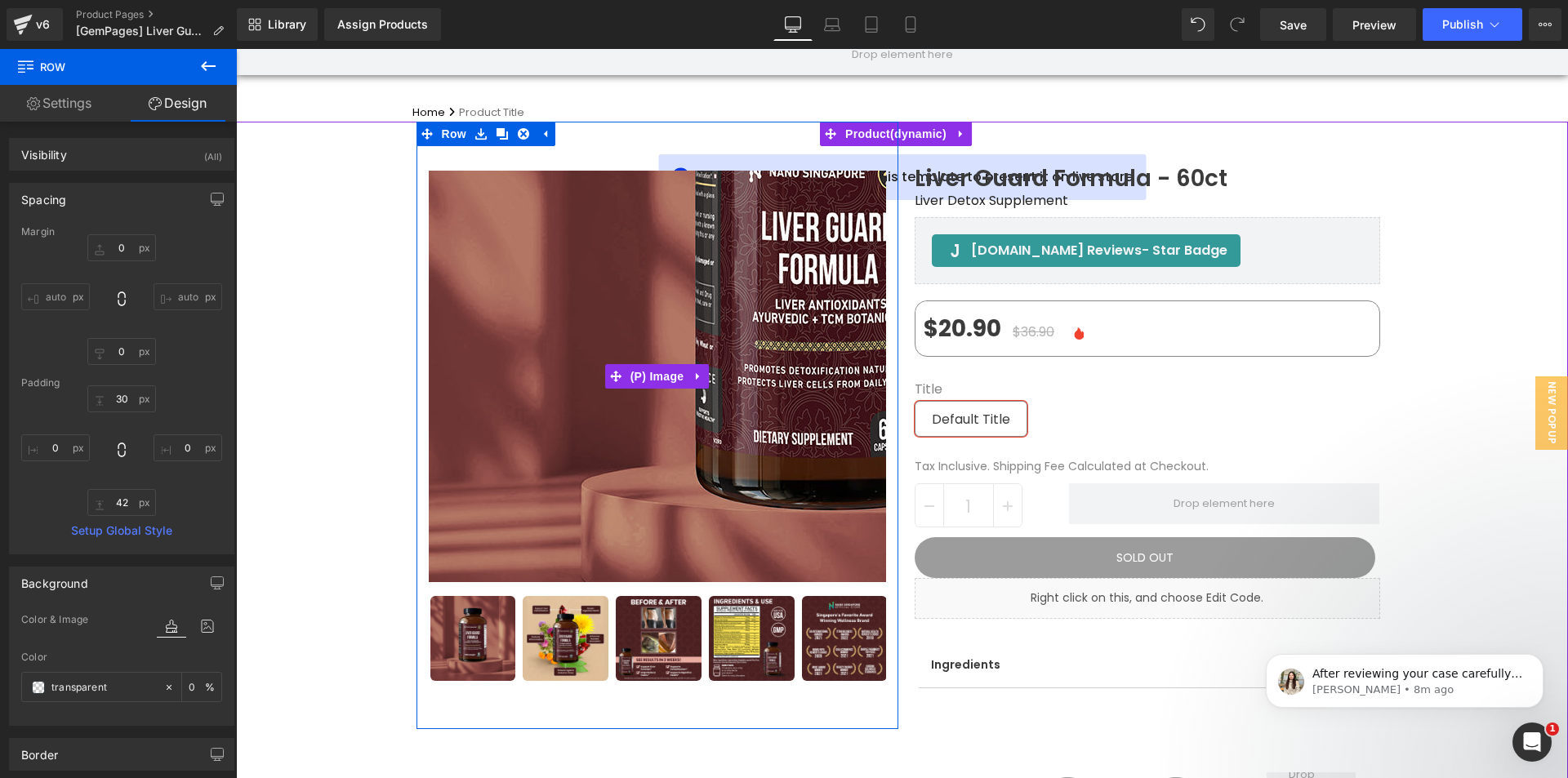
scroll to position [81, 0]
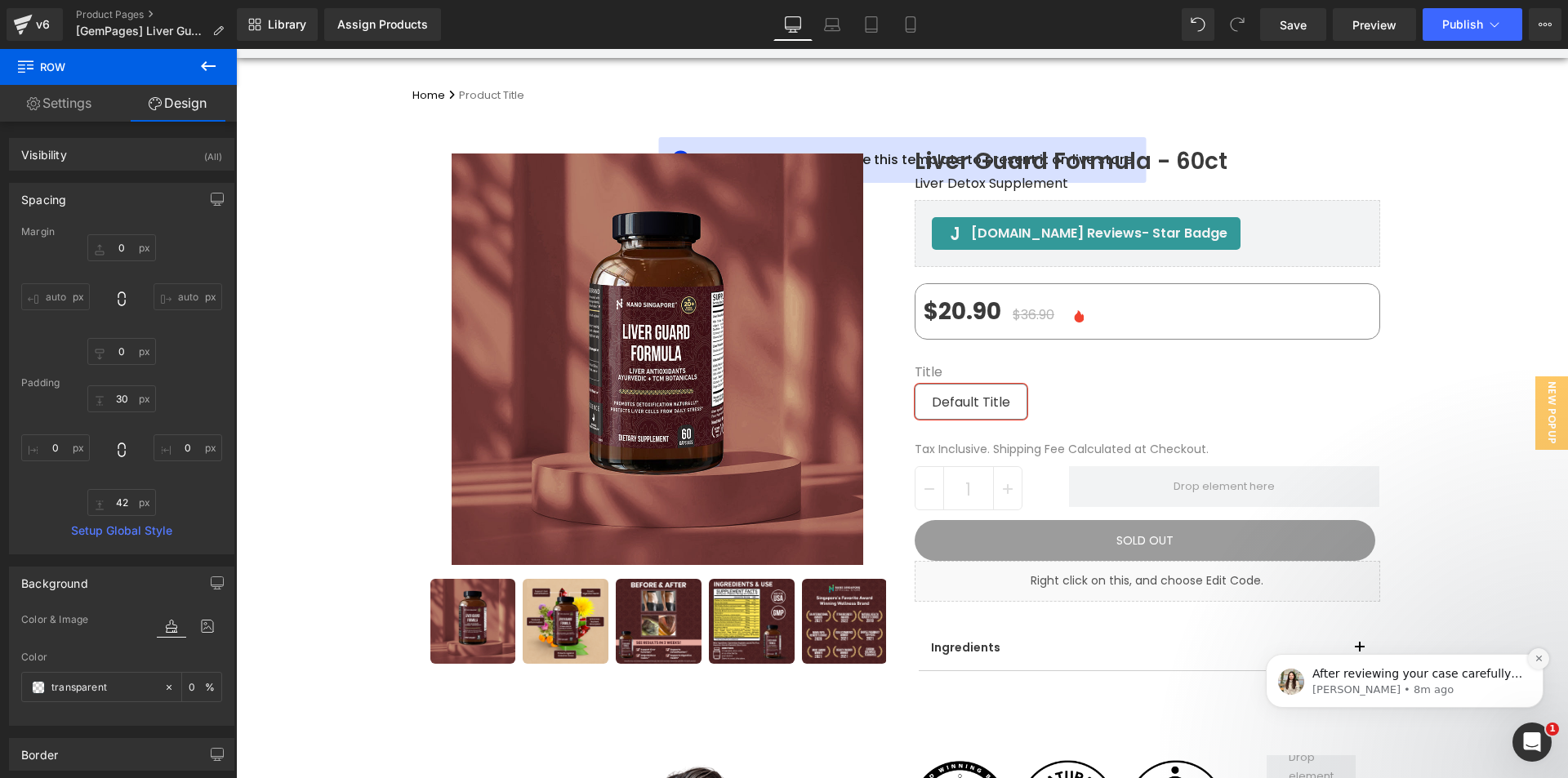
click at [1534, 663] on icon "Dismiss notification" at bounding box center [1538, 658] width 9 height 9
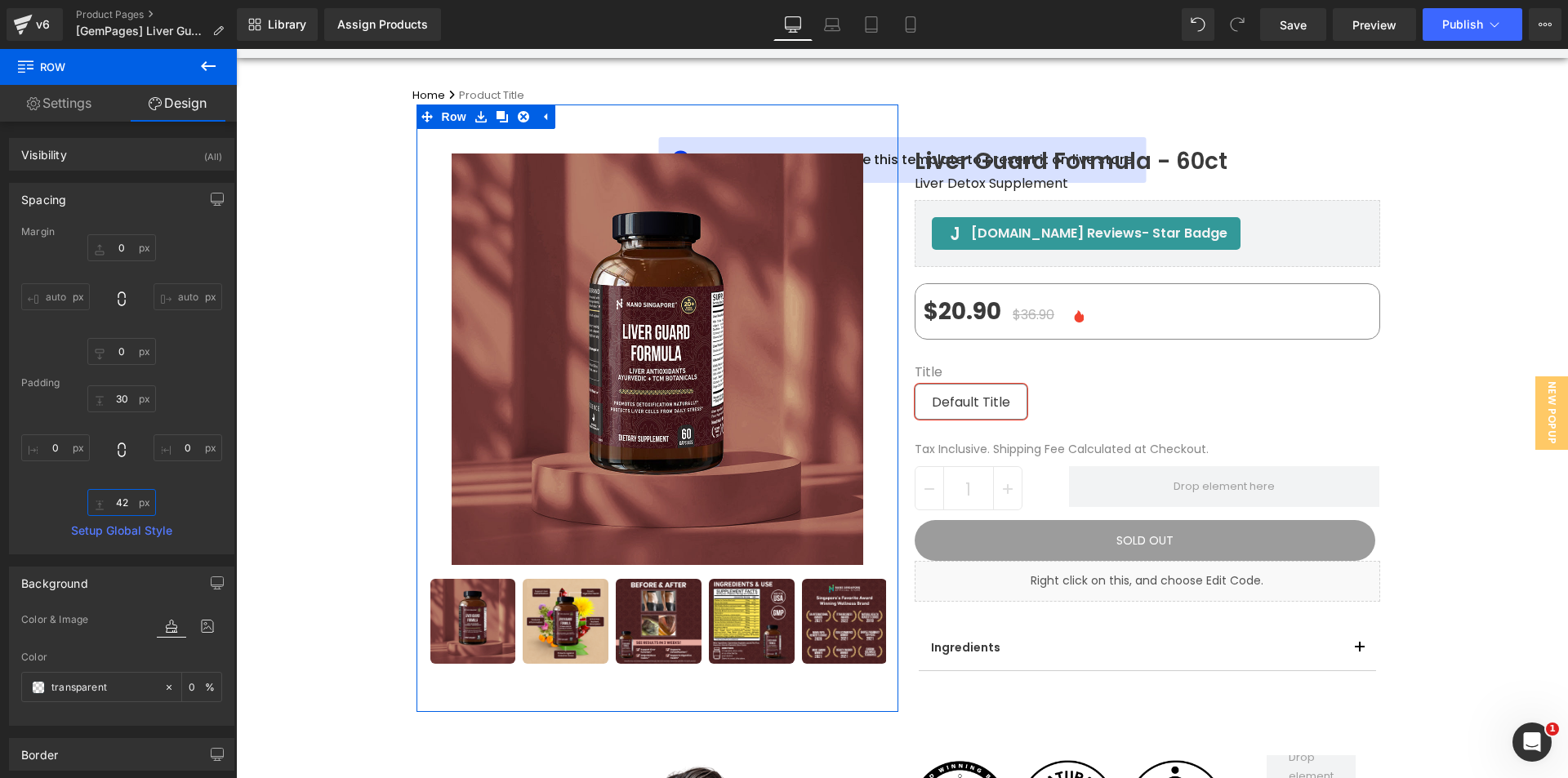
click at [112, 508] on input "42" at bounding box center [122, 503] width 69 height 27
type input "0"
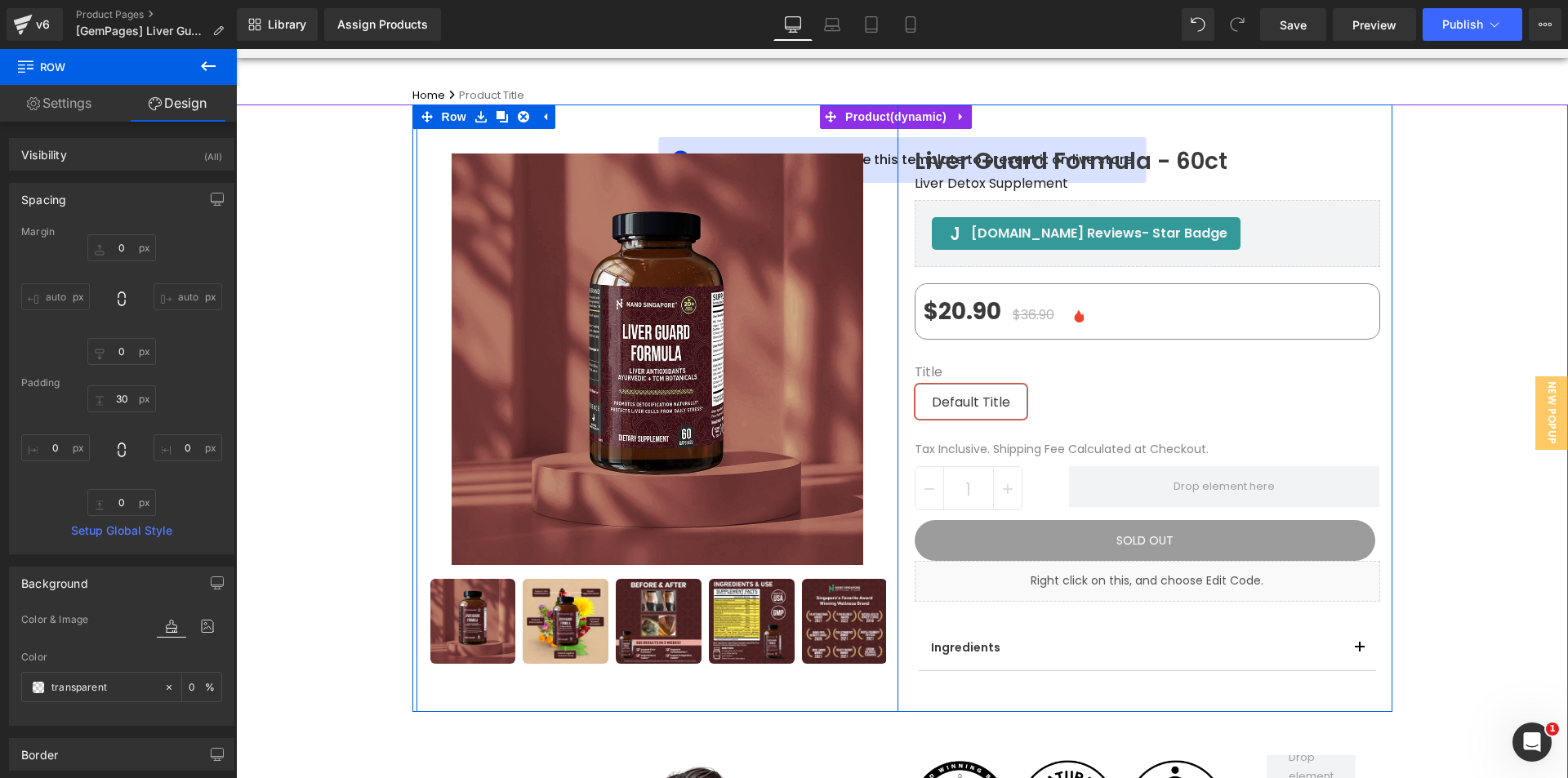
click at [611, 684] on div "Sale Off (P) Image" at bounding box center [657, 408] width 482 height 608
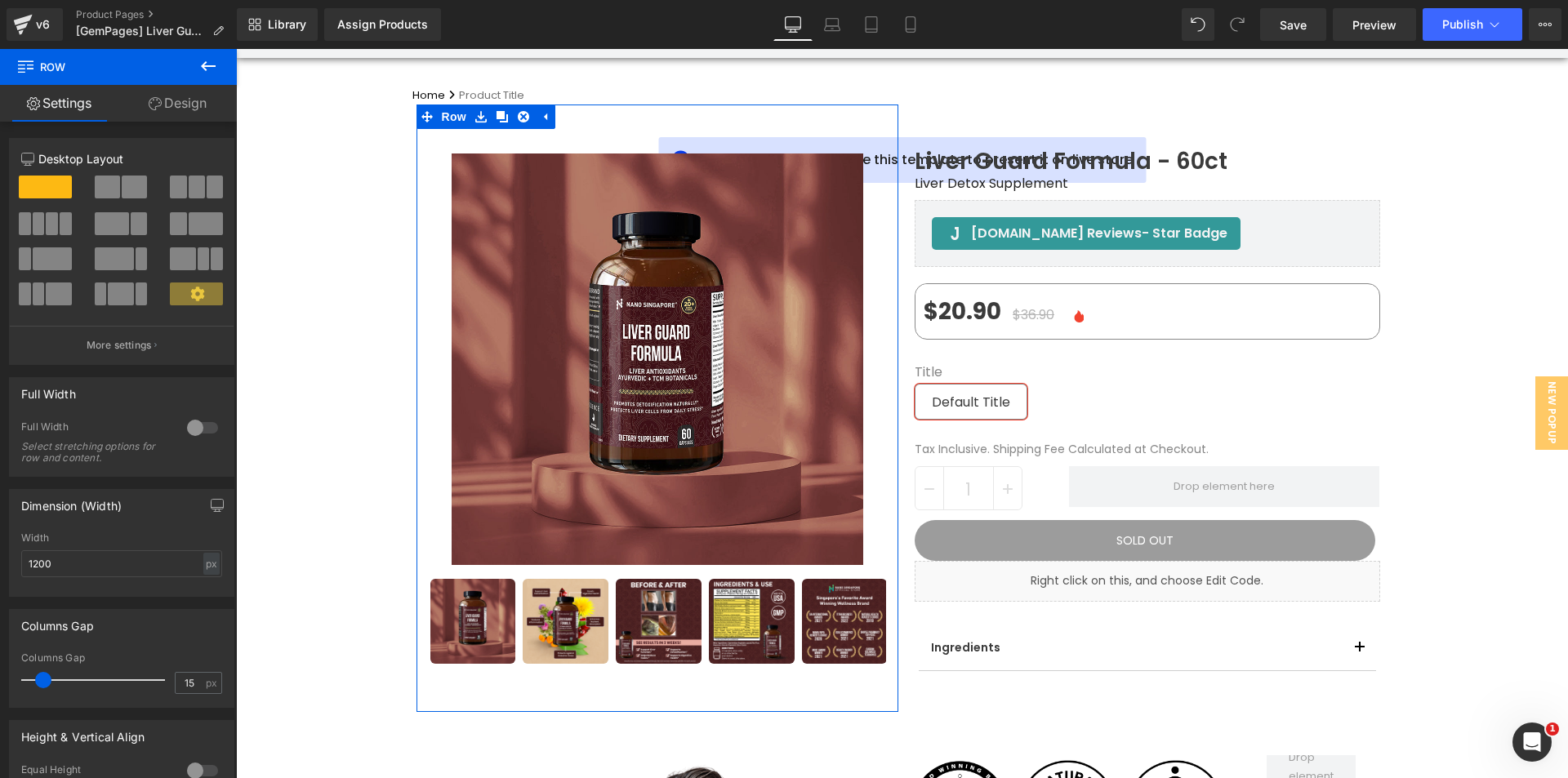
click at [180, 95] on link "Design" at bounding box center [178, 103] width 119 height 36
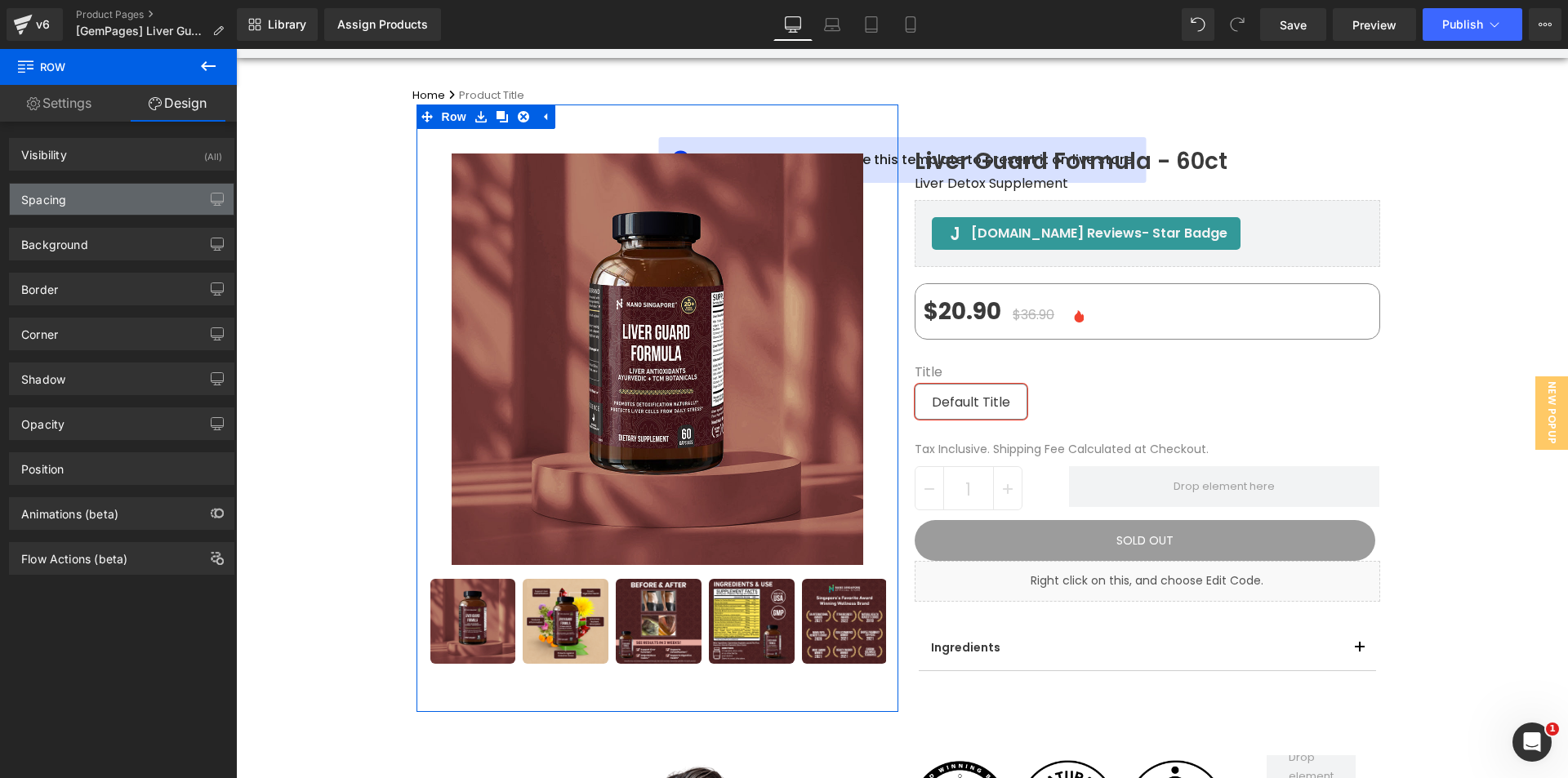
type input "0"
type input "30"
type input "0"
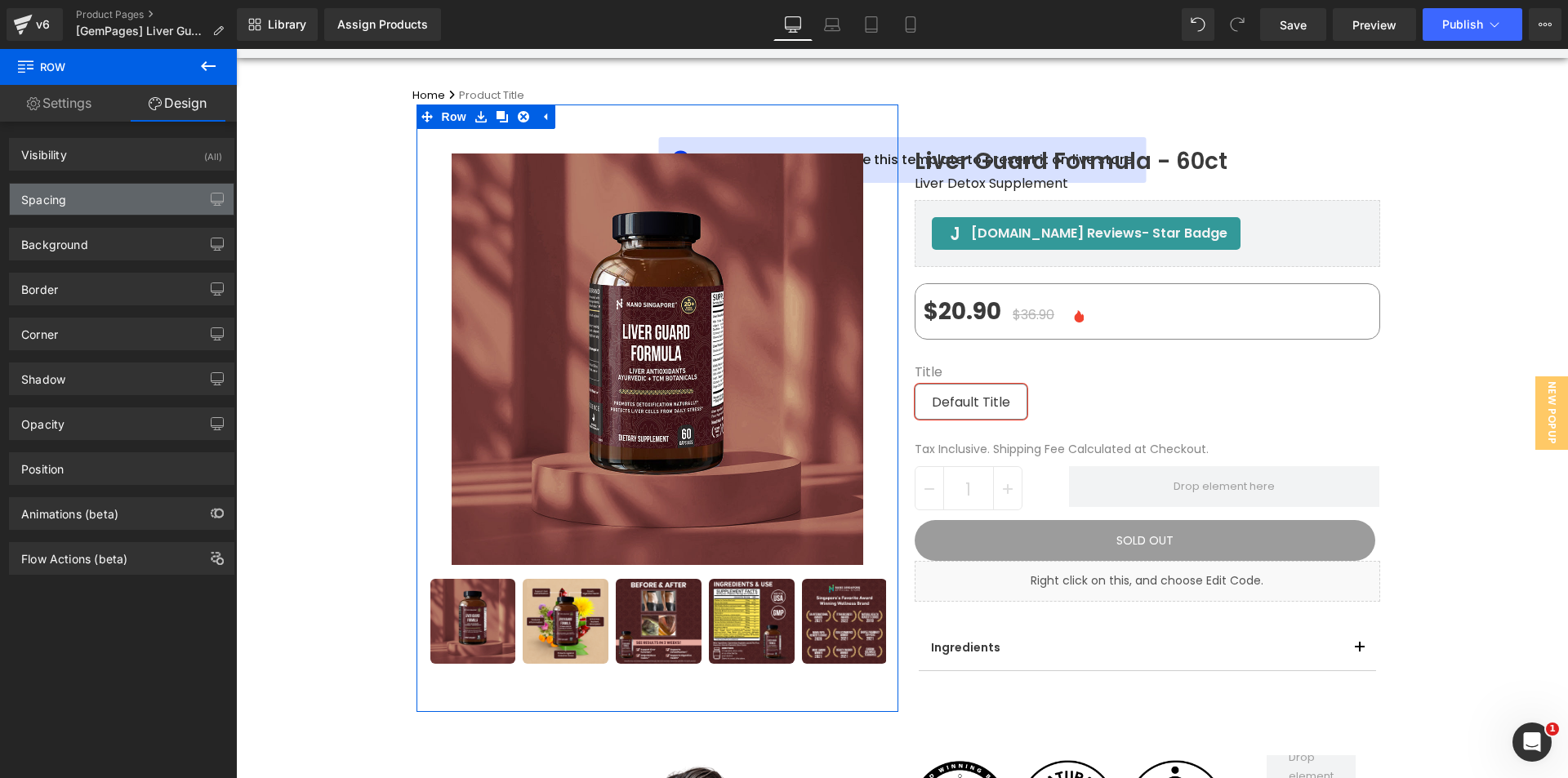
type input "0"
click at [101, 204] on div "Spacing" at bounding box center [122, 199] width 224 height 31
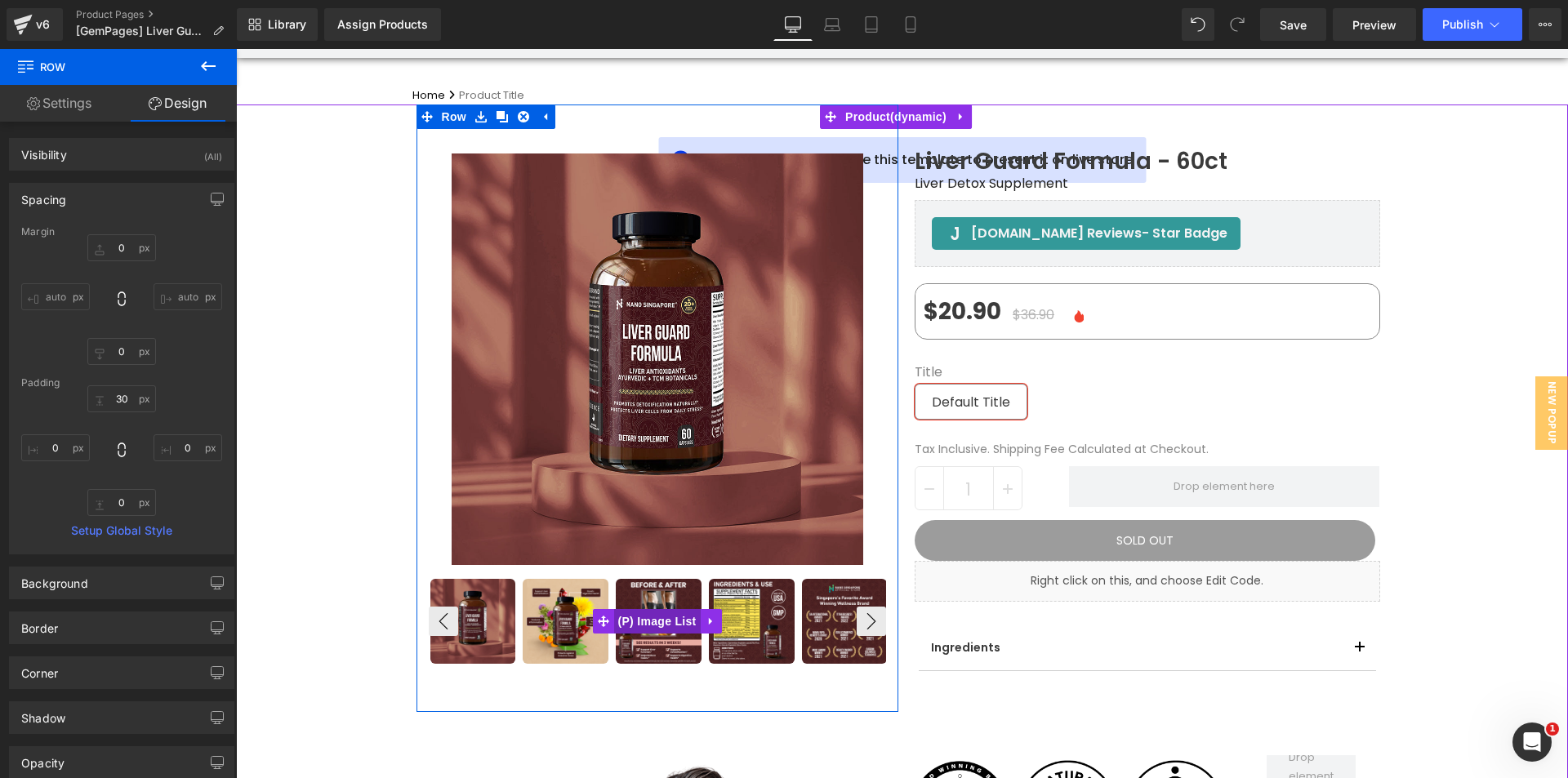
click at [642, 626] on span "(P) Image List" at bounding box center [657, 622] width 86 height 25
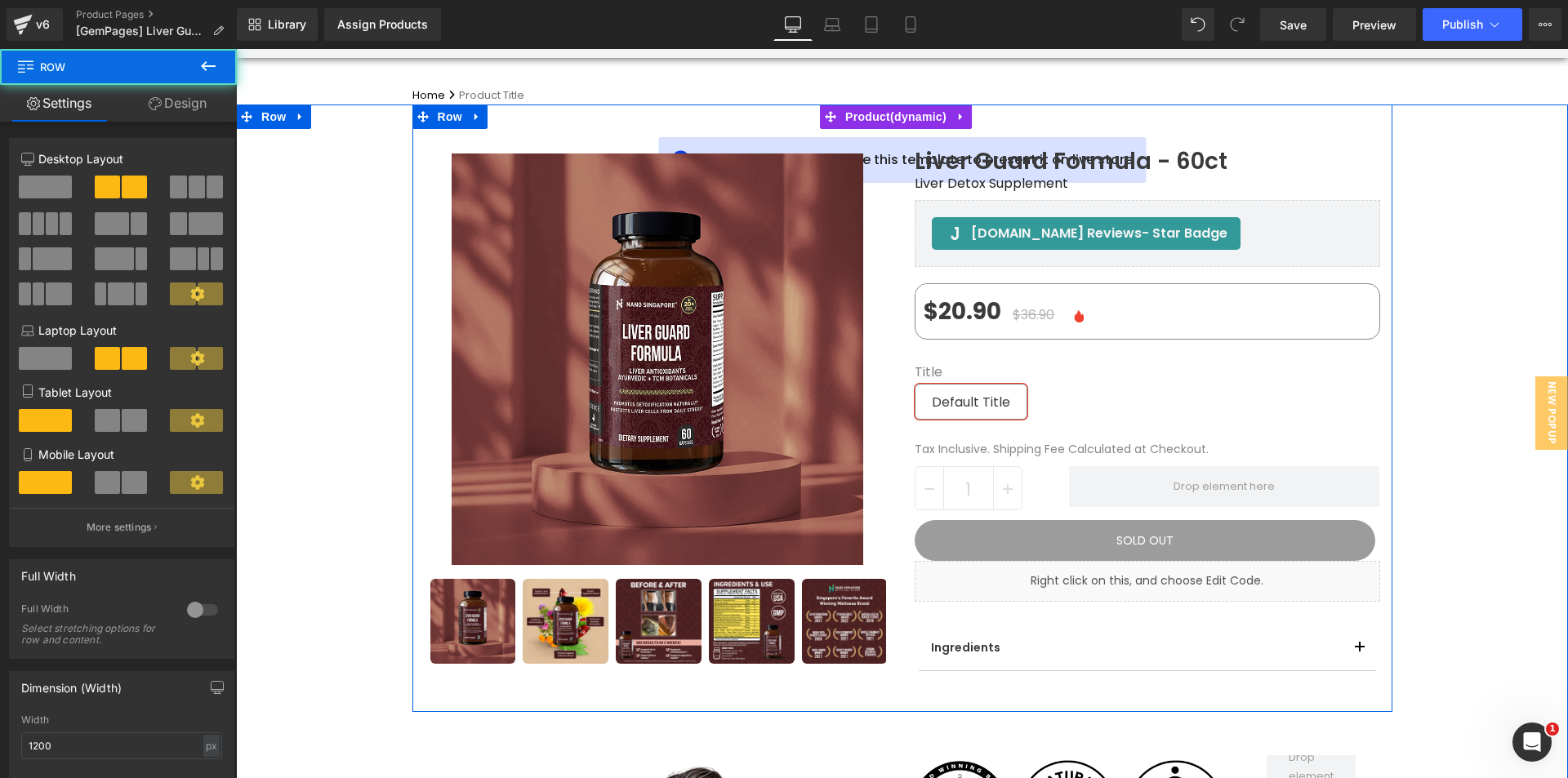
click at [902, 361] on div "Liver Guard Formula - 60ct (P) Title Liver Detox Supplement Heading Judge.me Re…" at bounding box center [1148, 408] width 490 height 608
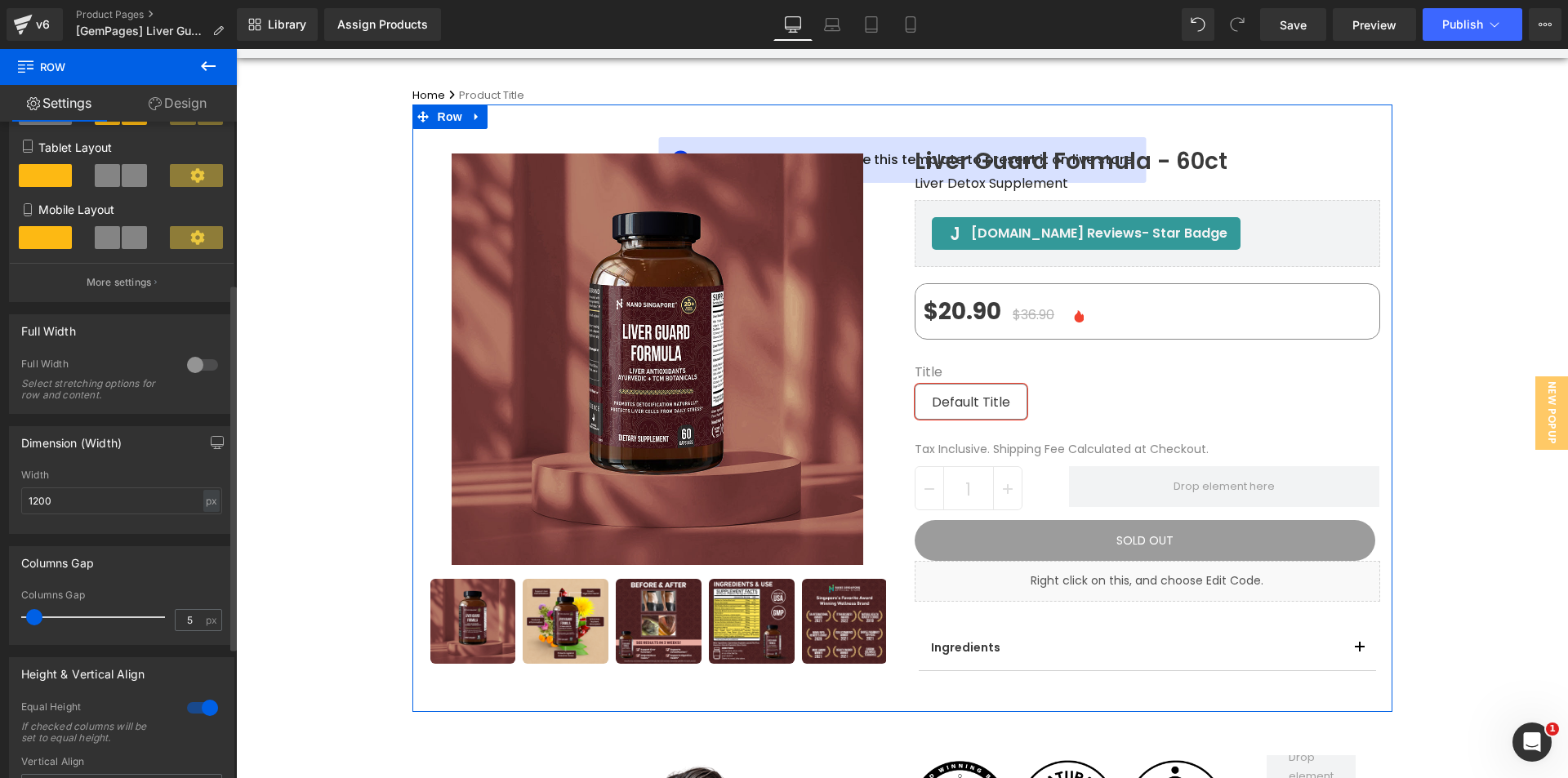
scroll to position [327, 0]
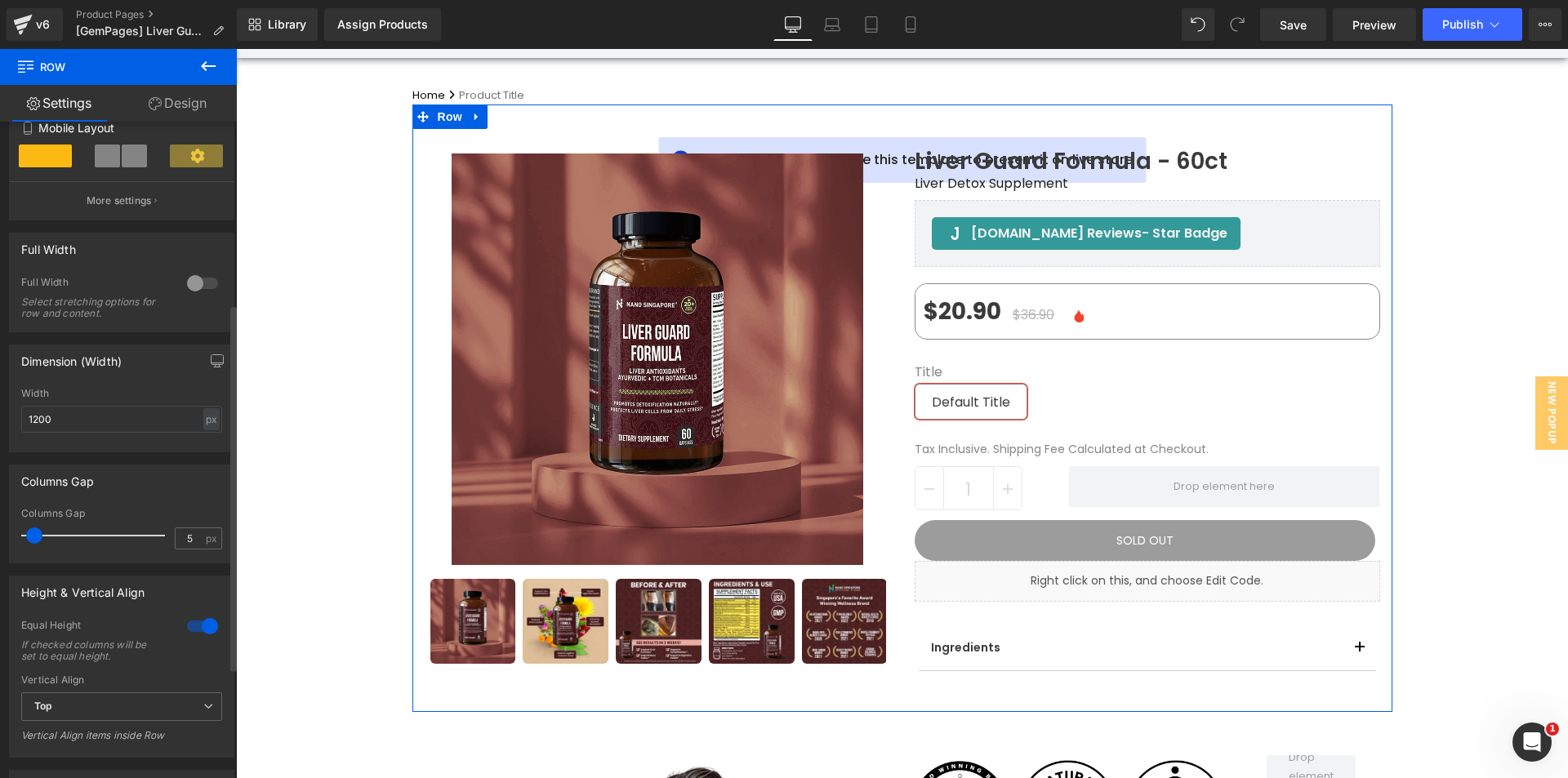
click at [185, 629] on div at bounding box center [202, 626] width 39 height 26
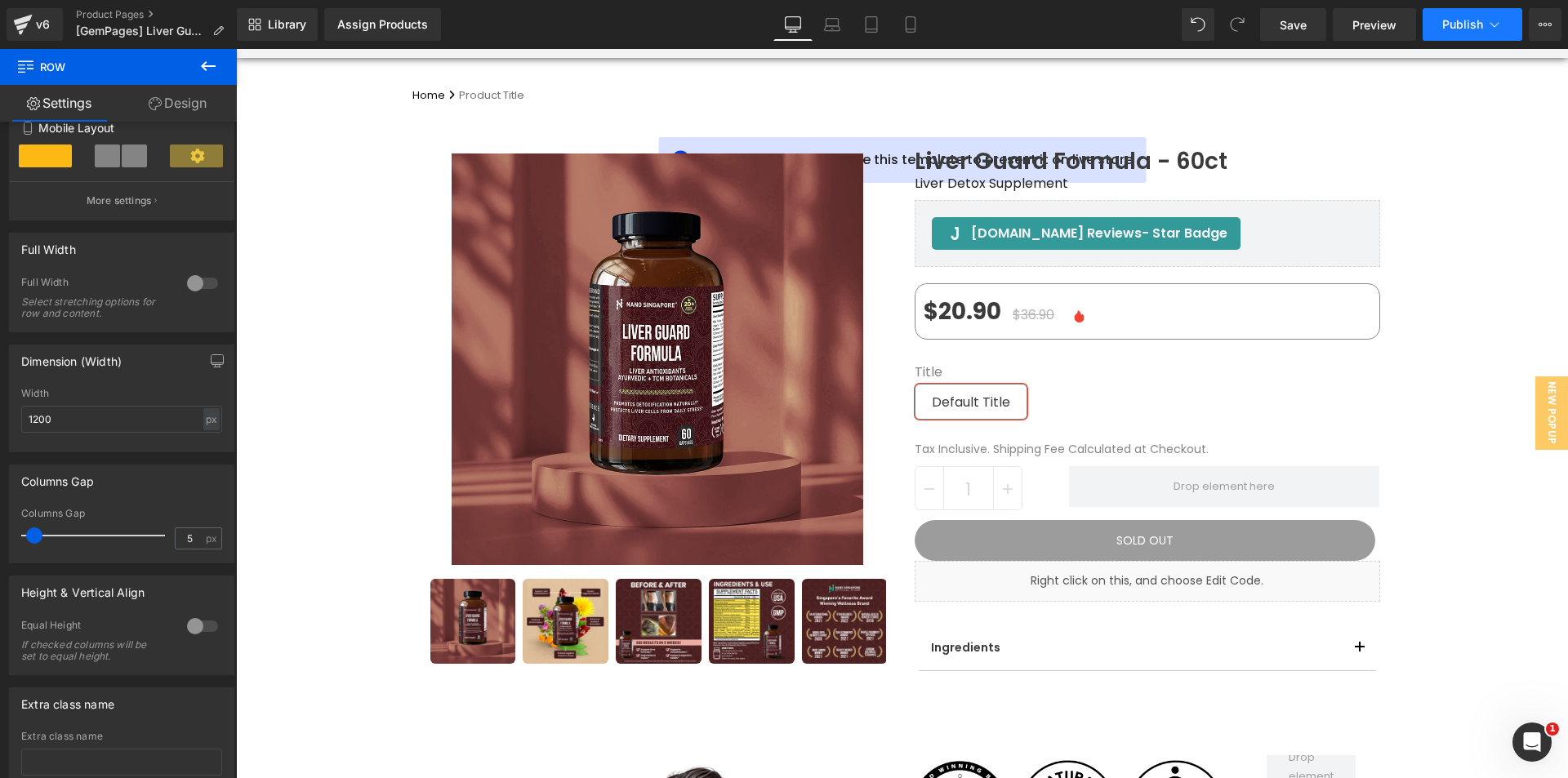
click at [1479, 29] on span "Publish" at bounding box center [1463, 25] width 41 height 13
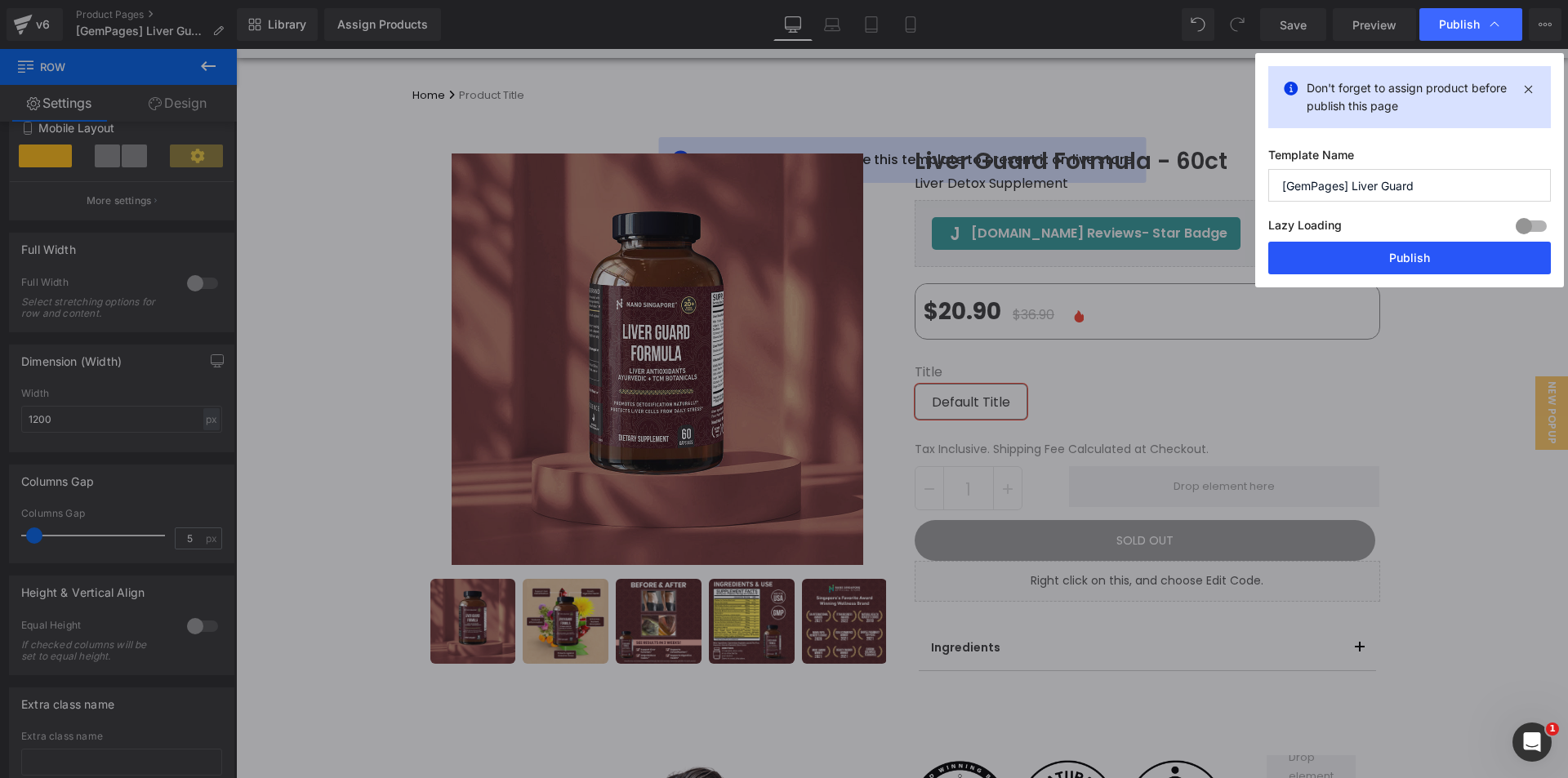
click at [1358, 262] on button "Publish" at bounding box center [1409, 258] width 283 height 33
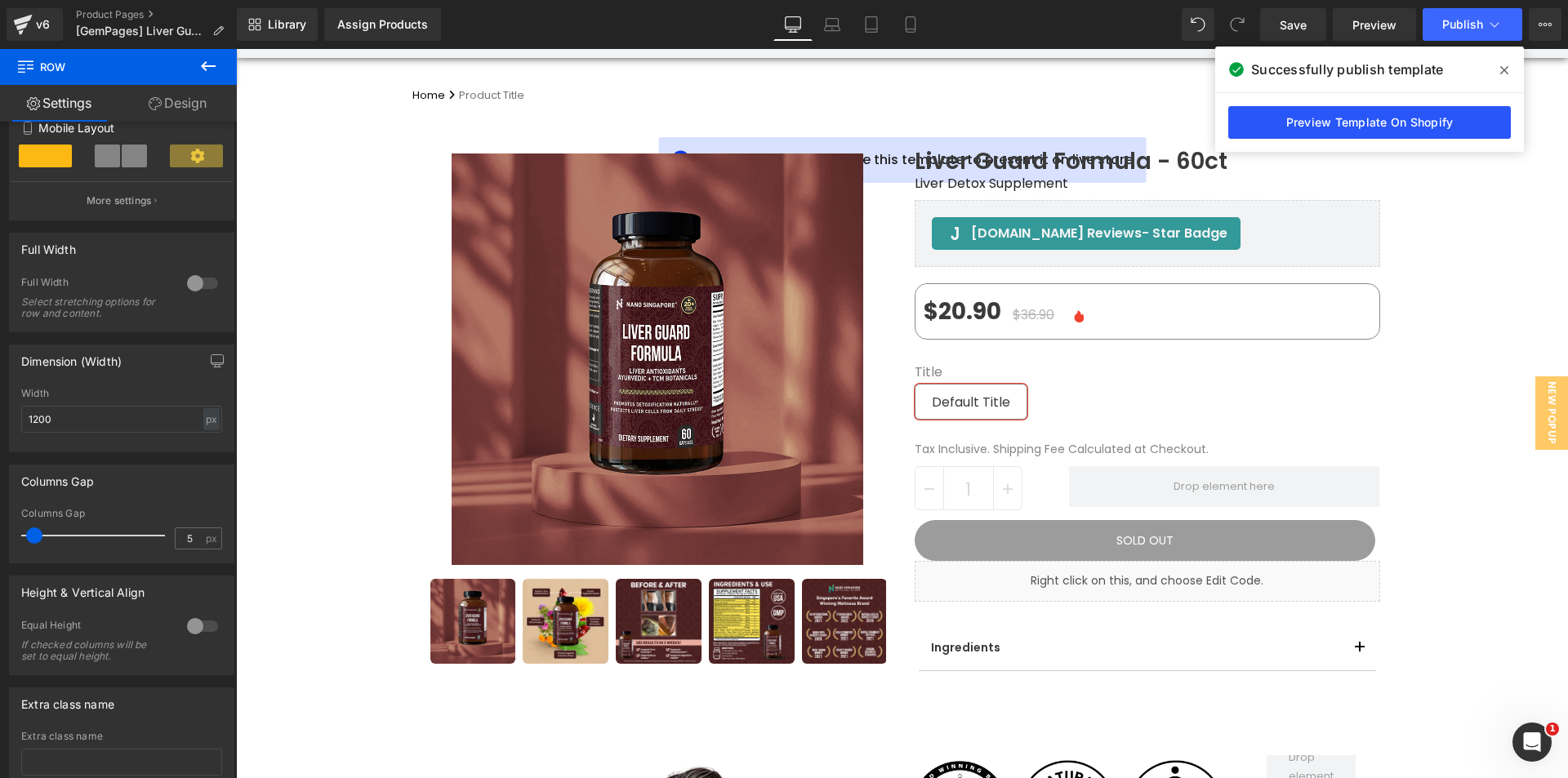
click at [1308, 124] on link "Preview Template On Shopify" at bounding box center [1369, 123] width 283 height 33
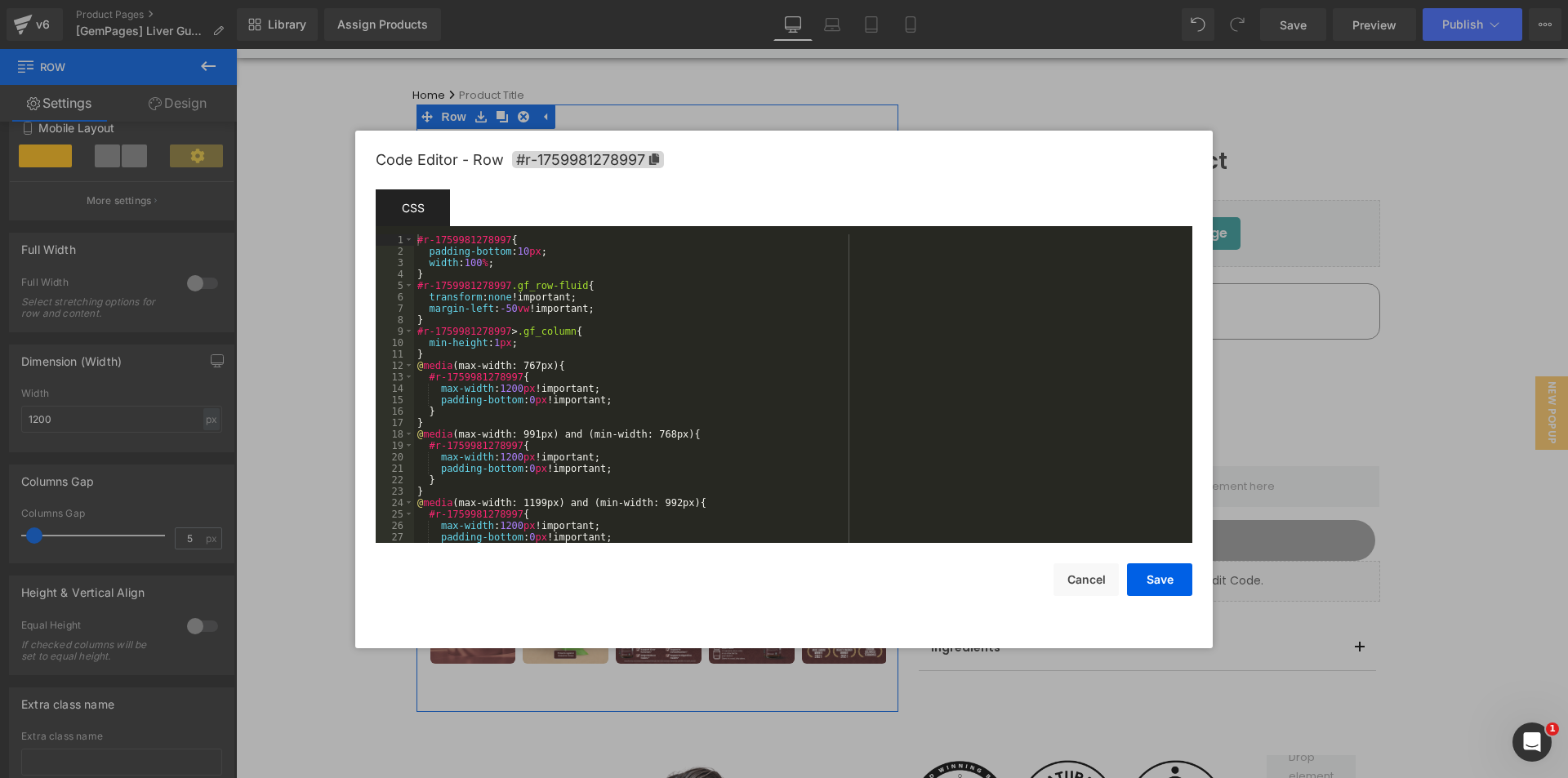
click at [411, 0] on div "(P) Image List You are previewing how the will restyle your page. You can not e…" at bounding box center [784, 0] width 1568 height 0
click at [508, 270] on div "#r-1759981278997 { padding-bottom : 10 px ; width : 100 % ; } #r-1759981278997 …" at bounding box center [800, 400] width 772 height 332
click at [507, 262] on div "#r-1759981278997 { padding-bottom : 10 px ; width : 100 % ; } #r-1759981278997 …" at bounding box center [800, 400] width 772 height 332
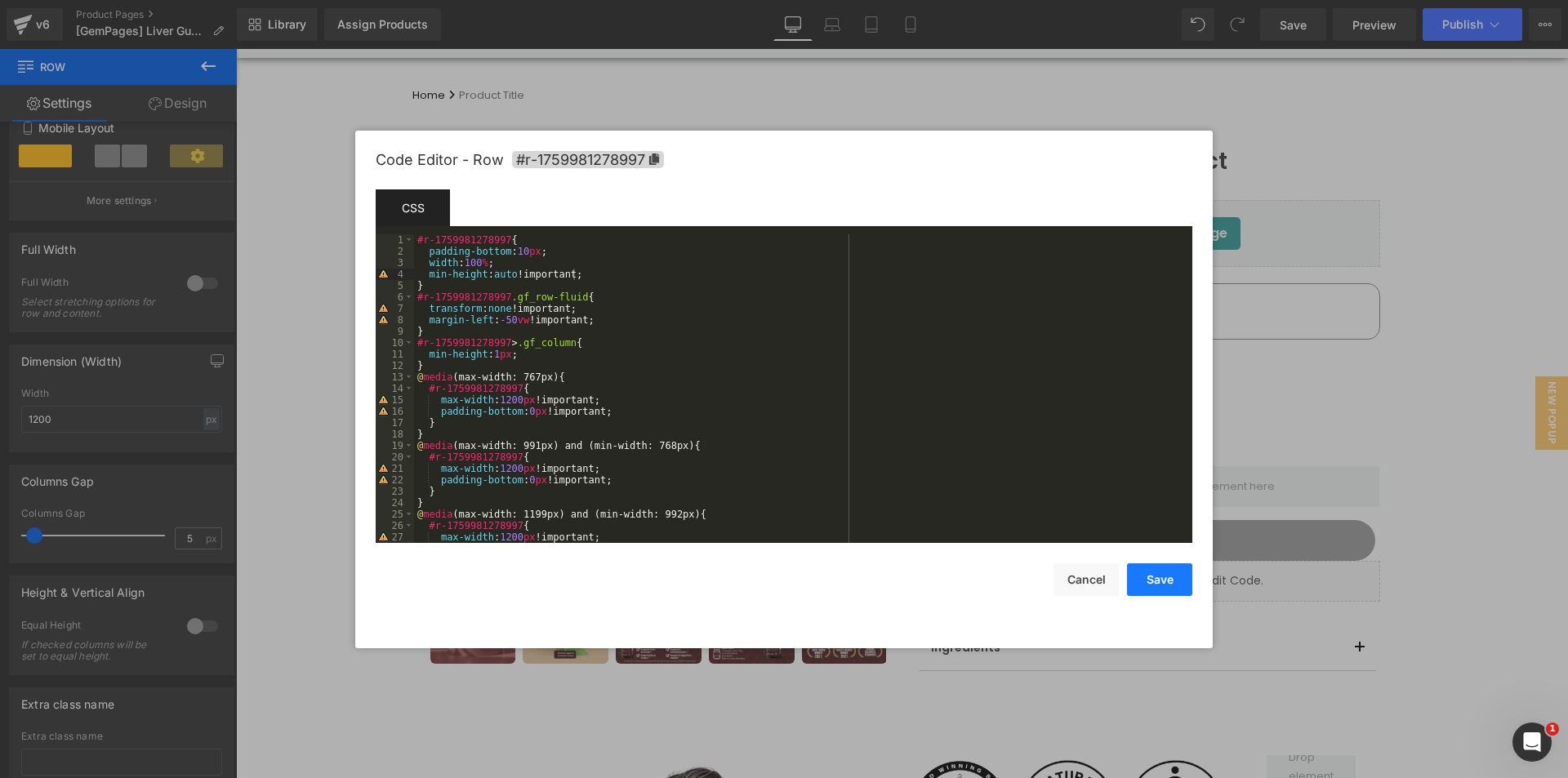
click at [1156, 575] on button "Save" at bounding box center [1160, 580] width 65 height 33
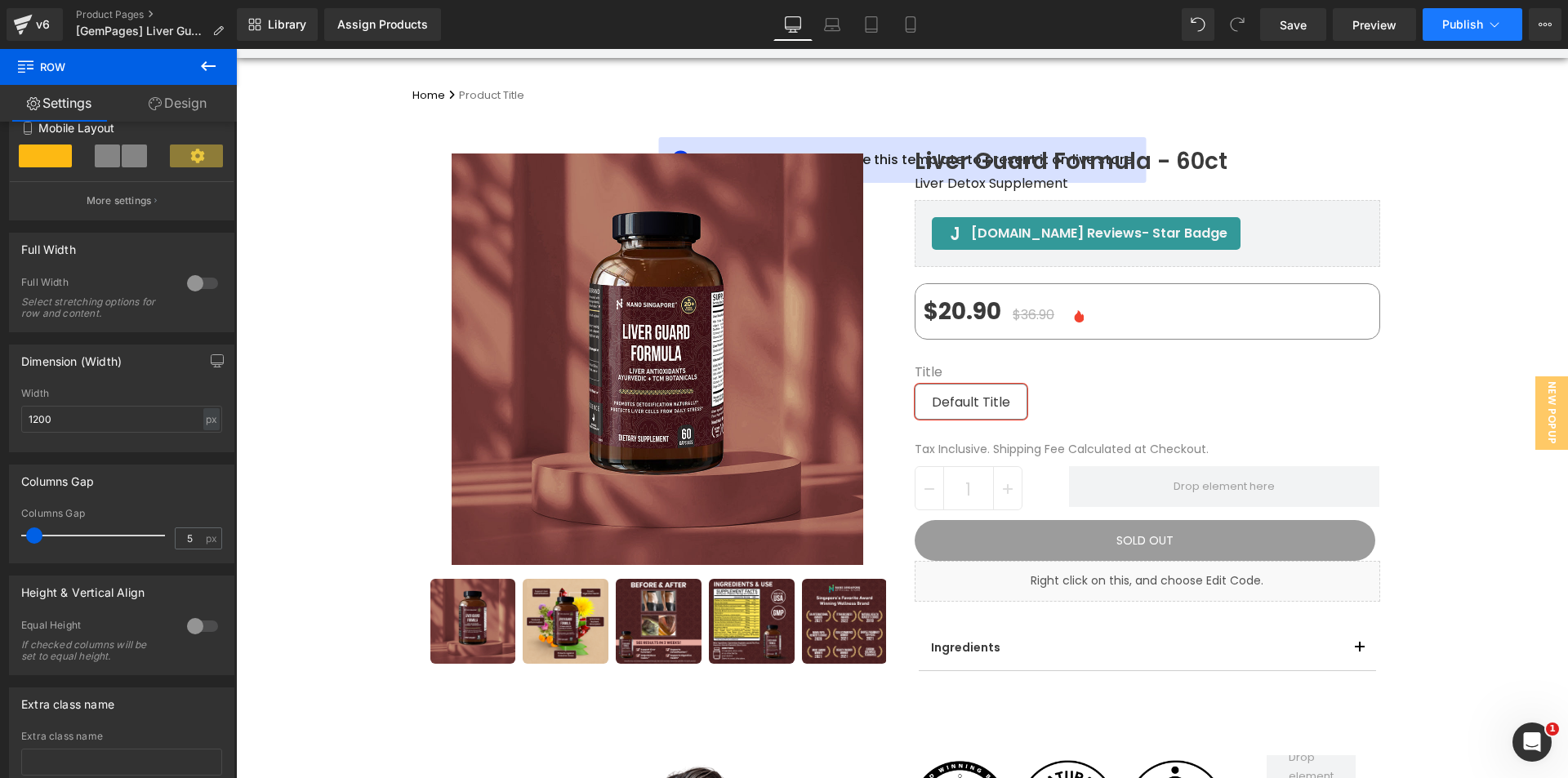
click at [1464, 27] on span "Publish" at bounding box center [1463, 25] width 41 height 13
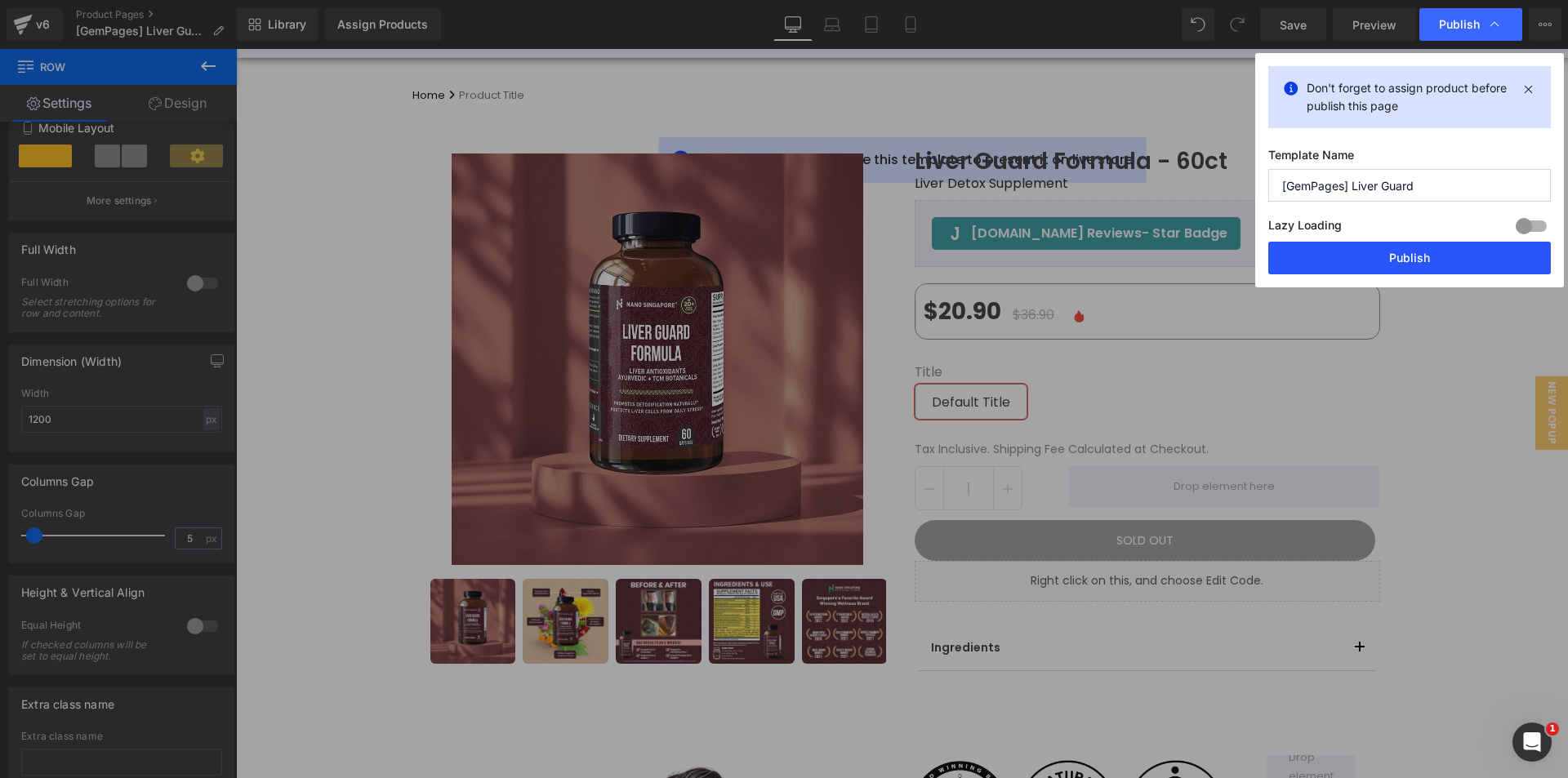
click at [1431, 258] on button "Publish" at bounding box center [1409, 258] width 283 height 33
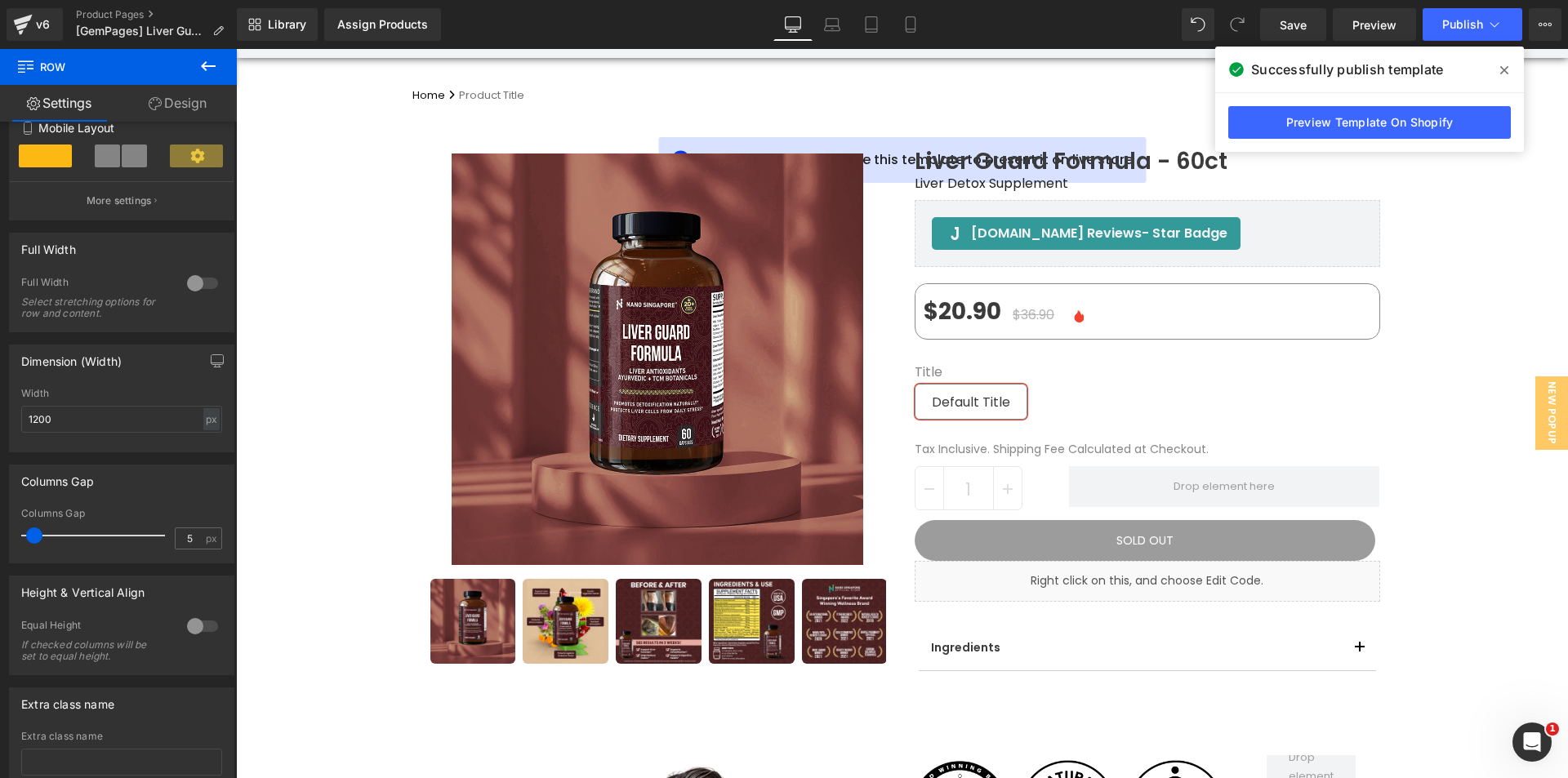
click at [890, 269] on div "Sale Off (P) Image" at bounding box center [657, 385] width 482 height 562
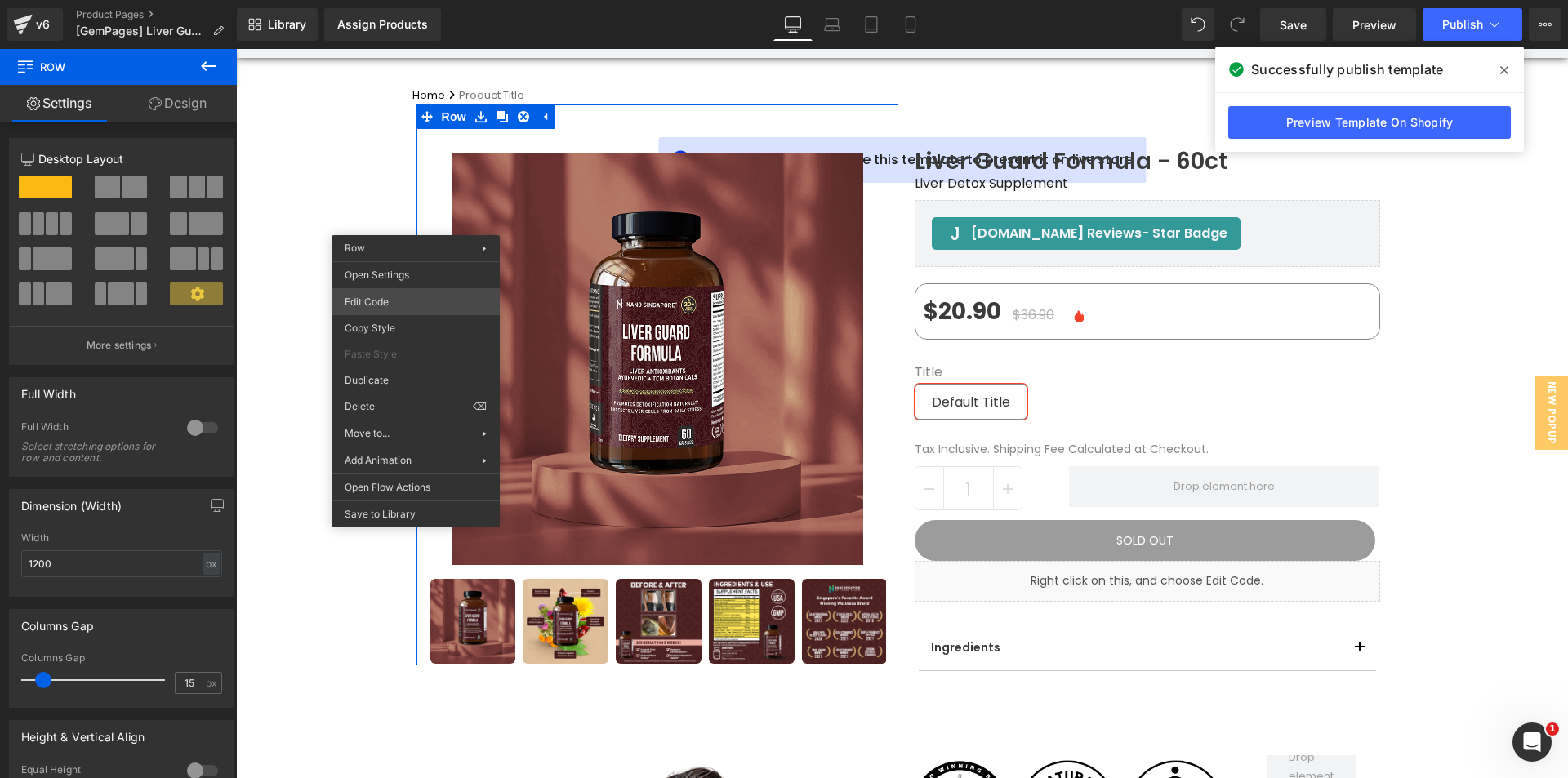
click at [416, 0] on div "(P) Image List You are previewing how the will restyle your page. You can not e…" at bounding box center [784, 0] width 1568 height 0
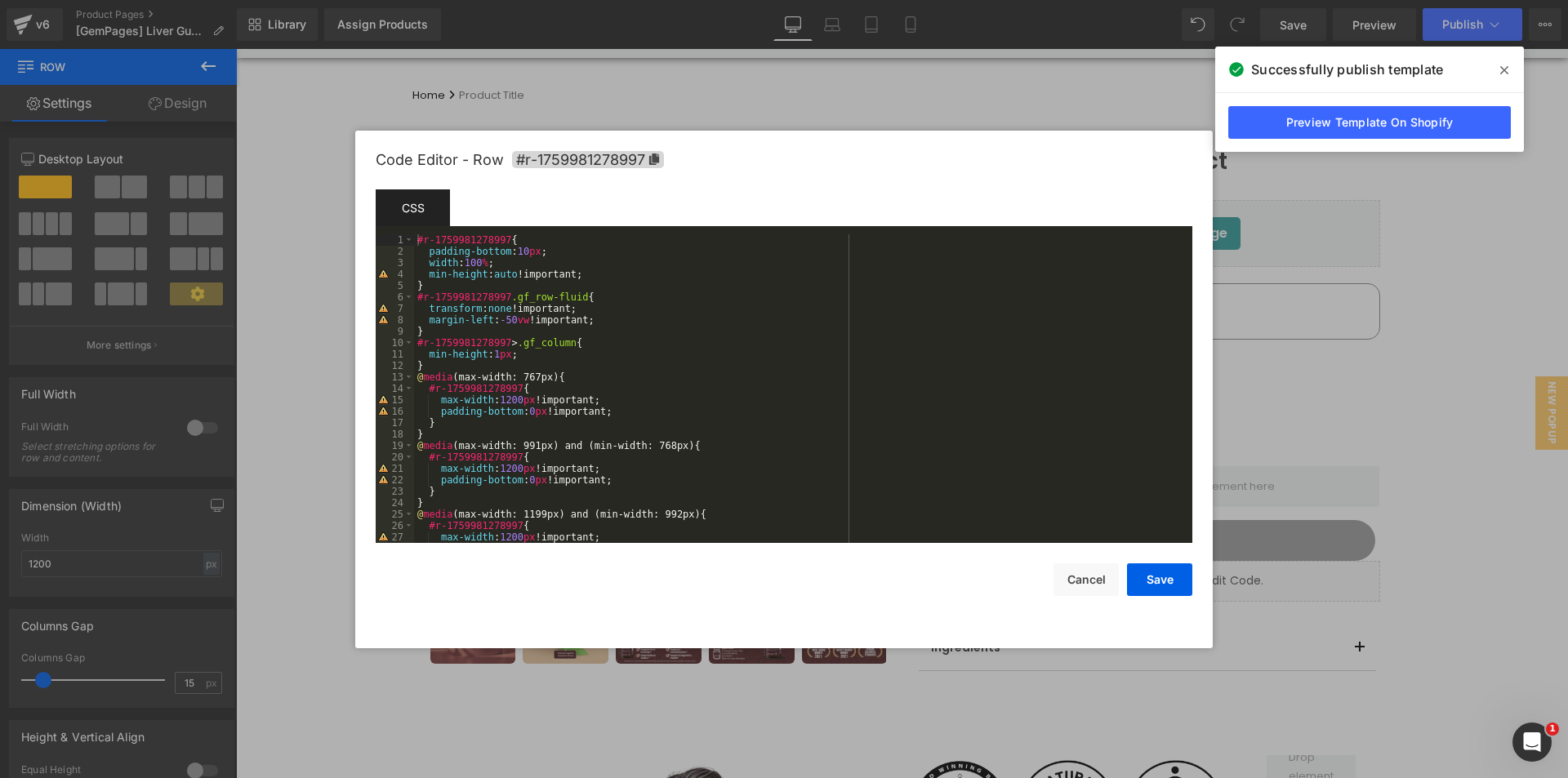
click at [1510, 70] on span at bounding box center [1504, 70] width 26 height 26
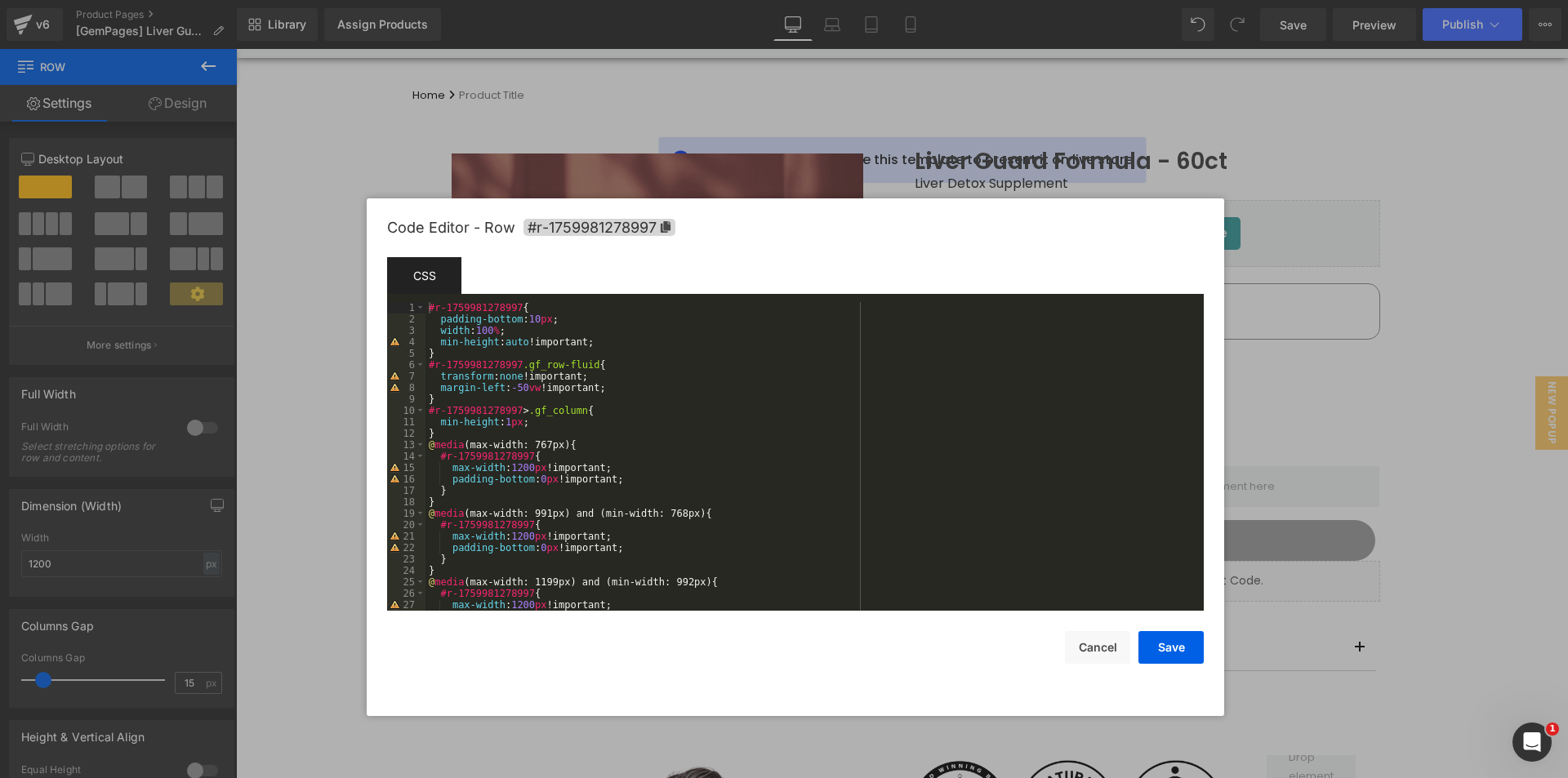
drag, startPoint x: 802, startPoint y: 169, endPoint x: 813, endPoint y: 236, distance: 67.9
click at [813, 236] on div "Code Editor - Row #r-1759981278997" at bounding box center [795, 227] width 817 height 58
click at [407, 156] on div at bounding box center [784, 389] width 1568 height 778
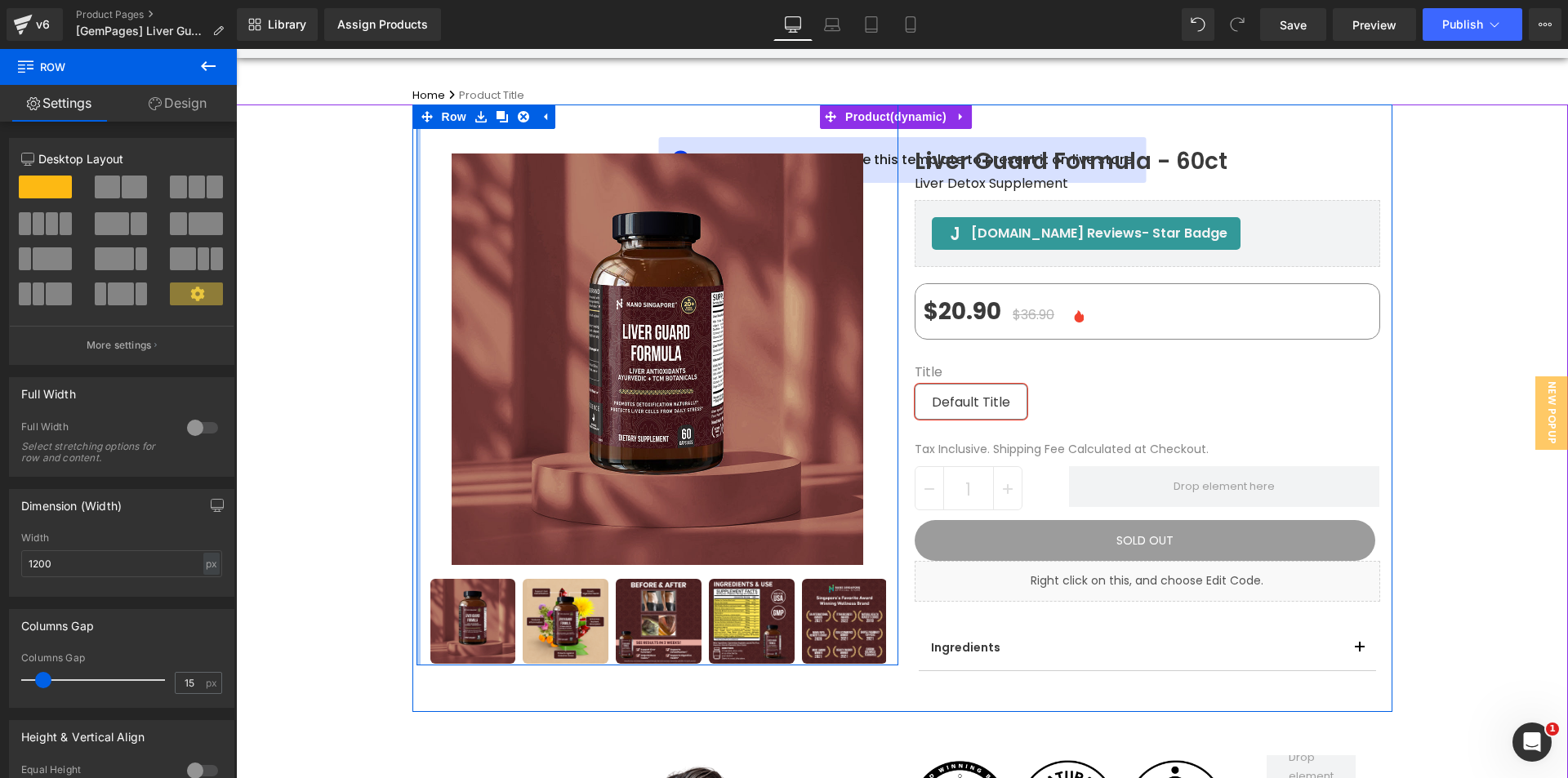
click at [417, 175] on div at bounding box center [419, 385] width 4 height 562
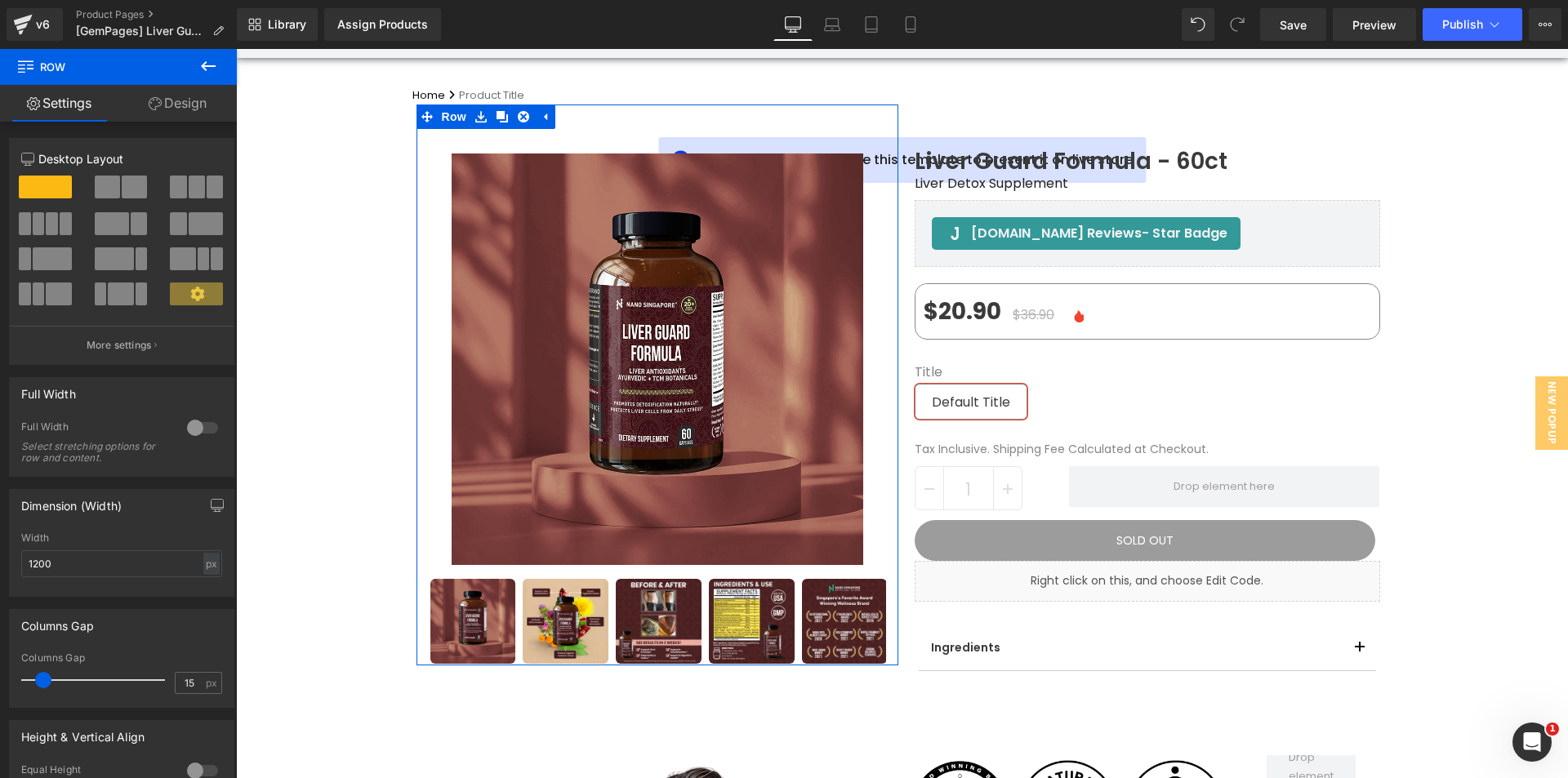
click at [185, 109] on link "Design" at bounding box center [178, 103] width 119 height 36
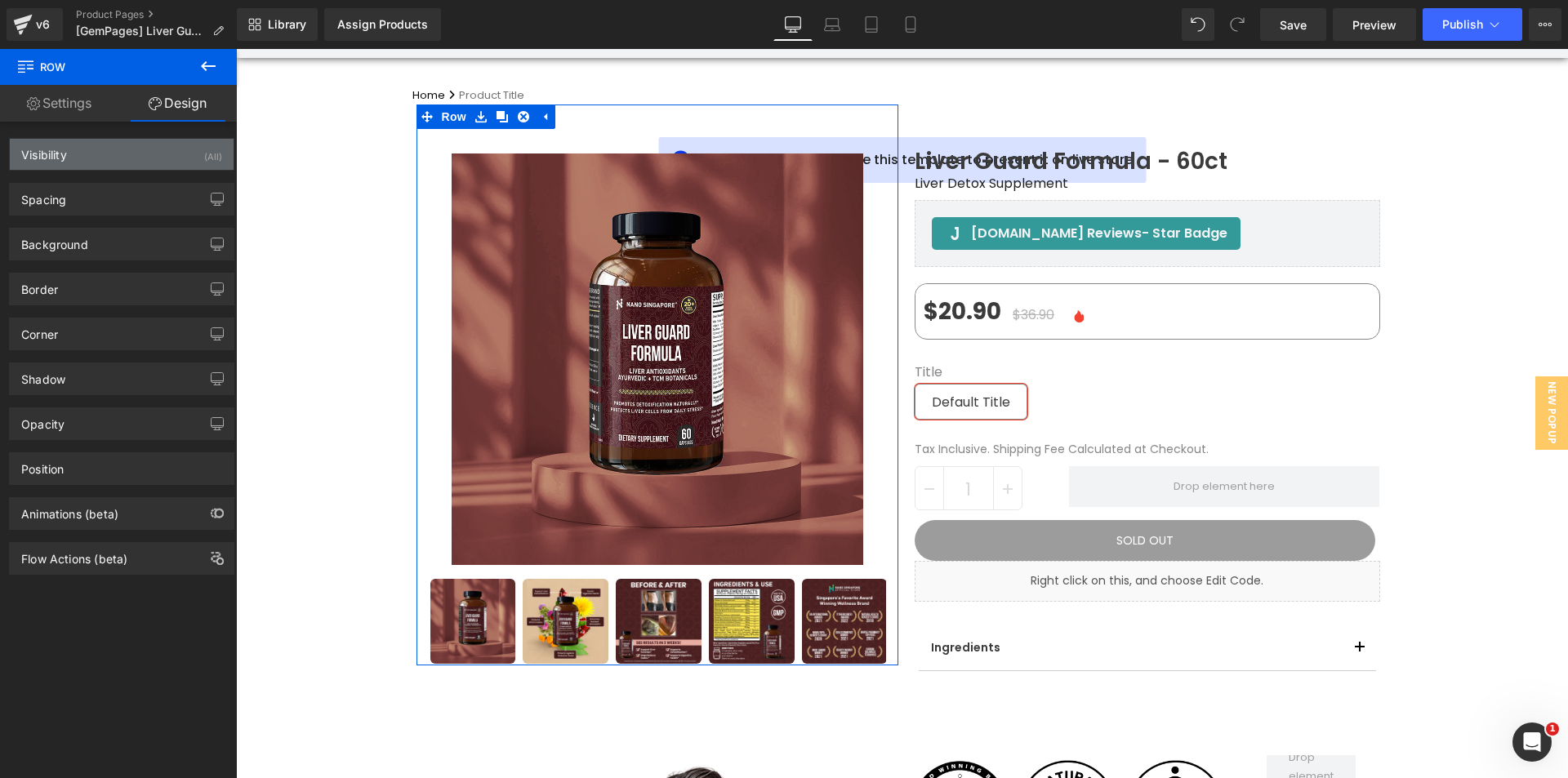
type input "0"
type input "30"
type input "0"
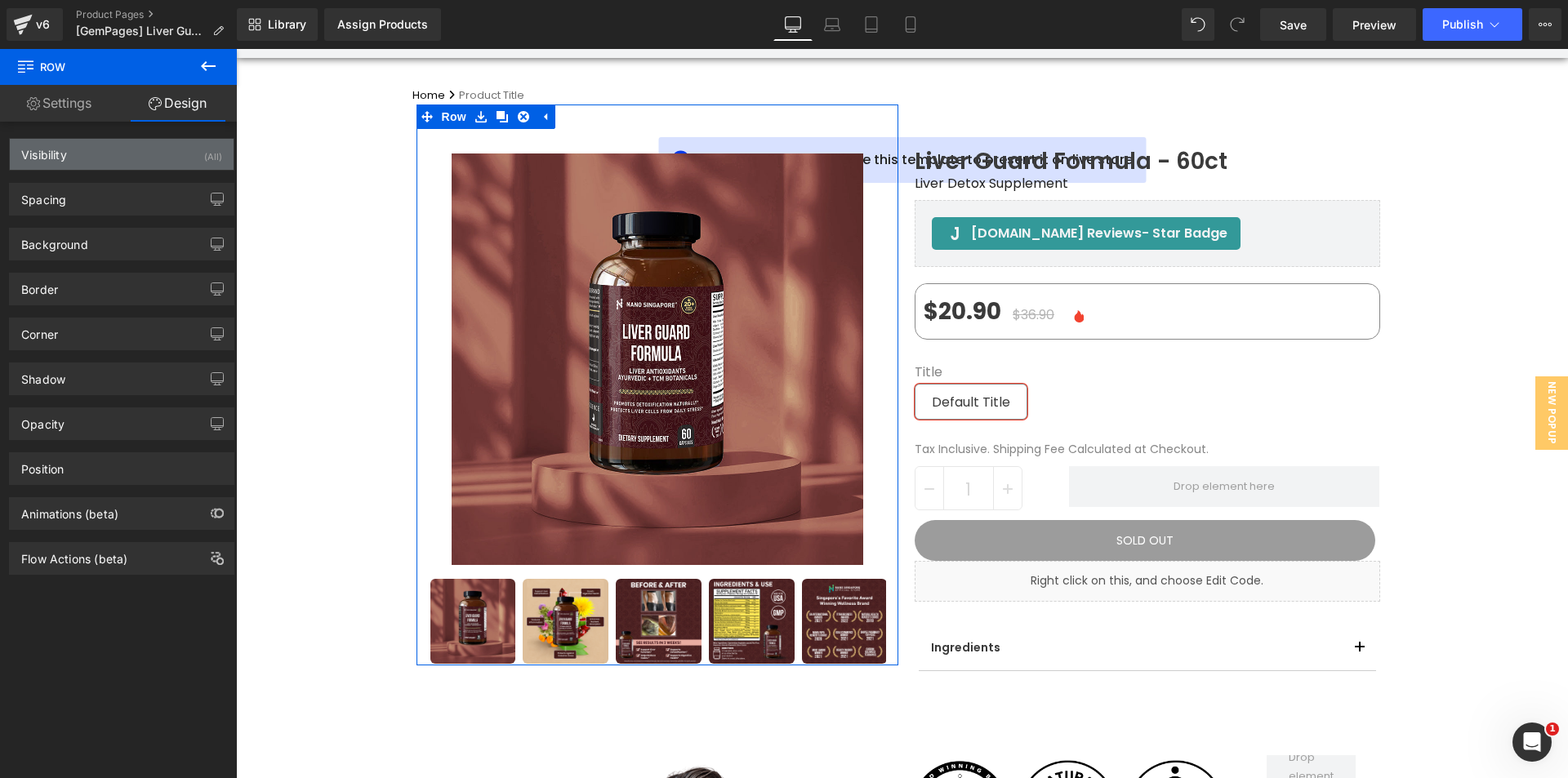
type input "0"
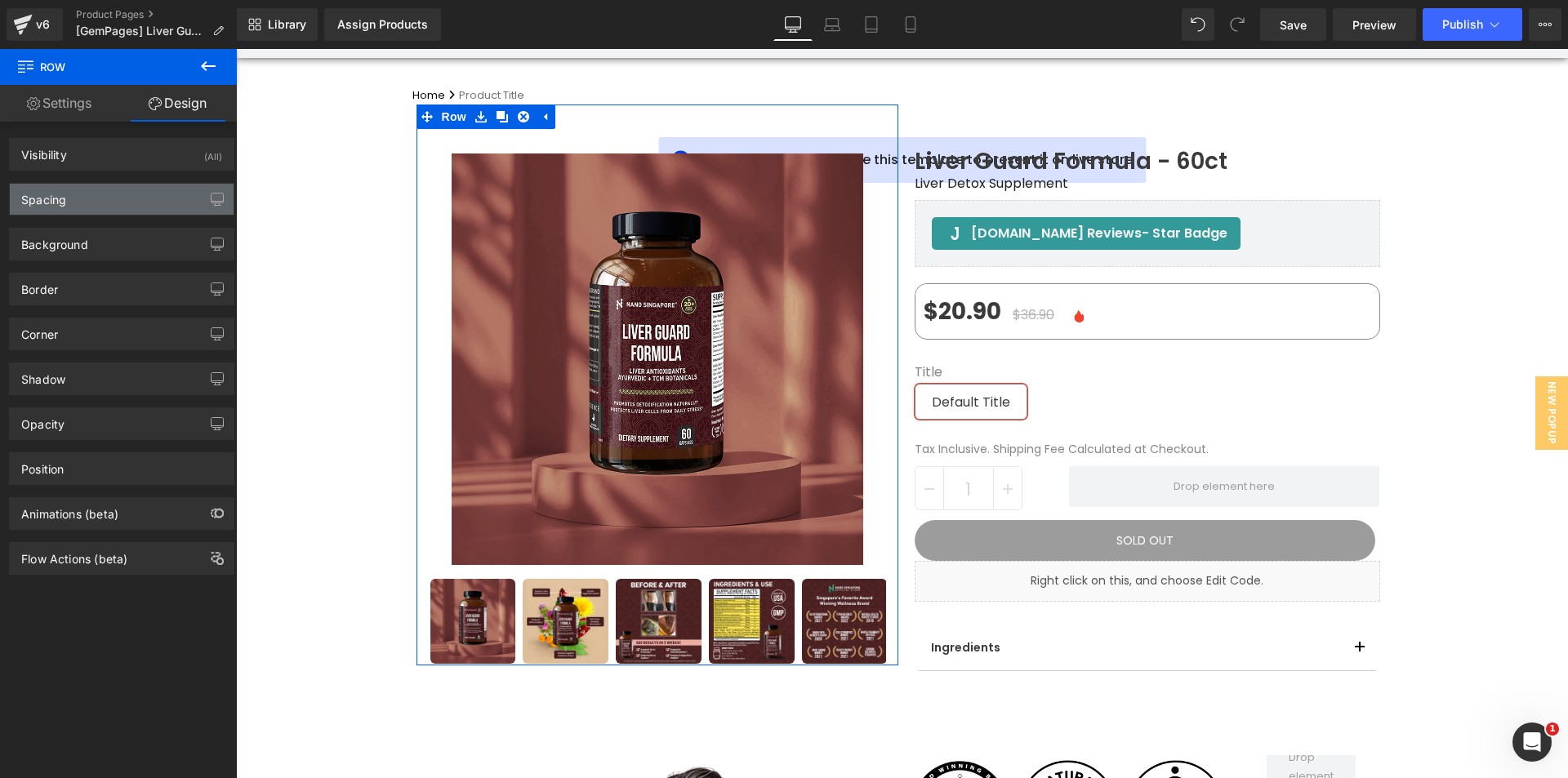
click at [75, 213] on div "Spacing" at bounding box center [122, 199] width 224 height 31
